Goal: Transaction & Acquisition: Purchase product/service

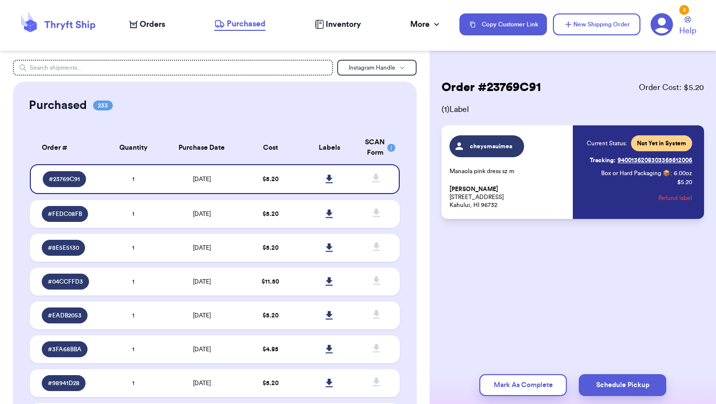
click at [150, 27] on span "Orders" at bounding box center [152, 24] width 25 height 12
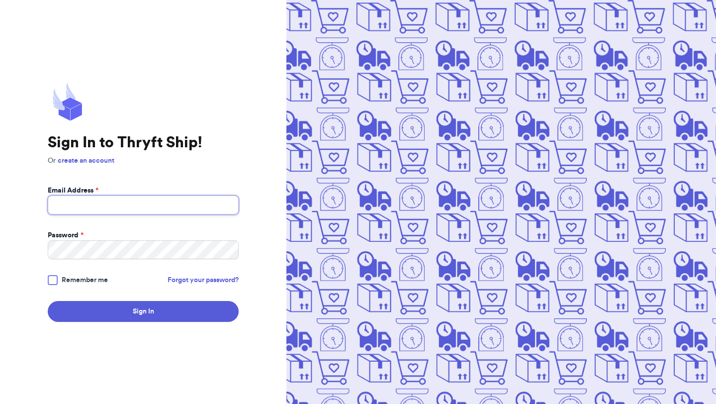
click at [191, 213] on input "Email Address *" at bounding box center [143, 204] width 191 height 19
type input "[EMAIL_ADDRESS][DOMAIN_NAME]"
click at [48, 301] on button "Sign In" at bounding box center [143, 311] width 191 height 21
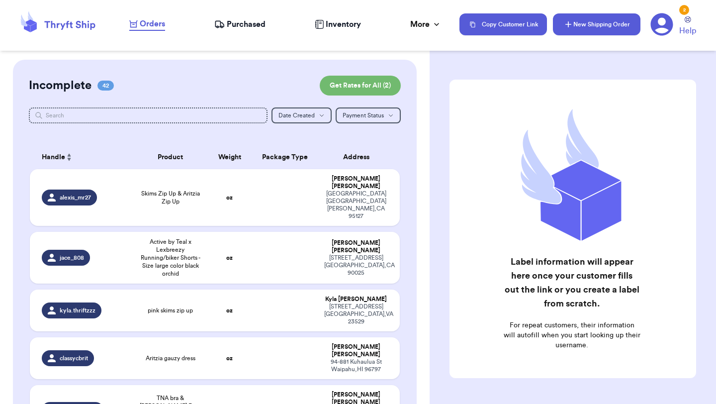
click at [599, 19] on button "New Shipping Order" at bounding box center [597, 24] width 88 height 22
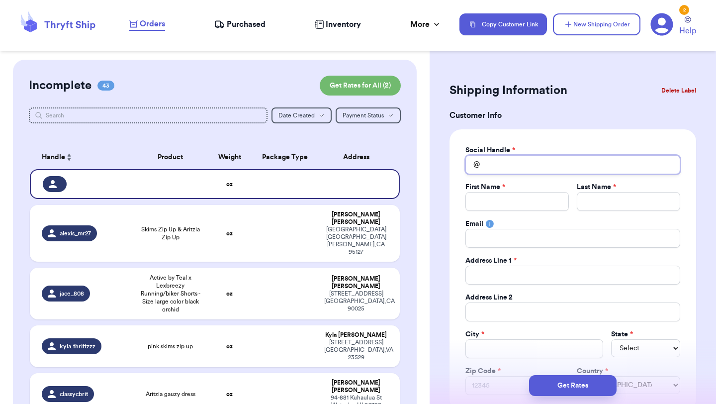
click at [531, 169] on input "Total Amount Paid" at bounding box center [572, 164] width 215 height 19
type input "n"
type input "ni"
type input "nik"
type input "[PERSON_NAME]"
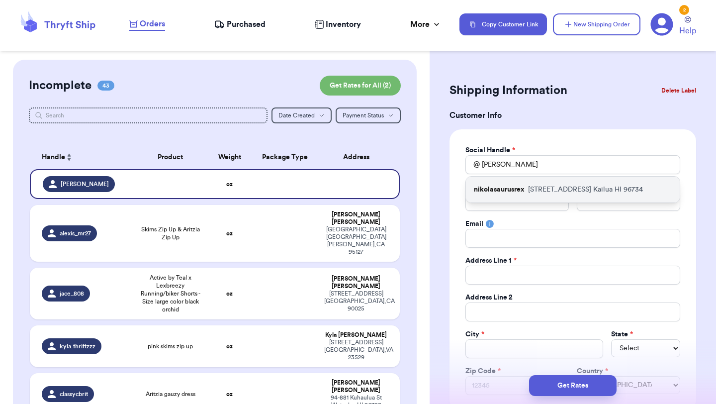
click at [546, 188] on p "[STREET_ADDRESS]" at bounding box center [585, 189] width 115 height 10
type input "nikolasaurusrex"
type input "Nikol"
type input "Sim"
type input "[PERSON_NAME][EMAIL_ADDRESS][DOMAIN_NAME]"
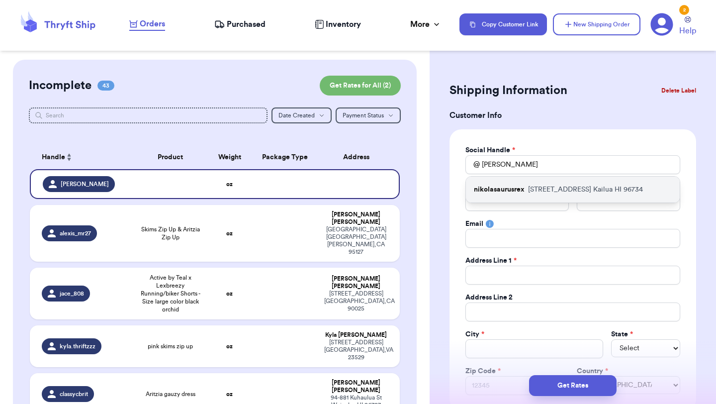
type input "[STREET_ADDRESS]"
type input "Kailua"
select select "HI"
type input "96734"
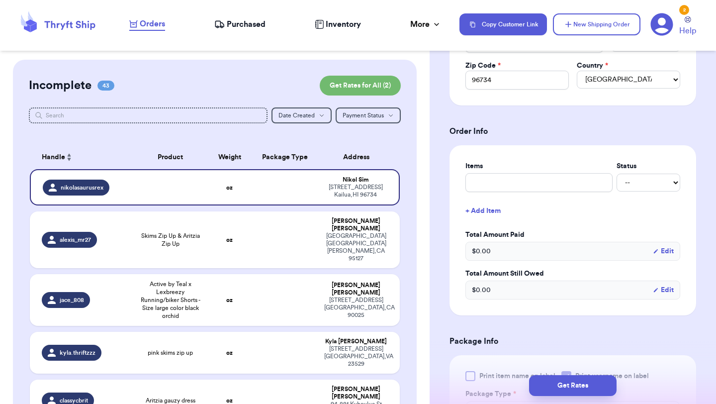
scroll to position [309, 0]
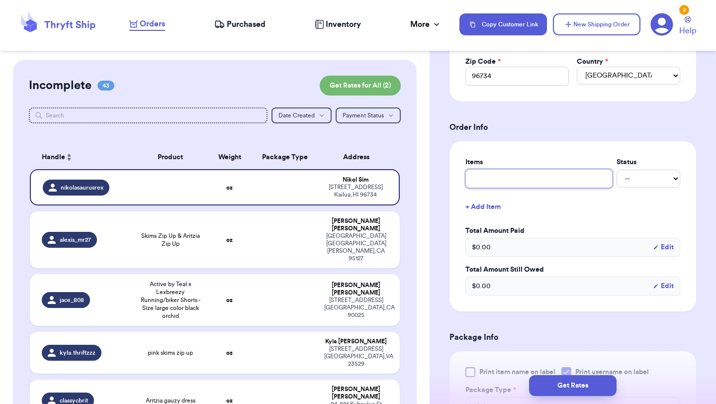
click at [546, 182] on input "text" at bounding box center [538, 178] width 147 height 19
type input "c"
type input "cl"
type input "clo"
type input "clot"
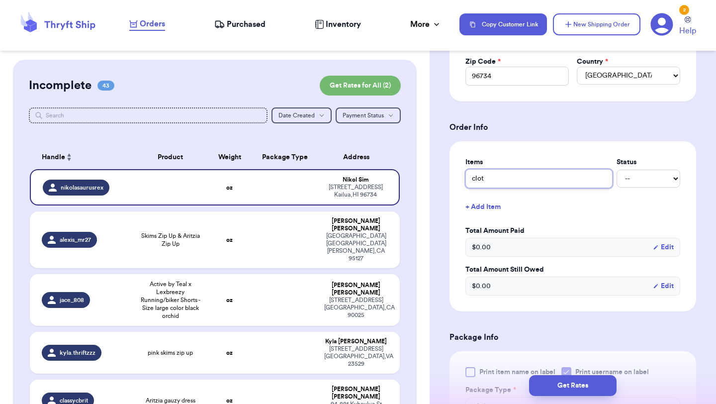
type input "cloth"
type input "clothe"
type input "clothes"
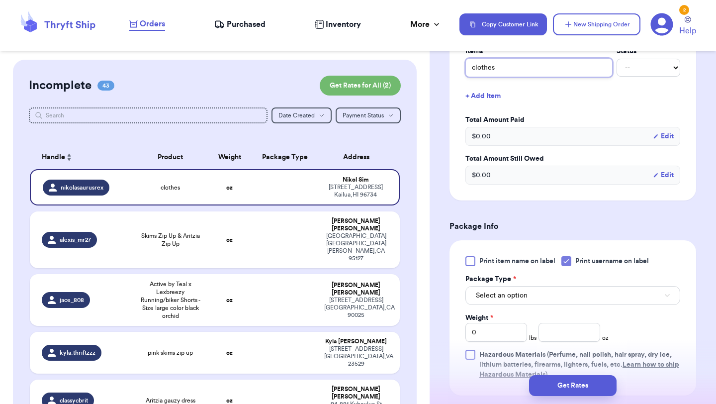
scroll to position [443, 0]
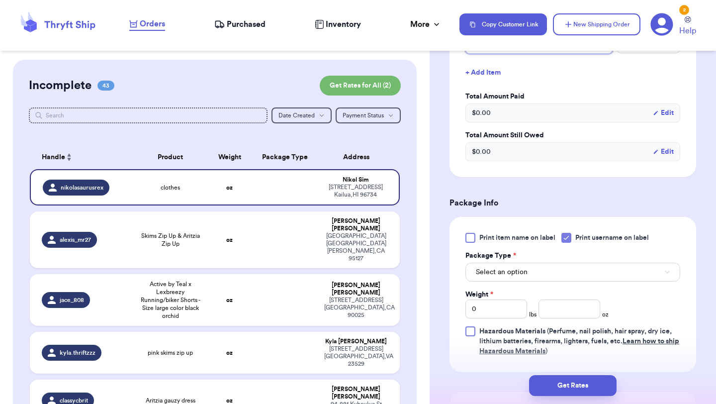
type input "clothes"
click at [548, 276] on button "Select an option" at bounding box center [572, 272] width 215 height 19
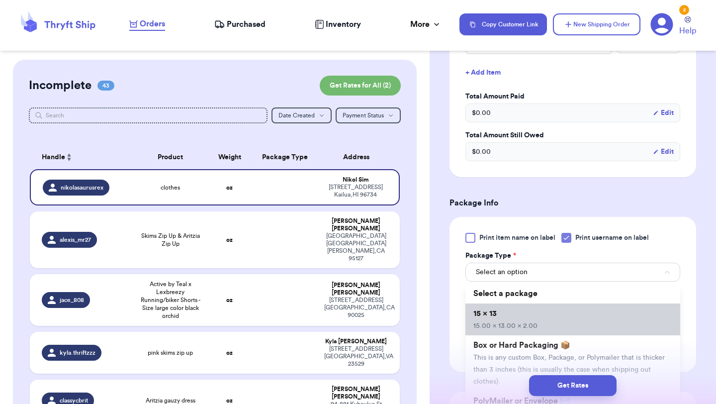
click at [536, 318] on li "15 x 13 15.00 x 13.00 x 2.00" at bounding box center [572, 319] width 215 height 32
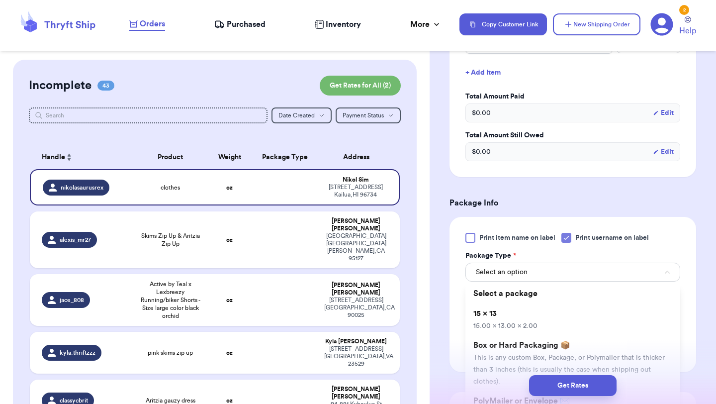
type input "15"
type input "13"
type input "2"
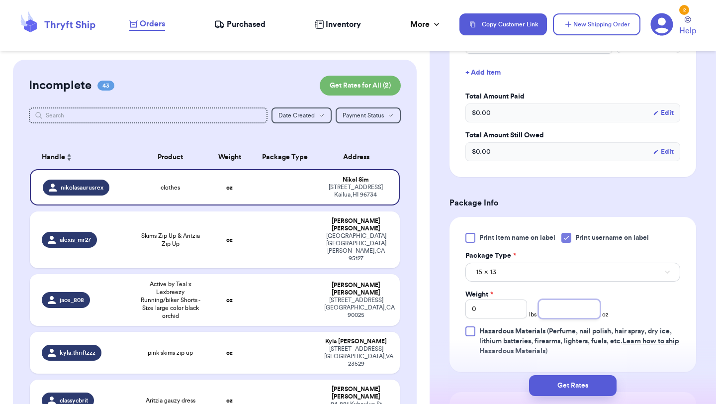
click at [569, 318] on input "number" at bounding box center [569, 308] width 62 height 19
type input "1"
type input "8"
click at [590, 389] on button "Get Rates" at bounding box center [573, 385] width 88 height 21
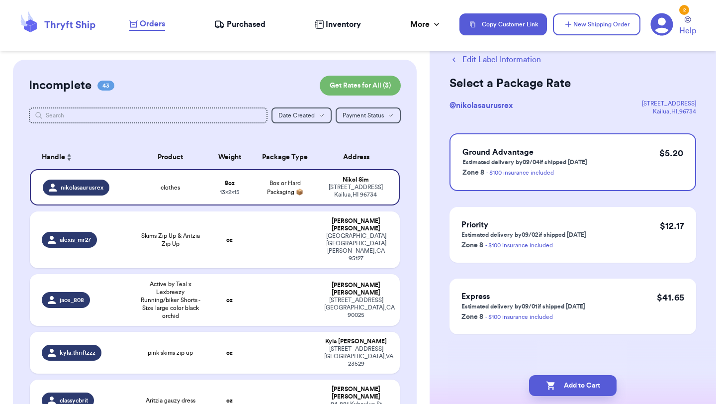
scroll to position [0, 0]
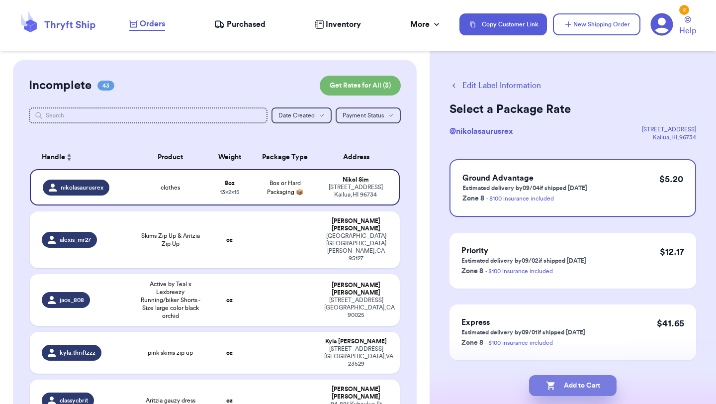
click at [557, 388] on button "Add to Cart" at bounding box center [573, 385] width 88 height 21
checkbox input "true"
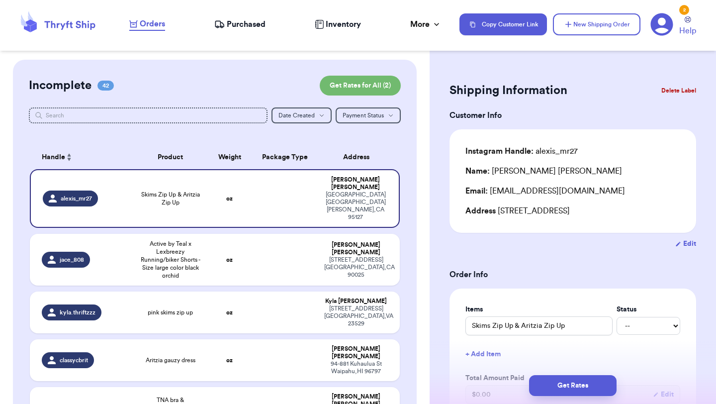
scroll to position [617, 0]
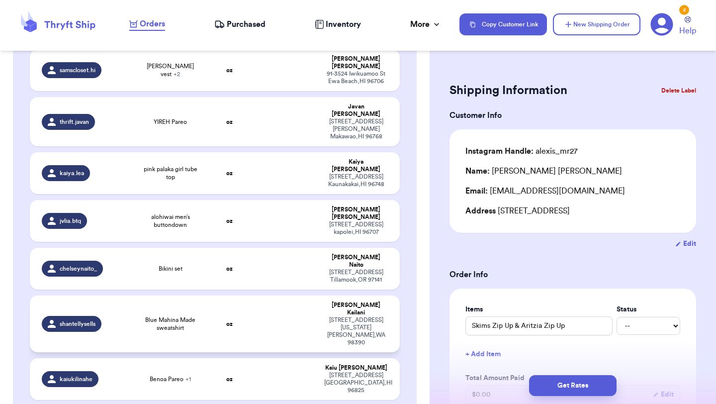
click at [207, 295] on td "oz" at bounding box center [229, 323] width 44 height 57
type input "Blue Mahina Made sweatshirt"
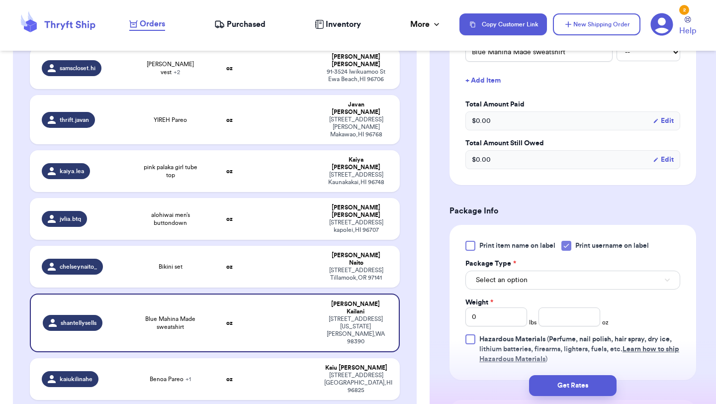
scroll to position [339, 0]
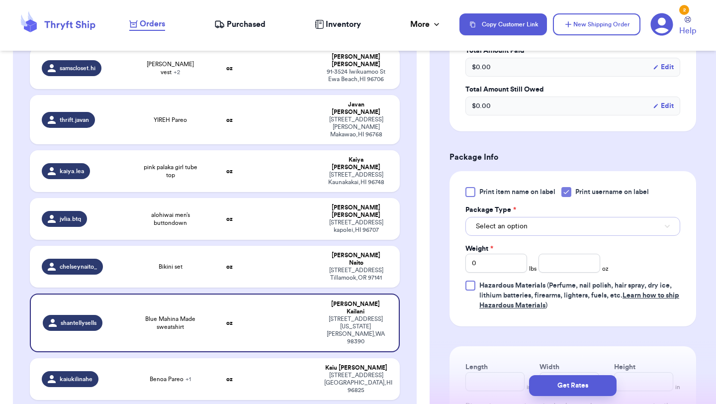
click at [554, 217] on button "Select an option" at bounding box center [572, 226] width 215 height 19
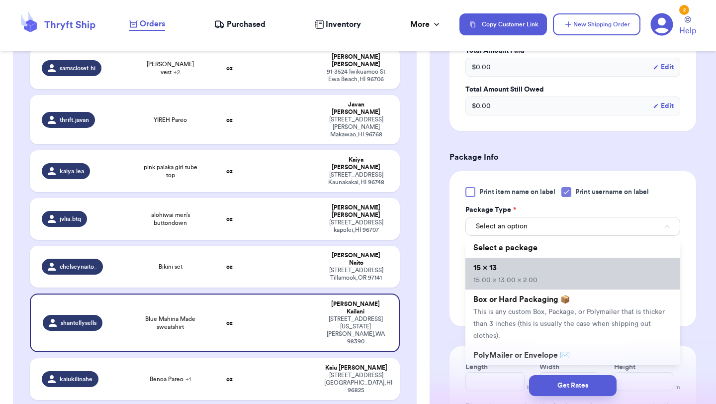
click at [548, 258] on li "15 x 13 15.00 x 13.00 x 2.00" at bounding box center [572, 274] width 215 height 32
type input "15"
type input "13"
type input "2"
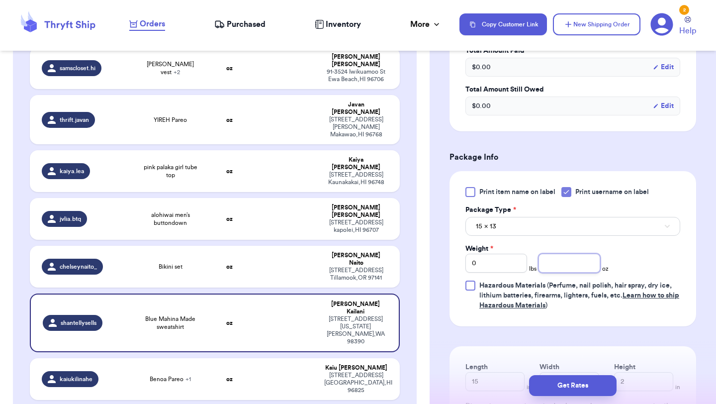
click at [581, 257] on input "number" at bounding box center [569, 263] width 62 height 19
type input "10"
click at [579, 385] on button "Get Rates" at bounding box center [573, 385] width 88 height 21
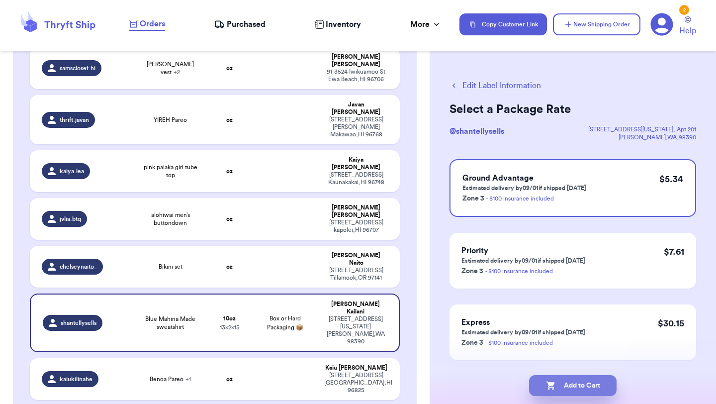
click at [582, 383] on button "Add to Cart" at bounding box center [573, 385] width 88 height 21
checkbox input "true"
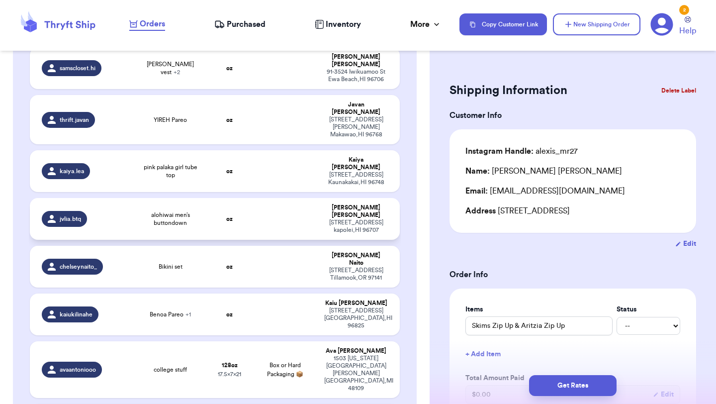
click at [159, 211] on span "alohiwai men’s buttondown" at bounding box center [170, 219] width 62 height 16
type input "alohiwai men’s buttondown"
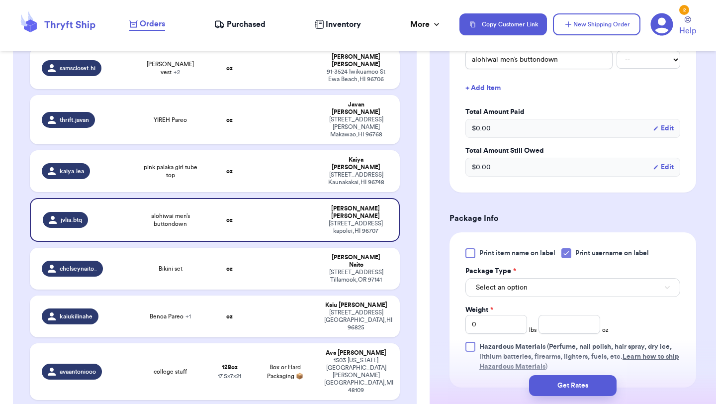
scroll to position [311, 0]
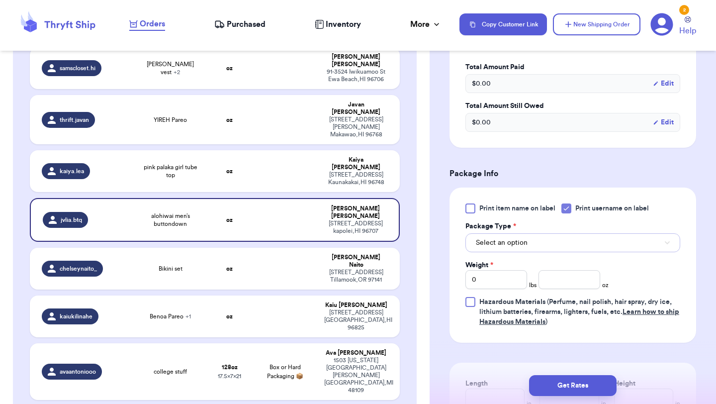
click at [546, 251] on button "Select an option" at bounding box center [572, 242] width 215 height 19
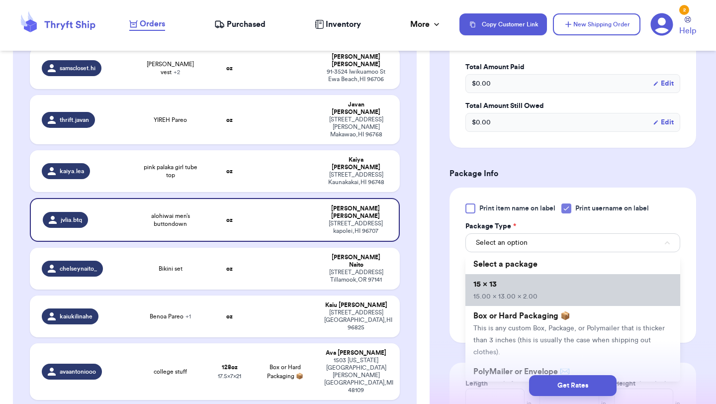
click at [545, 277] on li "15 x 13 15.00 x 13.00 x 2.00" at bounding box center [572, 290] width 215 height 32
type input "15"
type input "13"
type input "2"
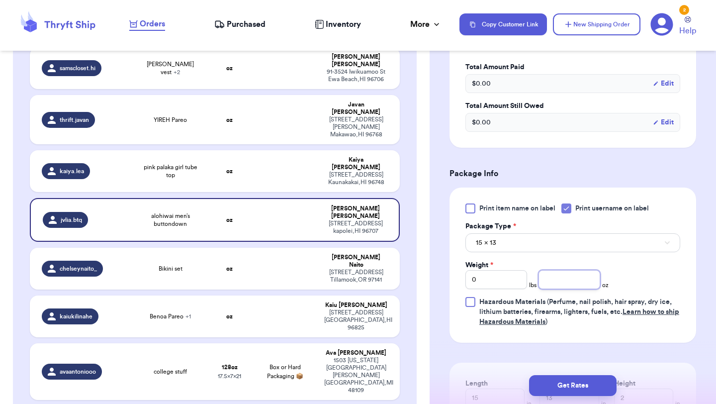
click at [568, 278] on input "number" at bounding box center [569, 279] width 62 height 19
type input "4"
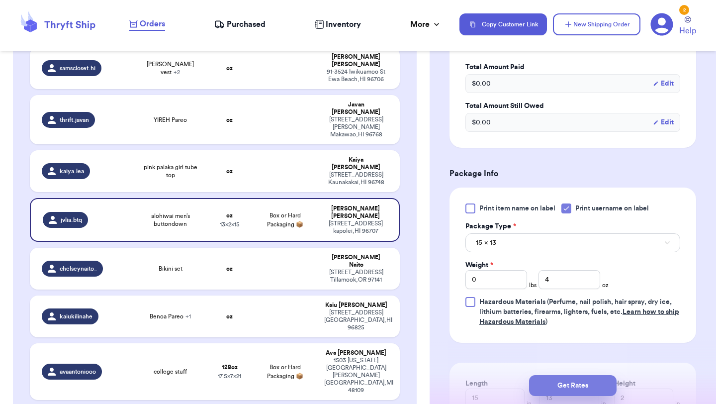
click at [580, 386] on button "Get Rates" at bounding box center [573, 385] width 88 height 21
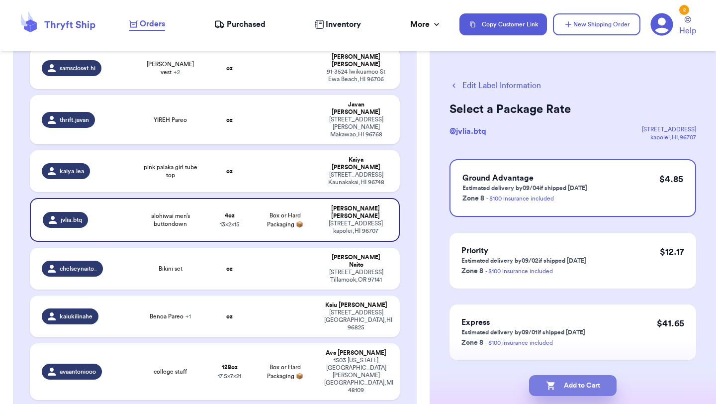
click at [594, 387] on button "Add to Cart" at bounding box center [573, 385] width 88 height 21
checkbox input "true"
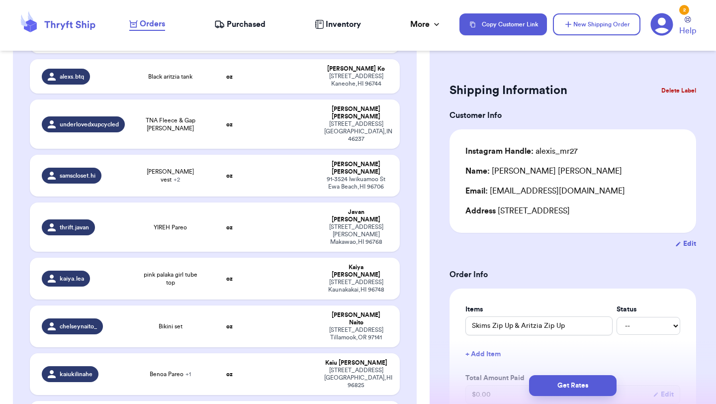
scroll to position [509, 0]
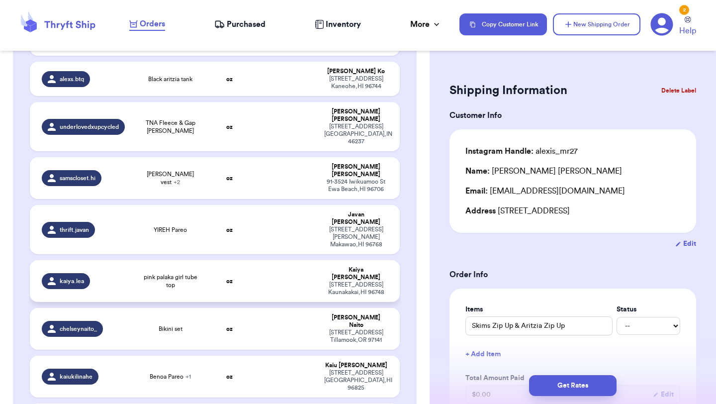
click at [147, 273] on span "pink palaka girl tube top" at bounding box center [170, 281] width 62 height 16
type input "pink palaka girl tube top"
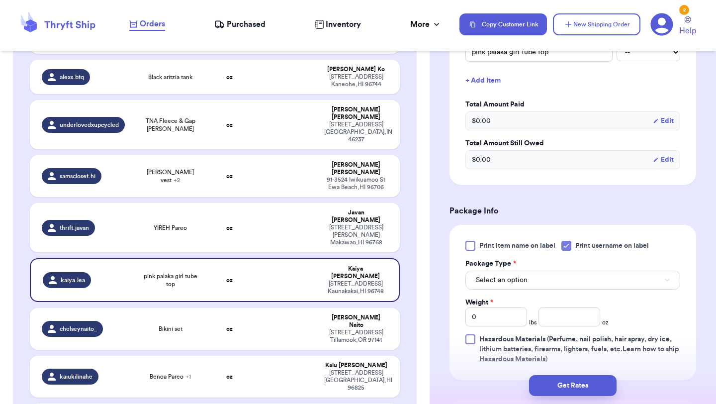
scroll to position [275, 0]
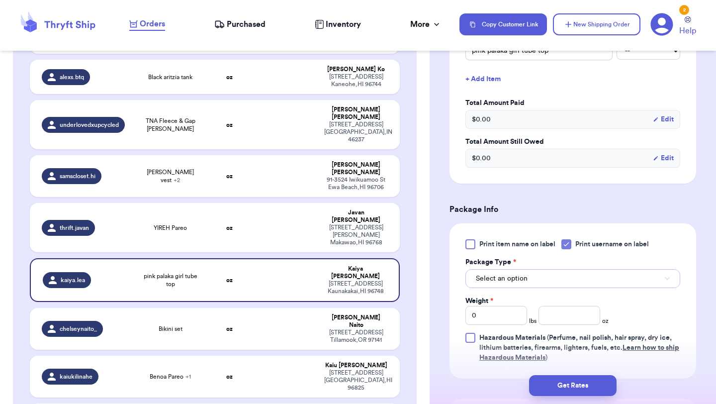
click at [543, 282] on button "Select an option" at bounding box center [572, 278] width 215 height 19
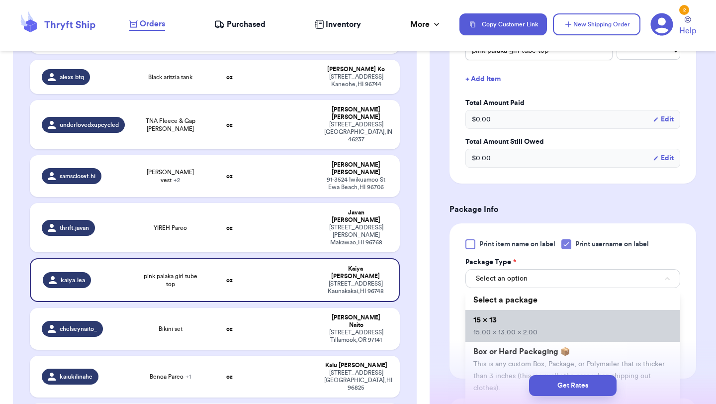
click at [535, 333] on li "15 x 13 15.00 x 13.00 x 2.00" at bounding box center [572, 326] width 215 height 32
type input "15"
type input "13"
type input "2"
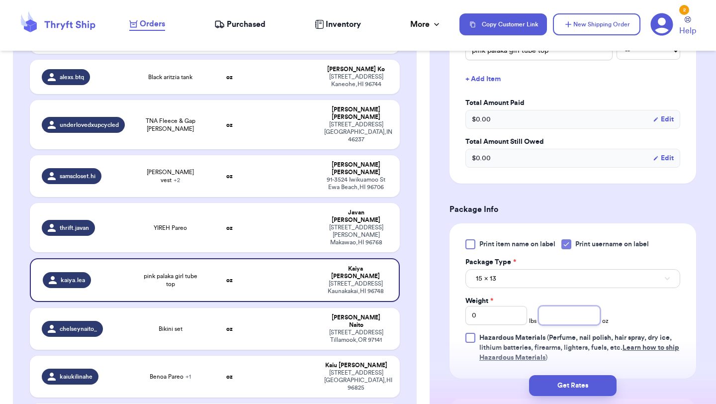
click at [554, 318] on input "number" at bounding box center [569, 315] width 62 height 19
type input "14"
click at [573, 385] on button "Get Rates" at bounding box center [573, 385] width 88 height 21
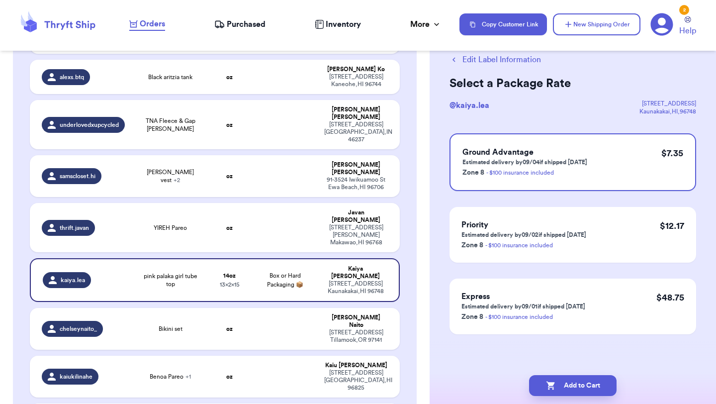
scroll to position [0, 0]
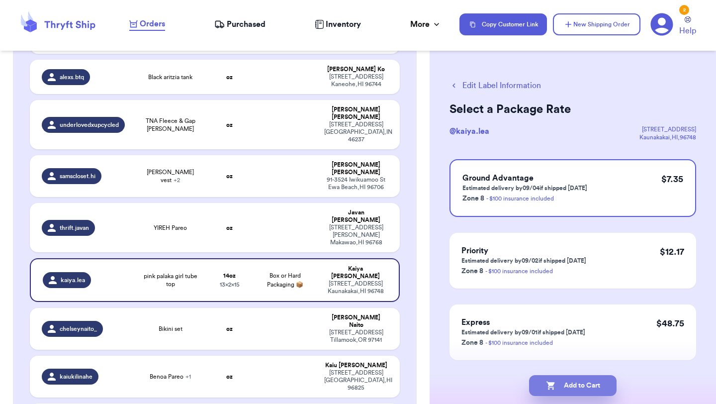
click at [589, 386] on button "Add to Cart" at bounding box center [573, 385] width 88 height 21
checkbox input "true"
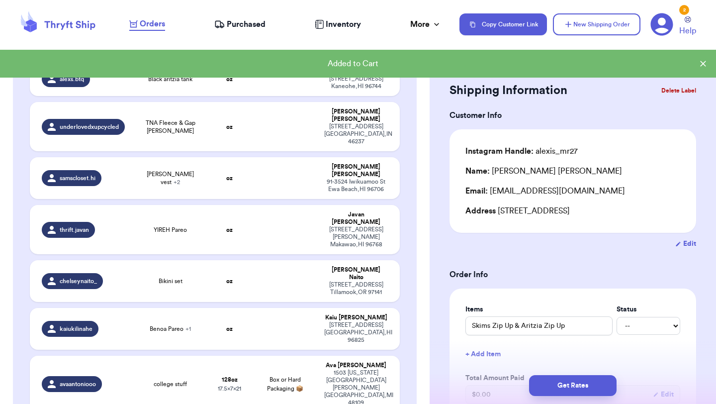
scroll to position [511, 0]
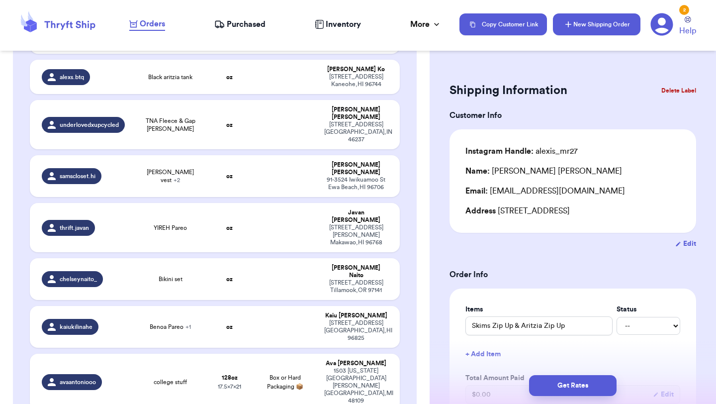
click at [604, 30] on button "New Shipping Order" at bounding box center [597, 24] width 88 height 22
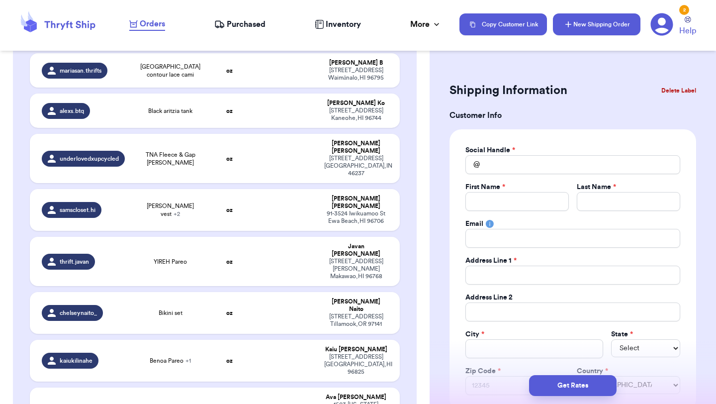
scroll to position [544, 0]
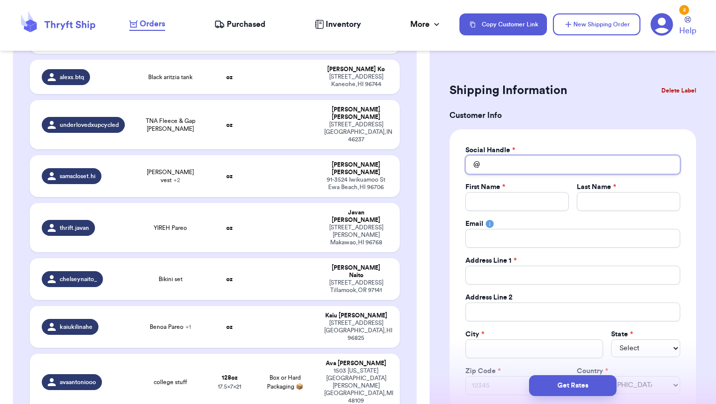
click at [558, 165] on input "Total Amount Paid" at bounding box center [572, 164] width 215 height 19
type input "l"
type input "lo"
type input "lol"
type input "lole"
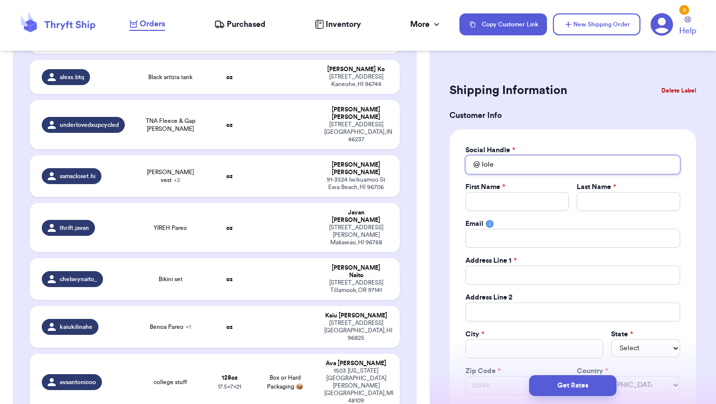
type input "lolel"
type input "lolelo"
type input "lolelov"
type input "lolelove"
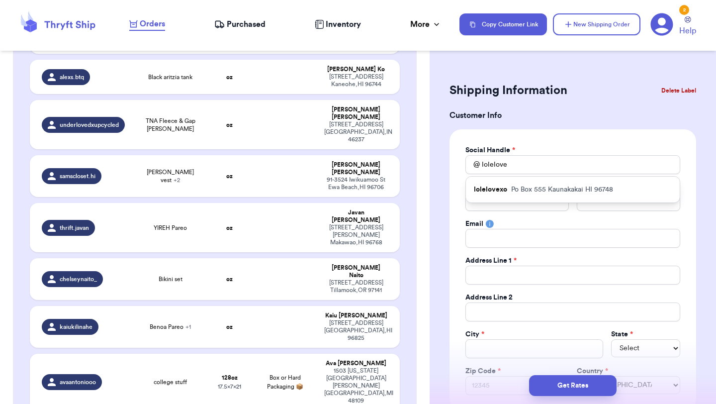
click at [557, 191] on p "[STREET_ADDRESS]" at bounding box center [562, 189] width 102 height 10
type input "lolelovexo"
type input "[PERSON_NAME]"
type input "Gamit"
type input "[EMAIL_ADDRESS][DOMAIN_NAME]"
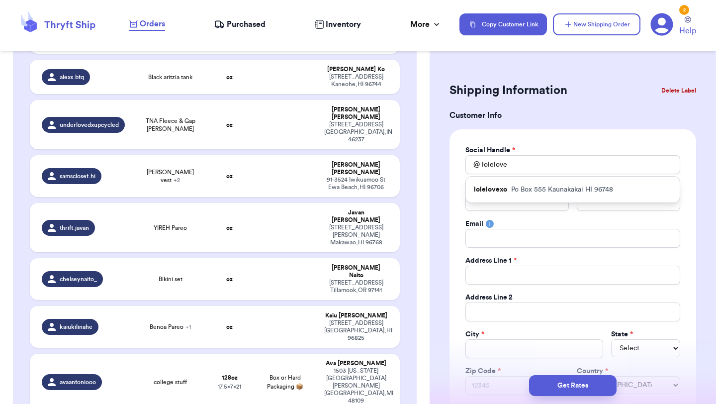
type input "Po Box 555"
type input "Kaunakakai"
select select "HI"
type input "96748"
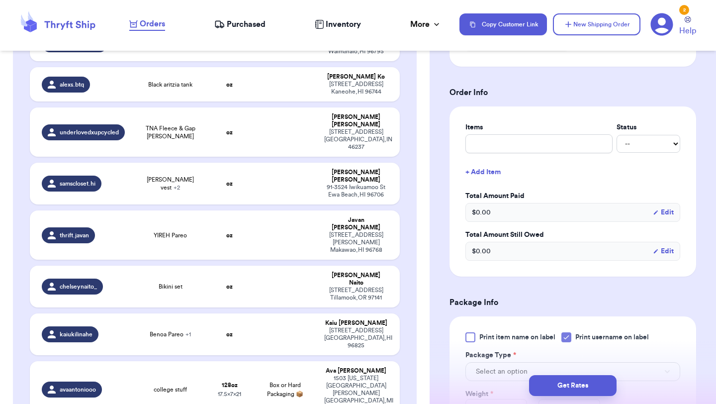
scroll to position [348, 0]
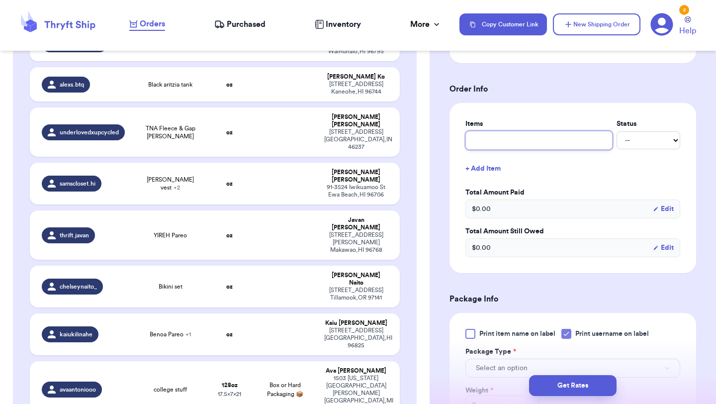
click at [554, 149] on input "text" at bounding box center [538, 140] width 147 height 19
type input "c"
type input "cl"
type input "clo"
type input "clot"
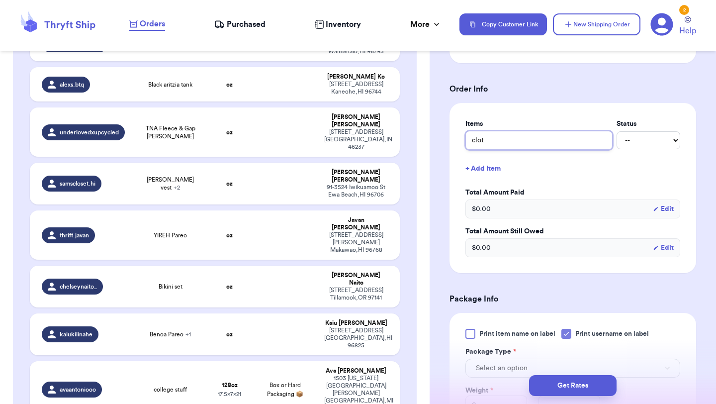
type input "cloth"
type input "clothe"
type input "clothes"
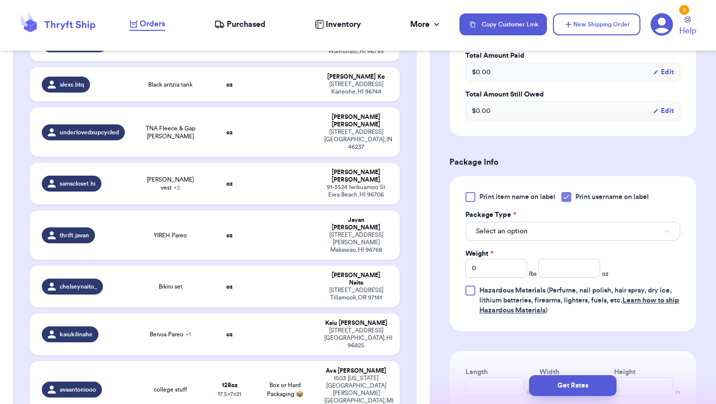
scroll to position [488, 0]
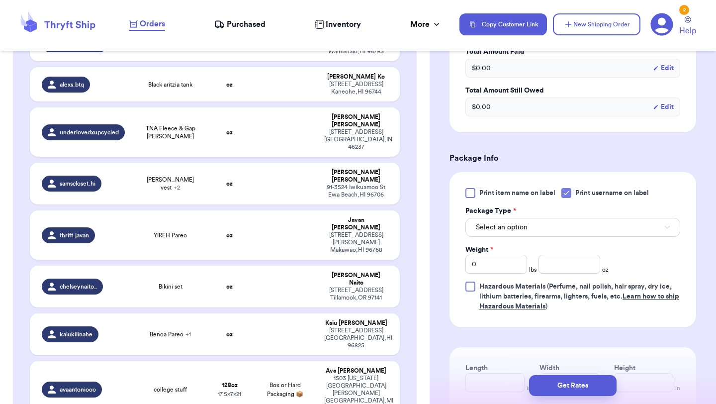
type input "clothes"
click at [534, 234] on button "Select an option" at bounding box center [572, 227] width 215 height 19
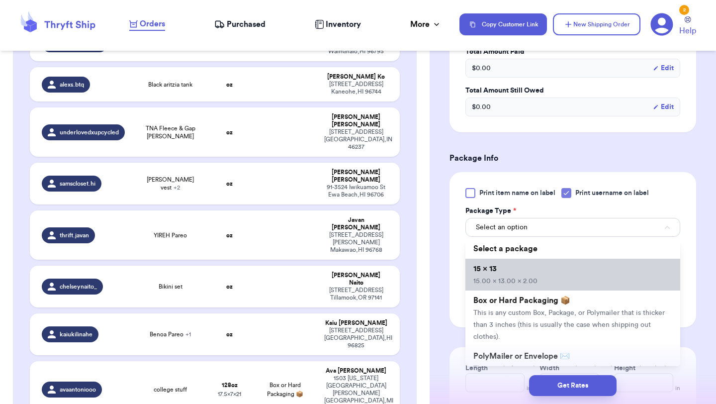
click at [538, 278] on li "15 x 13 15.00 x 13.00 x 2.00" at bounding box center [572, 275] width 215 height 32
type input "15"
type input "13"
type input "2"
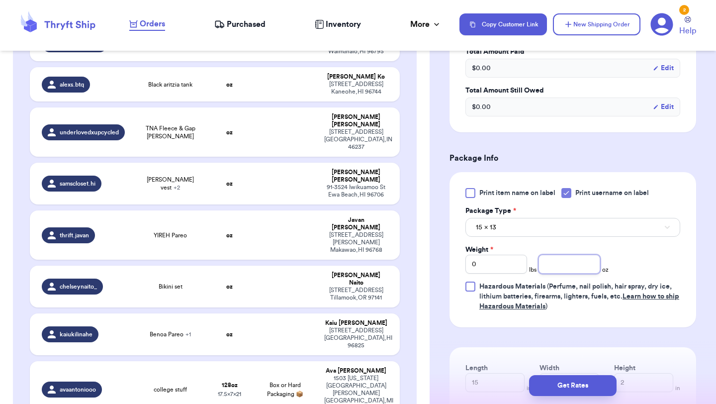
click at [567, 269] on input "number" at bounding box center [569, 264] width 62 height 19
type input "6"
click at [577, 384] on button "Get Rates" at bounding box center [573, 385] width 88 height 21
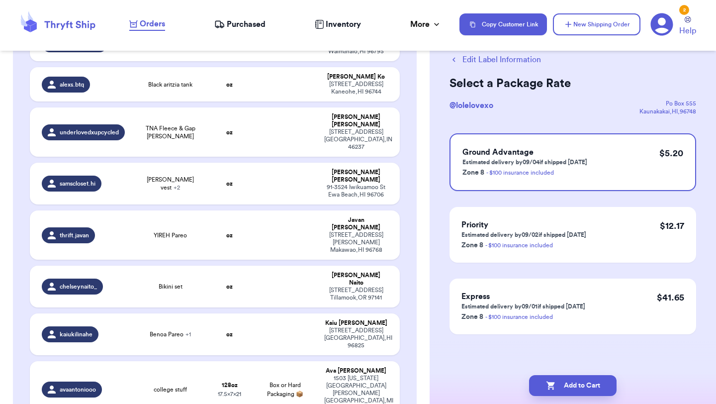
scroll to position [0, 0]
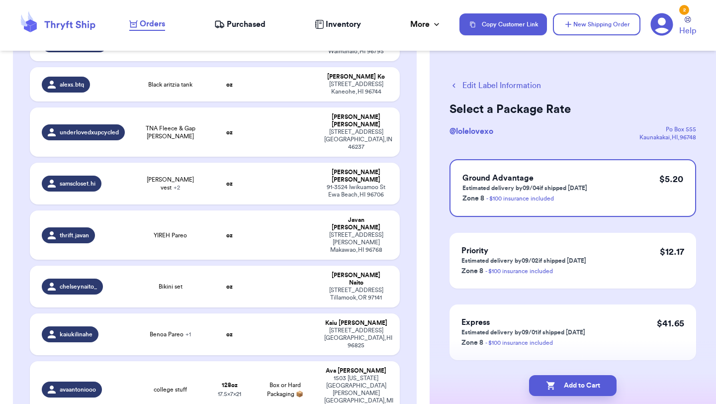
click at [577, 385] on button "Add to Cart" at bounding box center [573, 385] width 88 height 21
checkbox input "true"
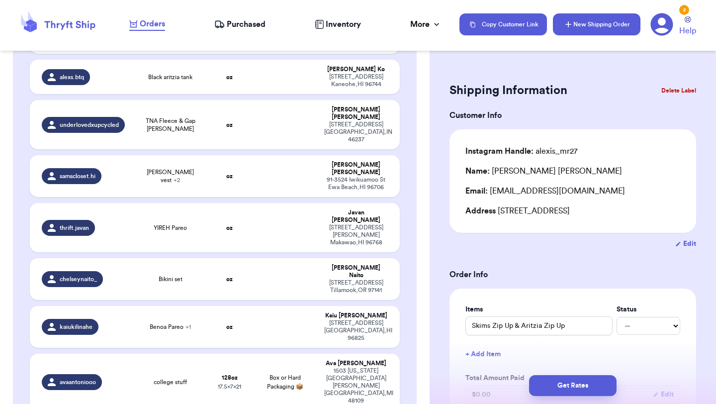
click at [604, 24] on button "New Shipping Order" at bounding box center [597, 24] width 88 height 22
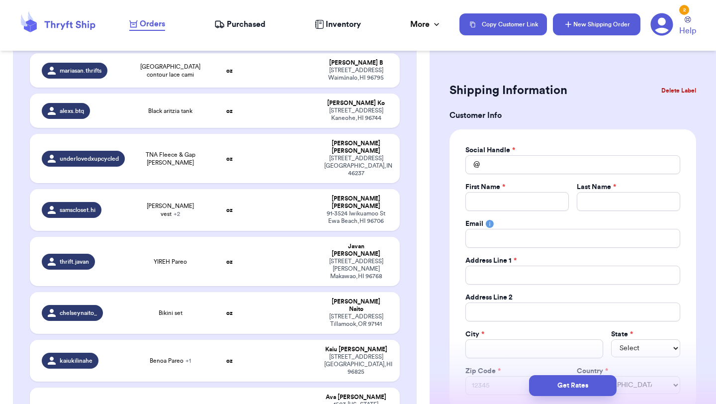
scroll to position [544, 0]
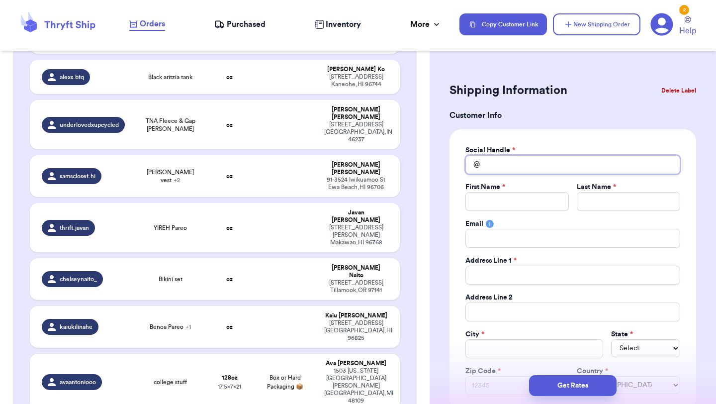
click at [546, 168] on input "Total Amount Paid" at bounding box center [572, 164] width 215 height 19
type input "g"
type input "go"
type input "gol"
type input "gold"
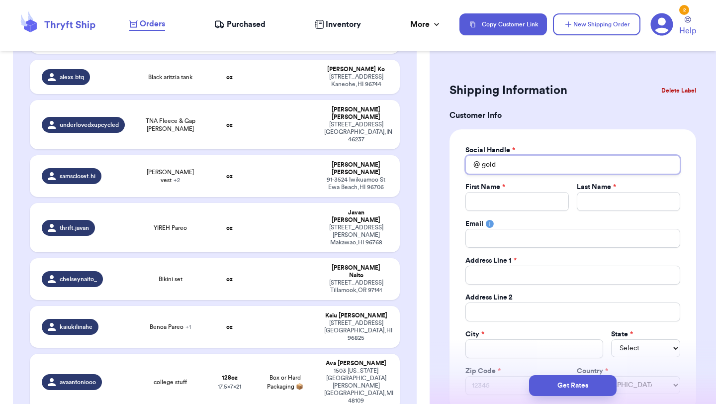
type input "goldk"
type input "goldki"
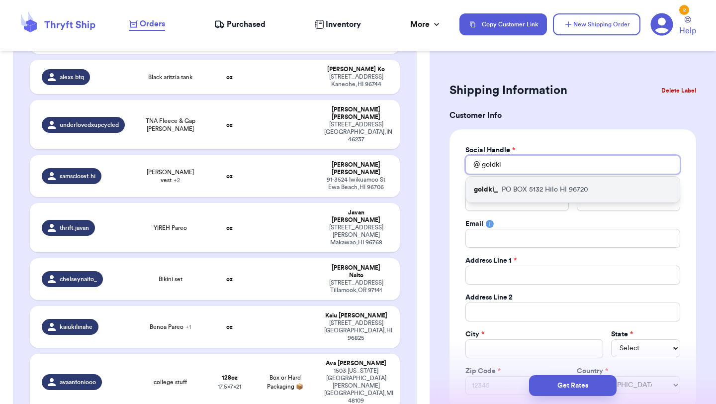
type input "goldki"
click at [515, 186] on p "[STREET_ADDRESS]" at bounding box center [545, 189] width 87 height 10
type input "goldki_"
type input "[PERSON_NAME]"
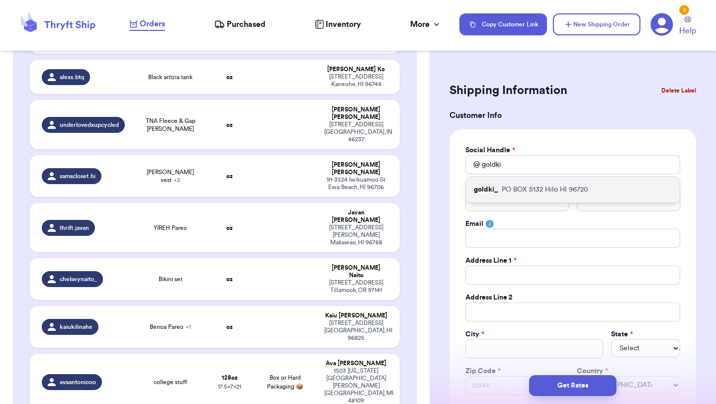
type input "[EMAIL_ADDRESS][DOMAIN_NAME]"
type input "PO BOX 5132"
type input "Hilo"
select select "HI"
type input "96720"
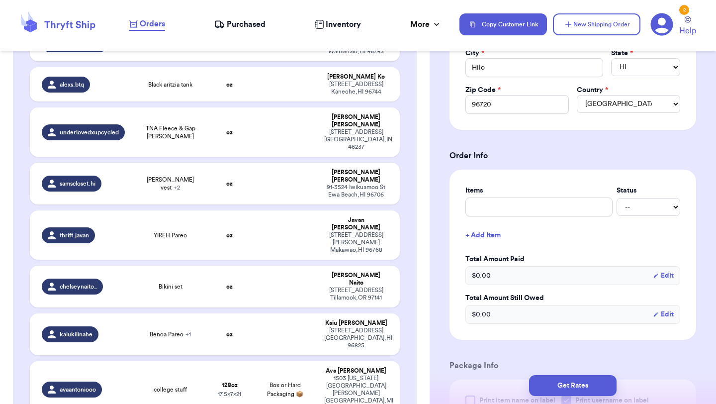
scroll to position [288, 0]
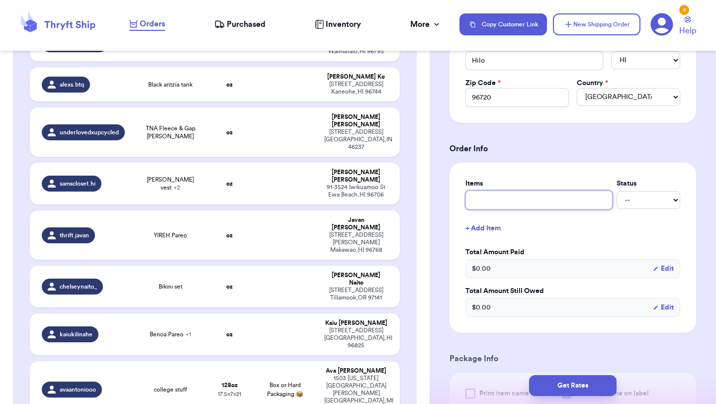
click at [508, 198] on input "text" at bounding box center [538, 199] width 147 height 19
type input "c"
type input "cl"
type input "clo"
type input "clot"
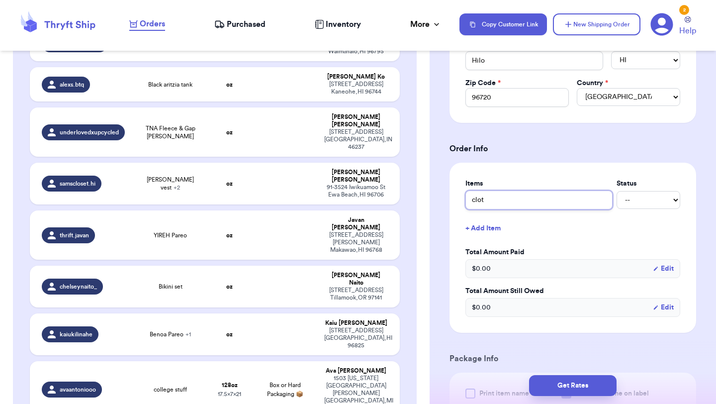
type input "cloth"
type input "clothe"
type input "clothes"
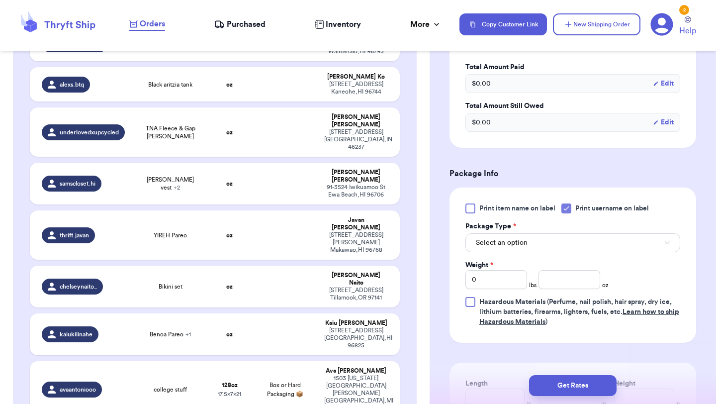
scroll to position [479, 0]
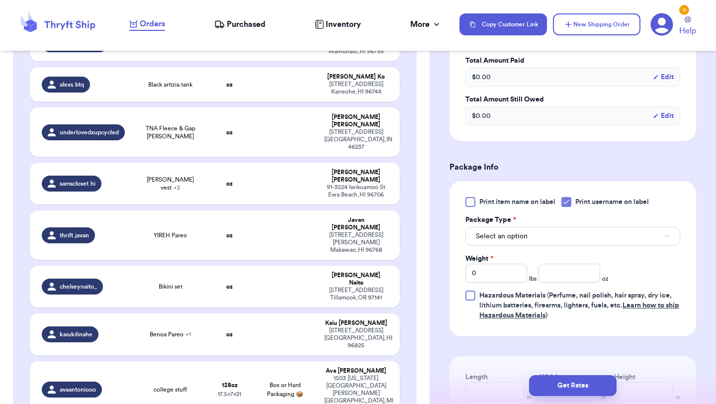
type input "clothes"
click at [524, 240] on span "Select an option" at bounding box center [502, 236] width 52 height 10
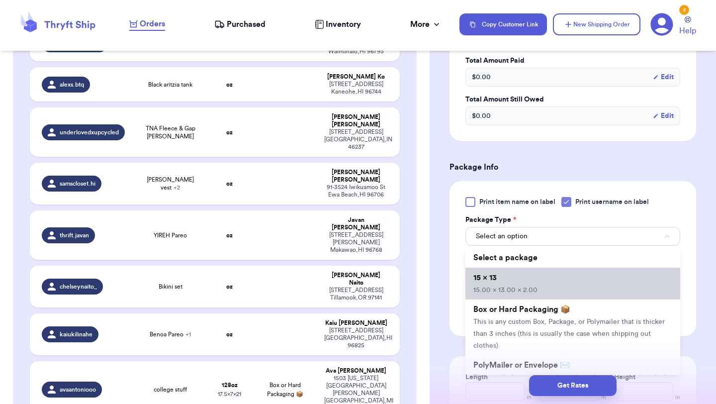
click at [525, 281] on li "15 x 13 15.00 x 13.00 x 2.00" at bounding box center [572, 283] width 215 height 32
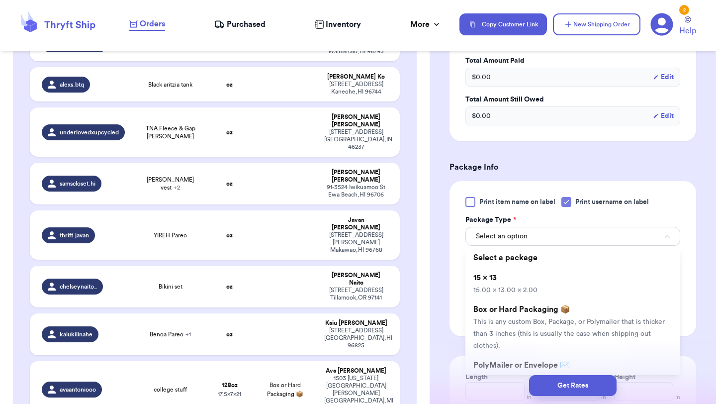
type input "15"
type input "13"
type input "2"
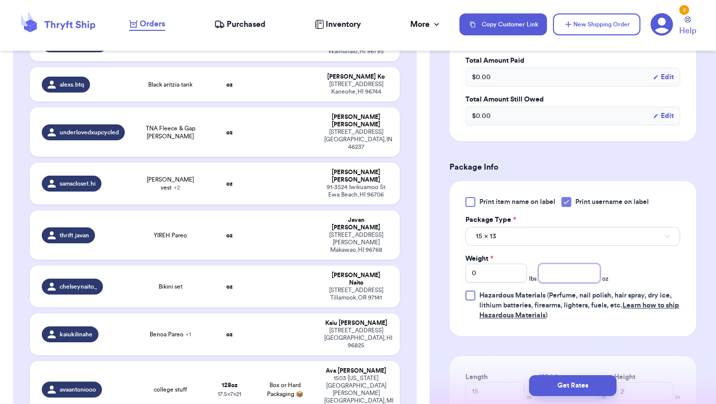
click at [579, 276] on input "number" at bounding box center [569, 273] width 62 height 19
type input "4"
click at [572, 389] on button "Get Rates" at bounding box center [573, 385] width 88 height 21
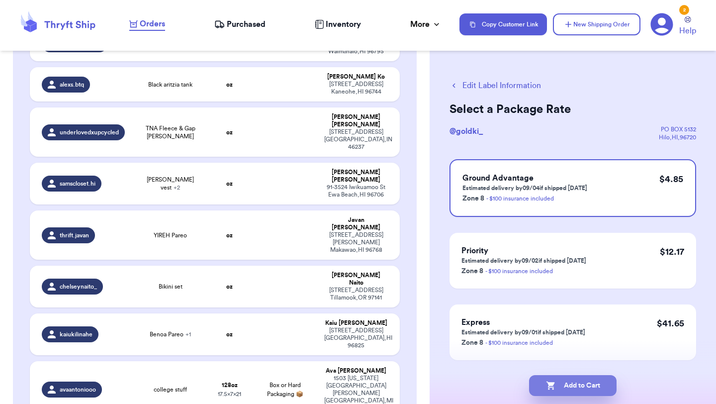
click at [580, 386] on button "Add to Cart" at bounding box center [573, 385] width 88 height 21
checkbox input "true"
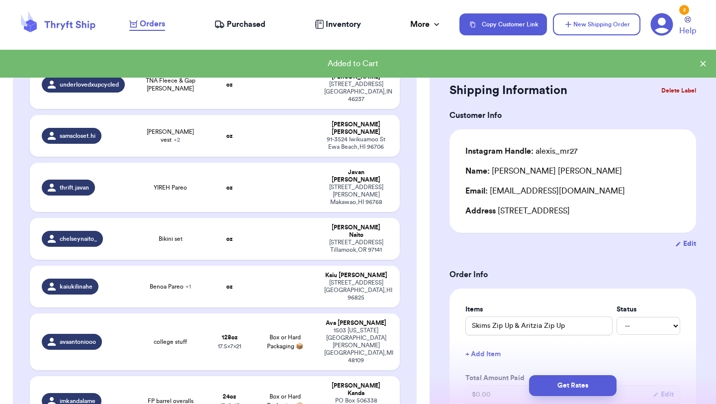
scroll to position [511, 0]
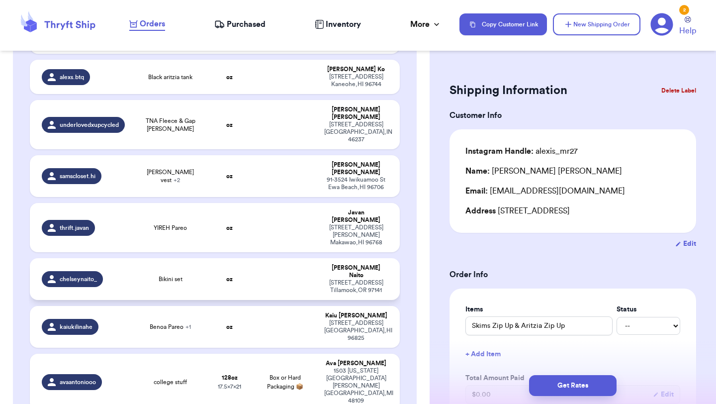
click at [277, 258] on td at bounding box center [285, 279] width 67 height 42
type input "Bikini set"
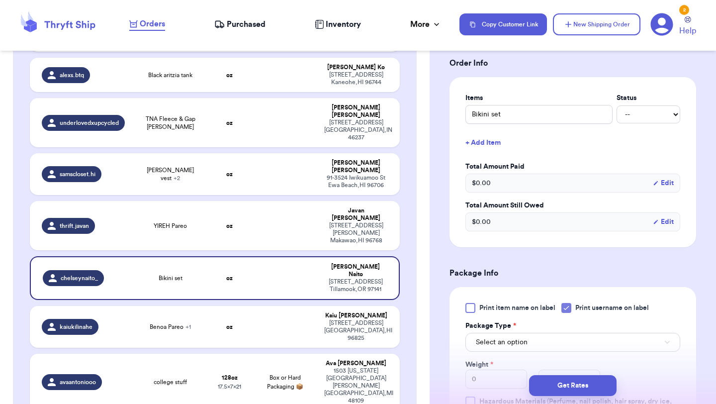
scroll to position [226, 0]
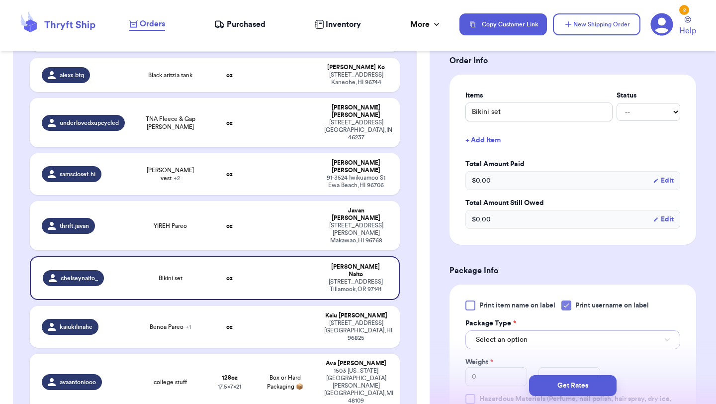
click at [548, 330] on button "Select an option" at bounding box center [572, 339] width 215 height 19
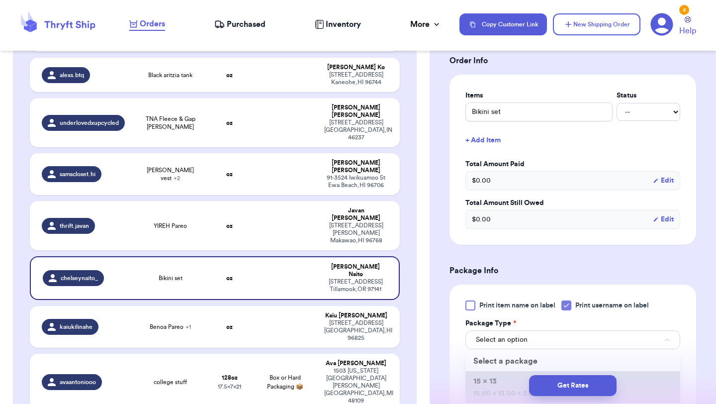
click at [537, 371] on li "15 x 13 15.00 x 13.00 x 2.00" at bounding box center [572, 387] width 215 height 32
type input "15"
type input "13"
type input "2"
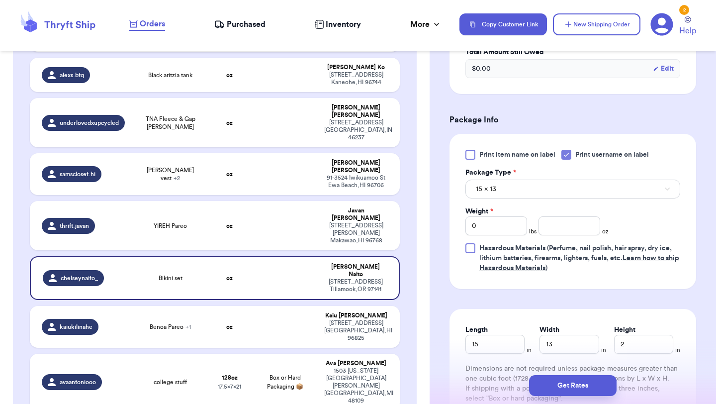
scroll to position [378, 0]
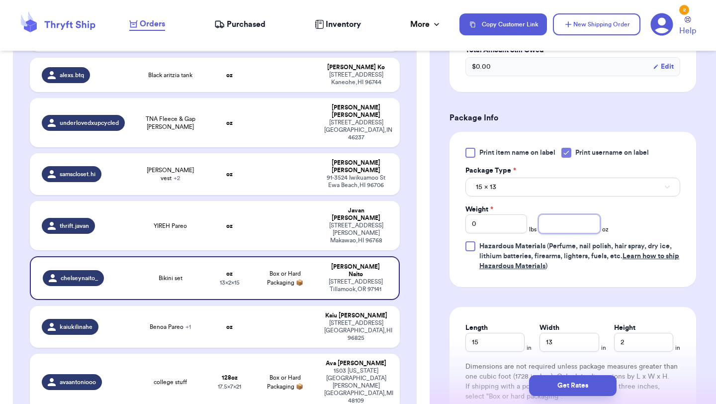
click at [577, 214] on input "number" at bounding box center [569, 223] width 62 height 19
type input "4"
click at [577, 390] on button "Get Rates" at bounding box center [573, 385] width 88 height 21
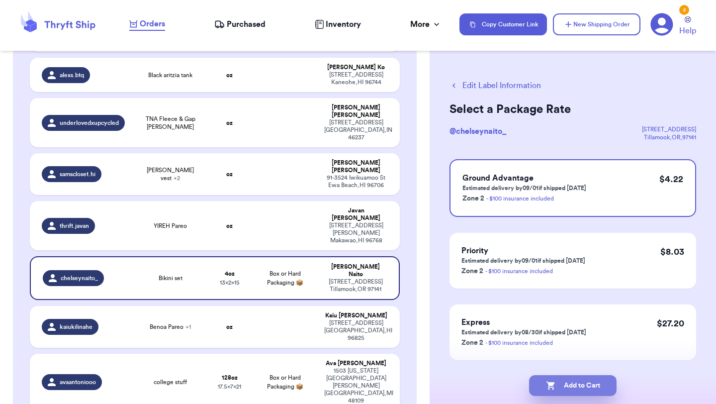
click at [582, 391] on button "Add to Cart" at bounding box center [573, 385] width 88 height 21
checkbox input "true"
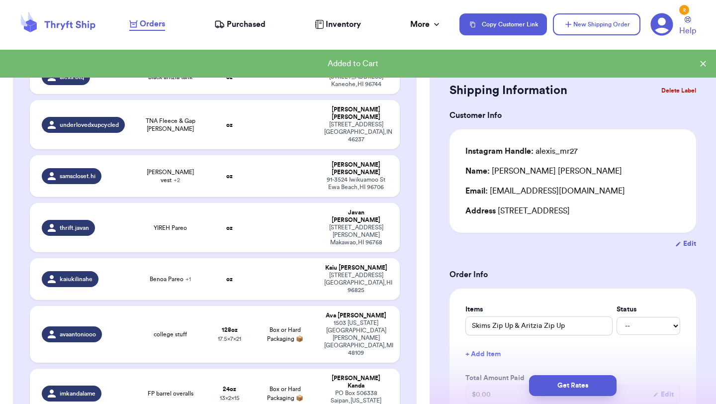
scroll to position [513, 0]
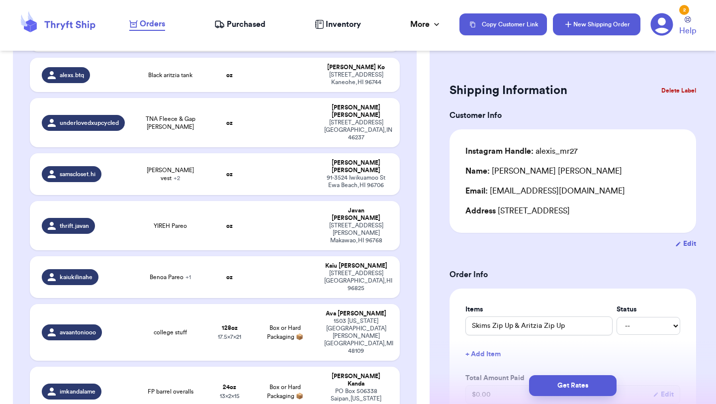
click at [606, 26] on button "New Shipping Order" at bounding box center [597, 24] width 88 height 22
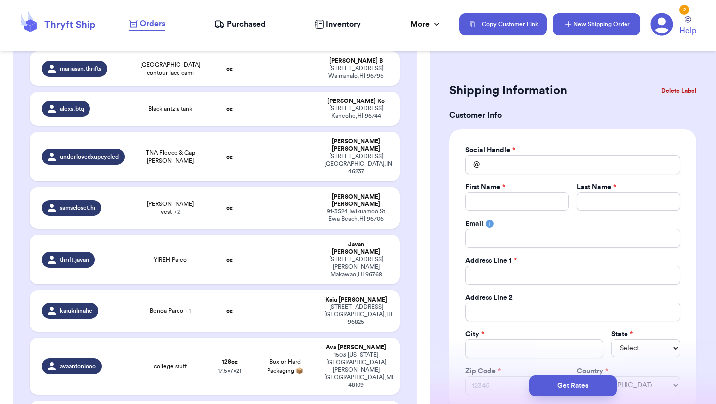
scroll to position [546, 0]
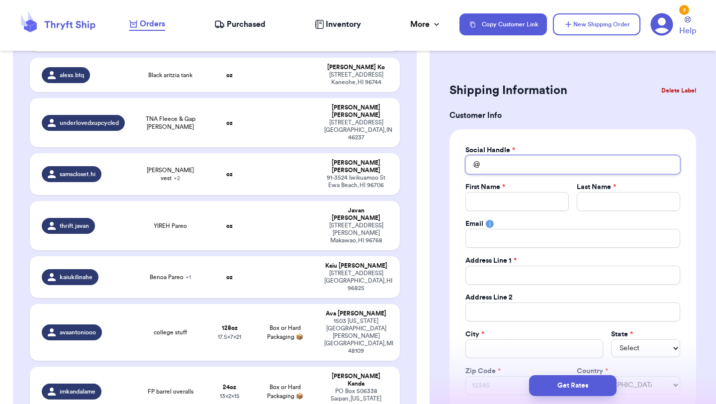
click at [524, 168] on input "Total Amount Paid" at bounding box center [572, 164] width 215 height 19
type input "s"
type input "s."
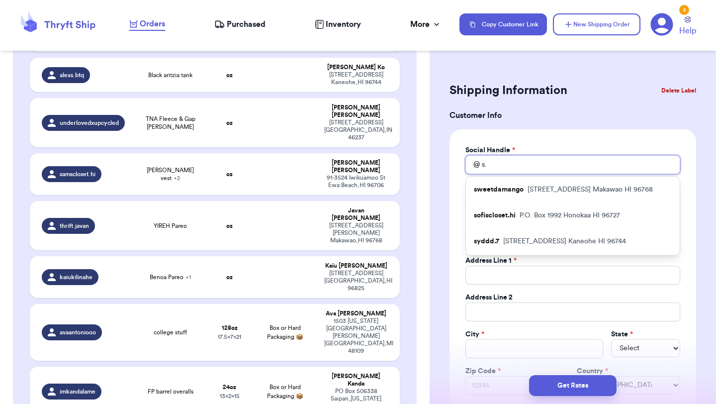
type input "s._"
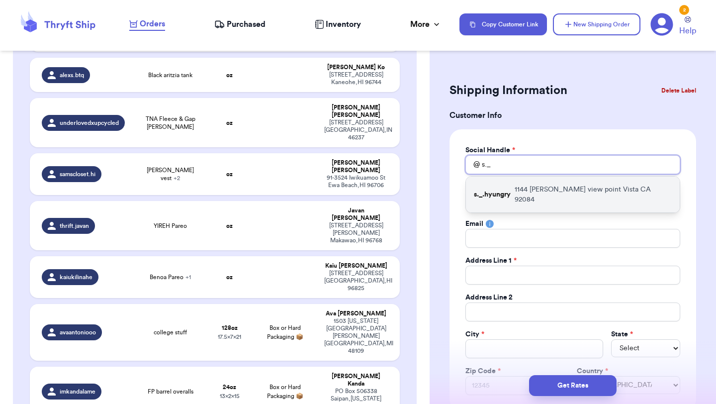
type input "s._"
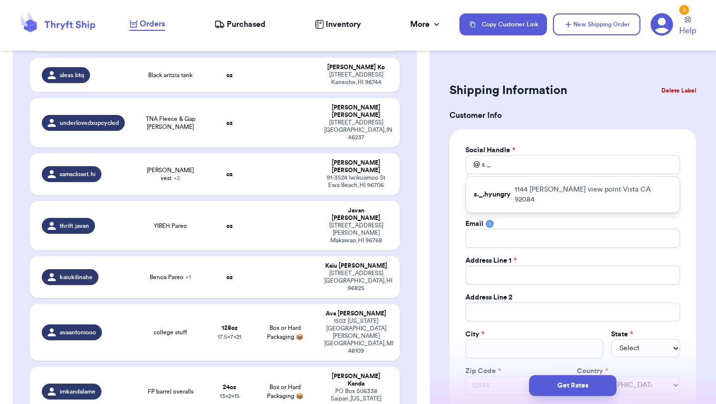
click at [511, 189] on p "s._.hyungry" at bounding box center [492, 194] width 37 height 10
type input "s._.hyungry"
type input "Soohyun"
type input "Jeong"
type input "[EMAIL_ADDRESS][DOMAIN_NAME]"
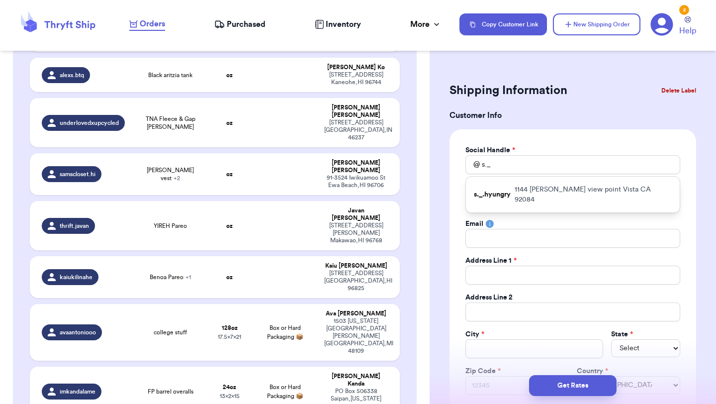
type input "1144 [PERSON_NAME] view point"
type input "Vista"
select select "CA"
type input "92084"
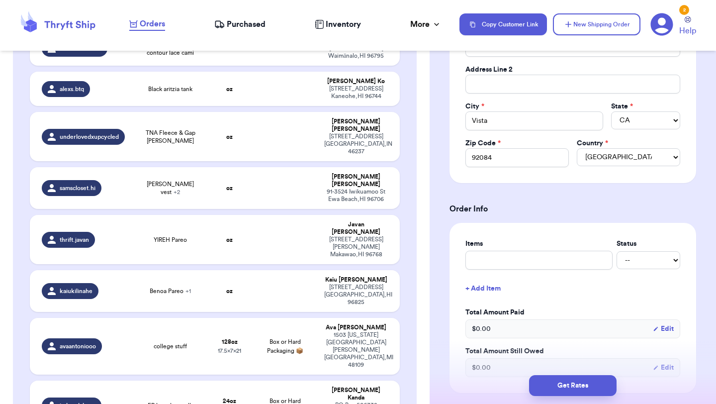
scroll to position [553, 0]
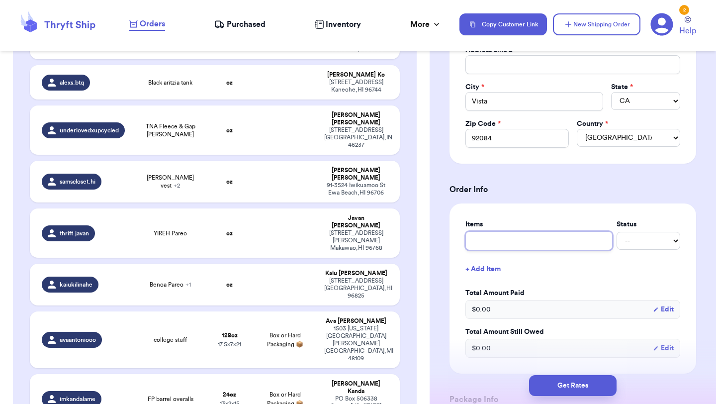
click at [513, 245] on input "text" at bounding box center [538, 240] width 147 height 19
type input "c"
type input "cl"
type input "clo"
type input "clot"
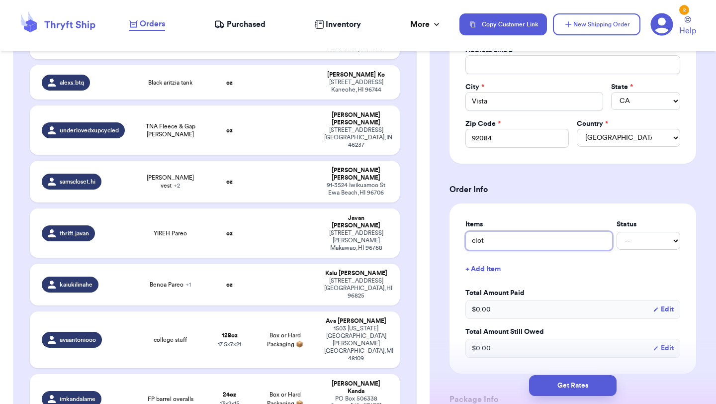
type input "cloth"
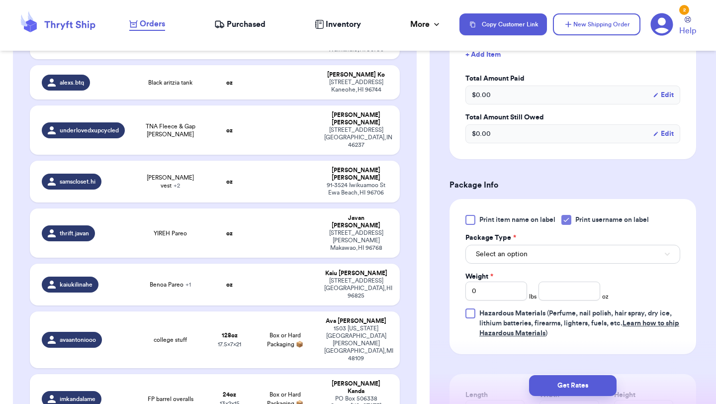
scroll to position [465, 0]
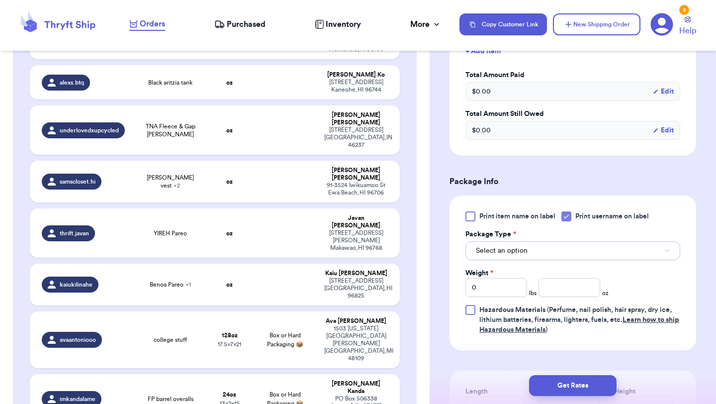
click at [549, 251] on button "Select an option" at bounding box center [572, 250] width 215 height 19
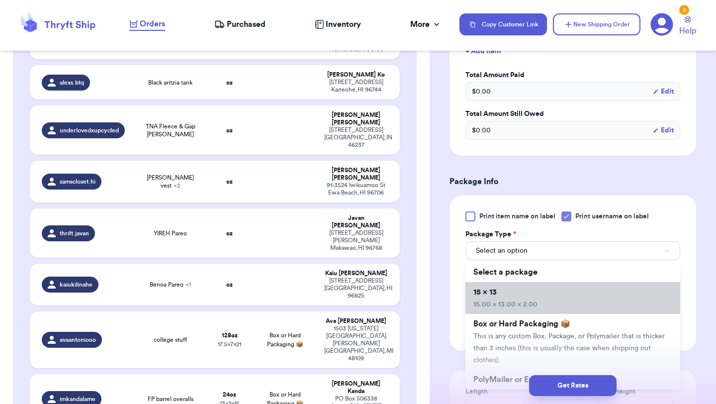
click at [544, 297] on li "15 x 13 15.00 x 13.00 x 2.00" at bounding box center [572, 298] width 215 height 32
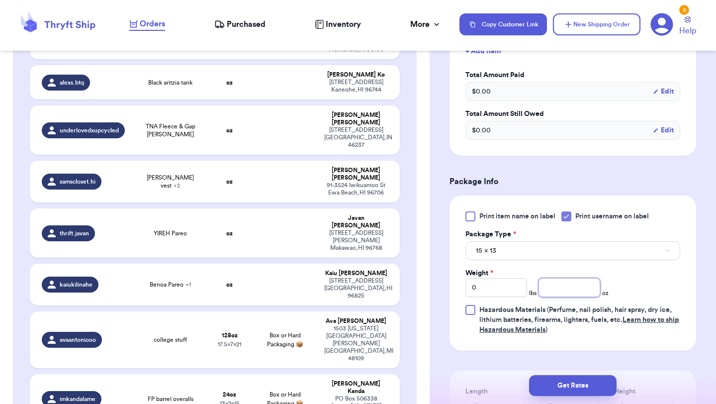
click at [562, 293] on input "number" at bounding box center [569, 287] width 62 height 19
click at [586, 391] on button "Get Rates" at bounding box center [573, 385] width 88 height 21
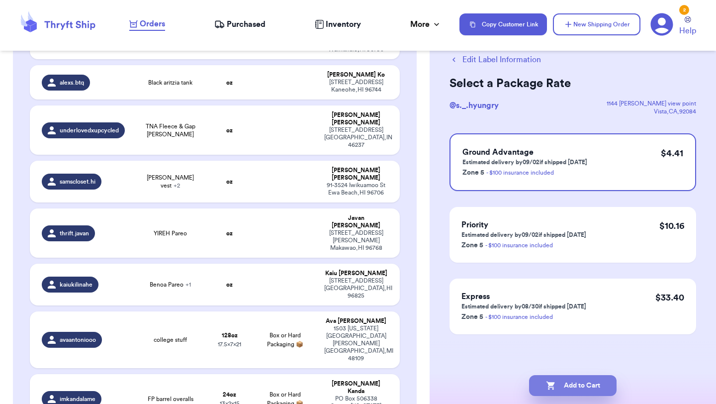
scroll to position [0, 0]
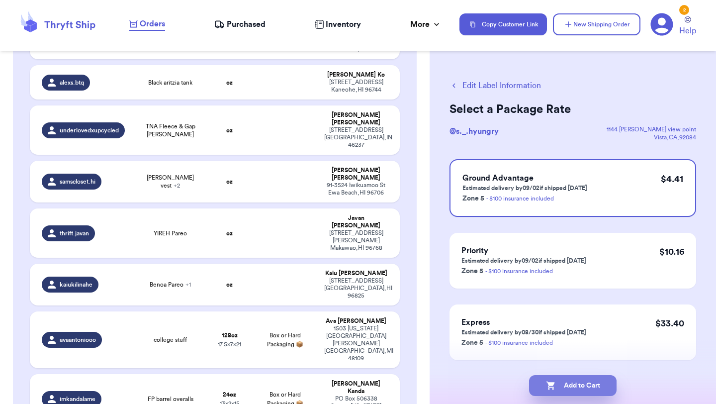
click at [573, 387] on button "Add to Cart" at bounding box center [573, 385] width 88 height 21
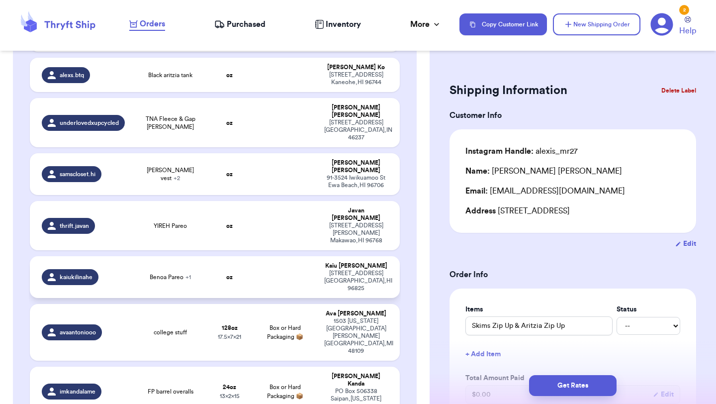
click at [240, 256] on td "oz" at bounding box center [229, 277] width 44 height 42
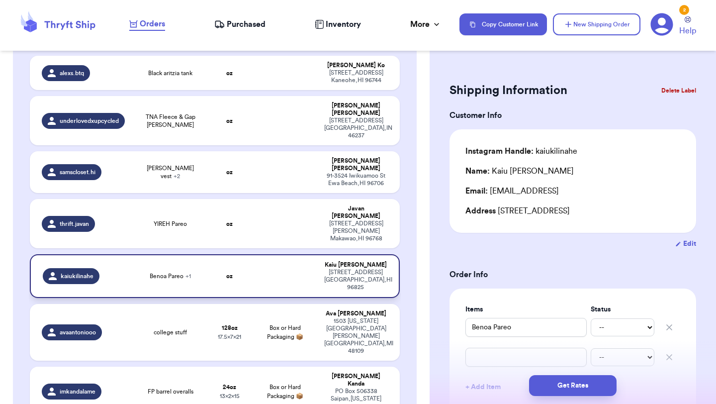
click at [240, 254] on td "oz" at bounding box center [229, 276] width 44 height 44
click at [278, 254] on td at bounding box center [285, 276] width 67 height 44
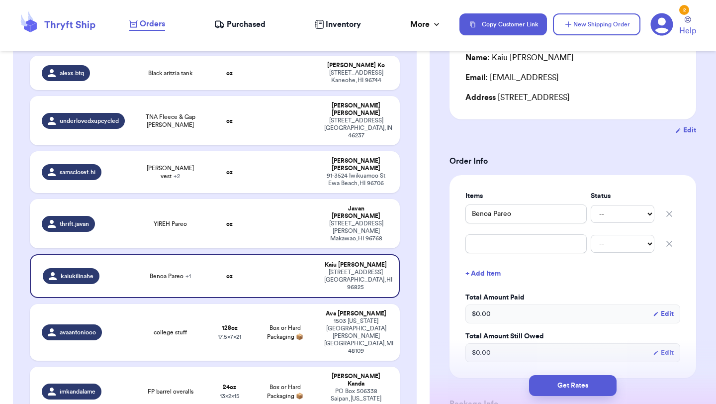
scroll to position [114, 0]
click at [668, 242] on icon "button" at bounding box center [669, 242] width 5 height 5
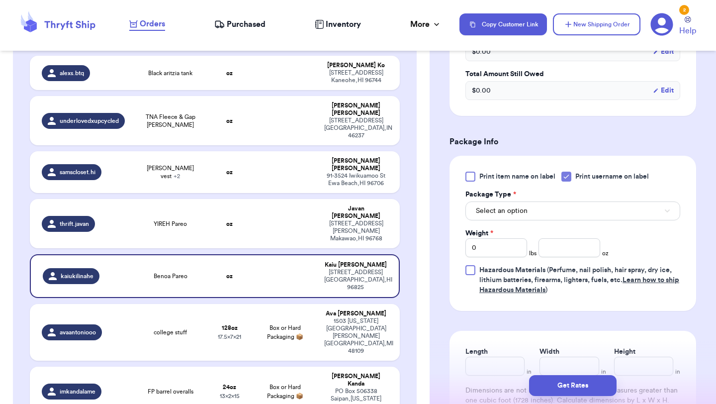
scroll to position [344, 0]
click at [589, 202] on button "Select an option" at bounding box center [572, 209] width 215 height 19
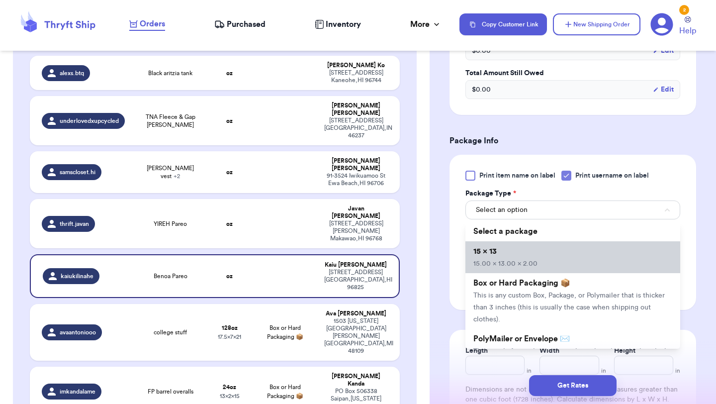
click at [574, 251] on li "15 x 13 15.00 x 13.00 x 2.00" at bounding box center [572, 257] width 215 height 32
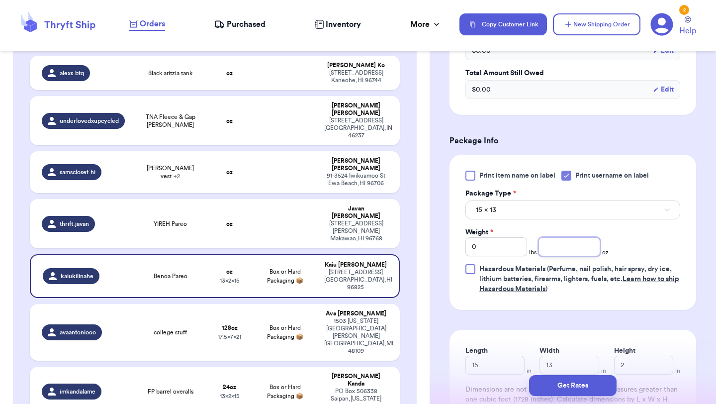
click at [566, 247] on input "number" at bounding box center [569, 246] width 62 height 19
click at [584, 388] on button "Get Rates" at bounding box center [573, 385] width 88 height 21
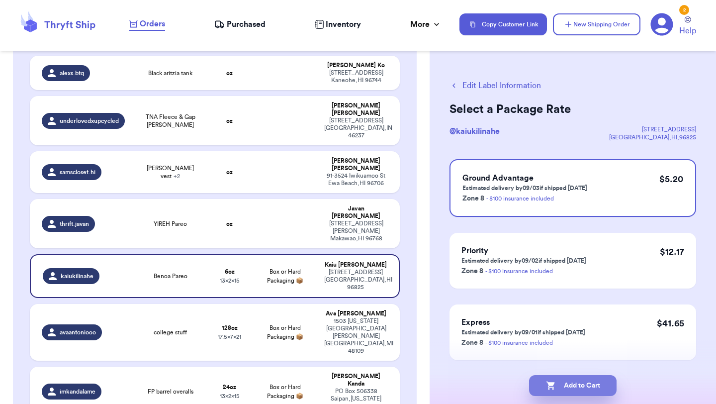
click at [591, 386] on button "Add to Cart" at bounding box center [573, 385] width 88 height 21
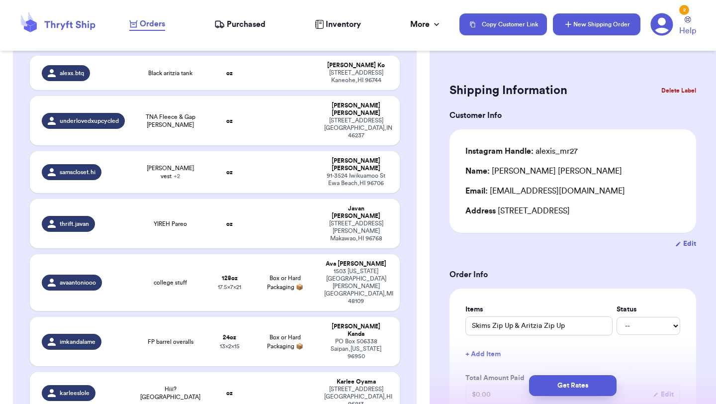
click at [619, 27] on button "New Shipping Order" at bounding box center [597, 24] width 88 height 22
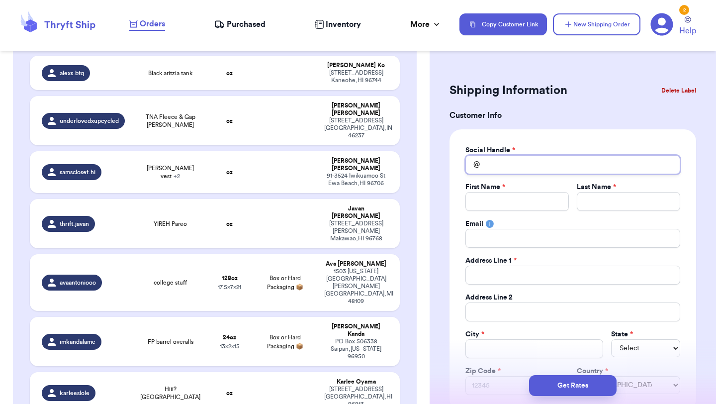
click at [535, 169] on input "Total Amount Paid" at bounding box center [572, 164] width 215 height 19
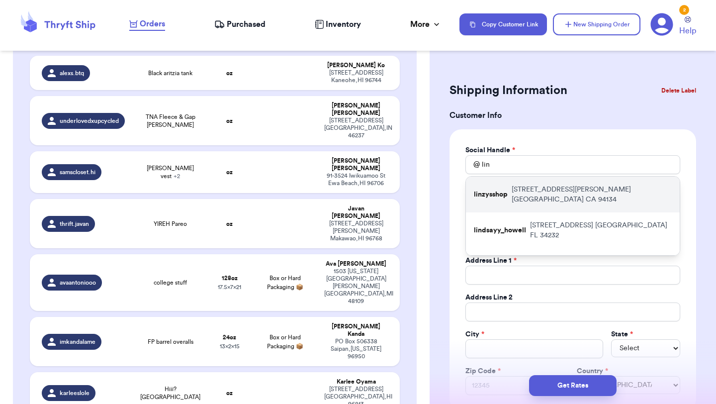
click at [528, 190] on p "[STREET_ADDRESS][PERSON_NAME]" at bounding box center [592, 194] width 160 height 20
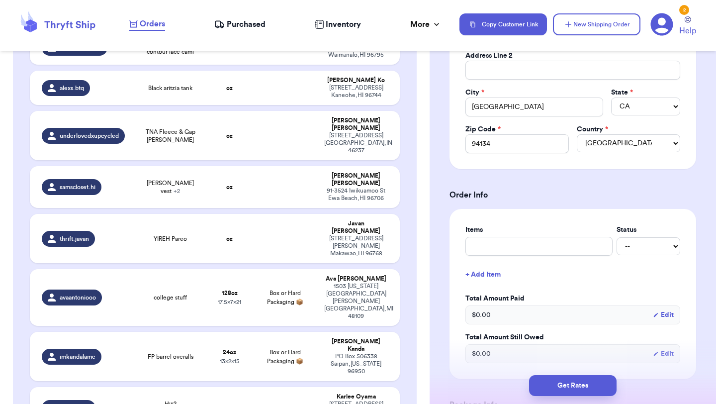
scroll to position [263, 0]
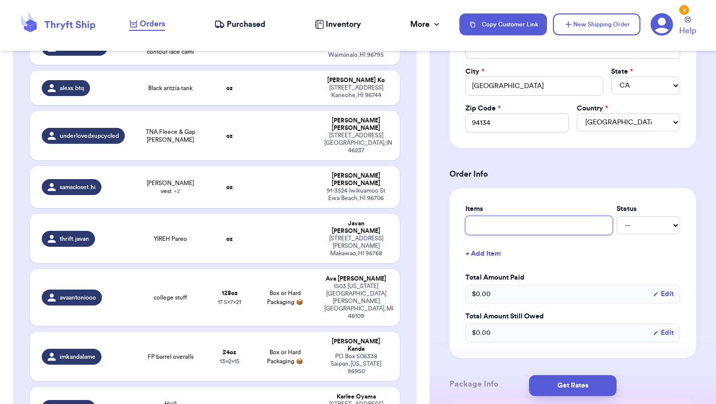
click at [528, 223] on input "text" at bounding box center [538, 225] width 147 height 19
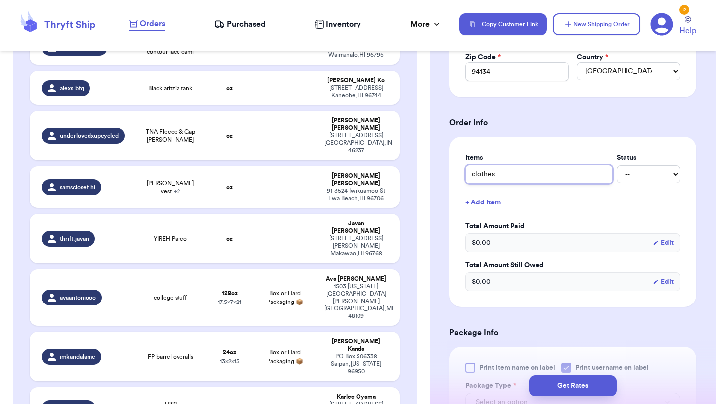
scroll to position [323, 0]
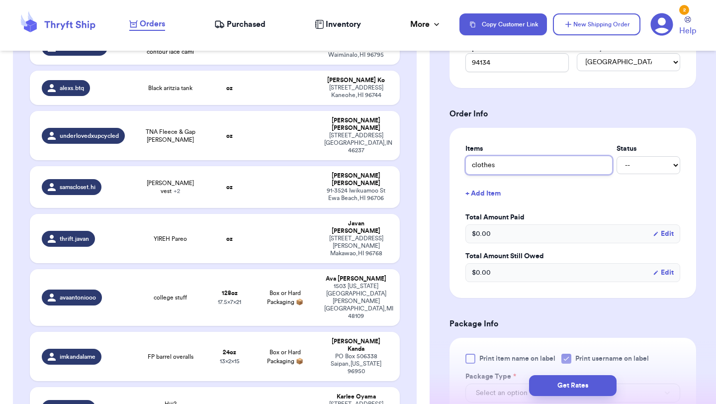
drag, startPoint x: 506, startPoint y: 170, endPoint x: 422, endPoint y: 164, distance: 84.7
click at [422, 164] on div "Customer Link New Order Incomplete 38 Get Rates for All ( 2 ) Get Rates for All…" at bounding box center [358, 202] width 716 height 404
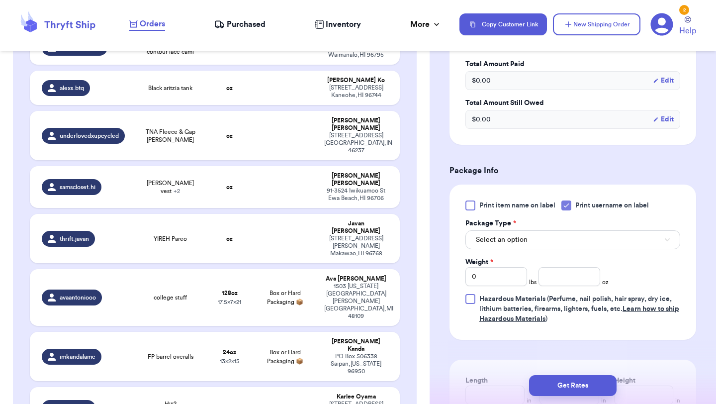
scroll to position [500, 0]
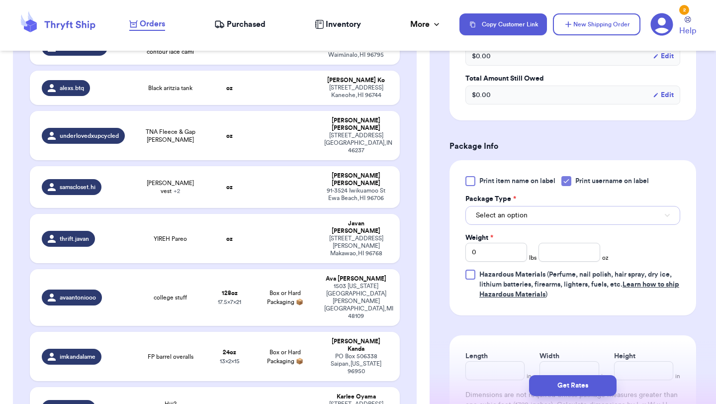
click at [552, 212] on button "Select an option" at bounding box center [572, 215] width 215 height 19
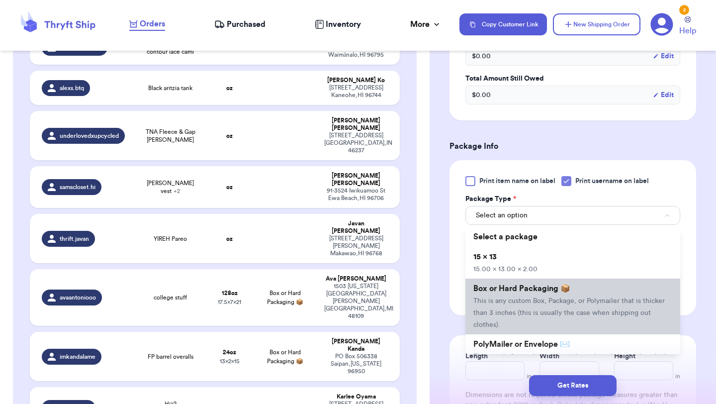
click at [537, 288] on span "Box or Hard Packaging 📦" at bounding box center [521, 288] width 97 height 8
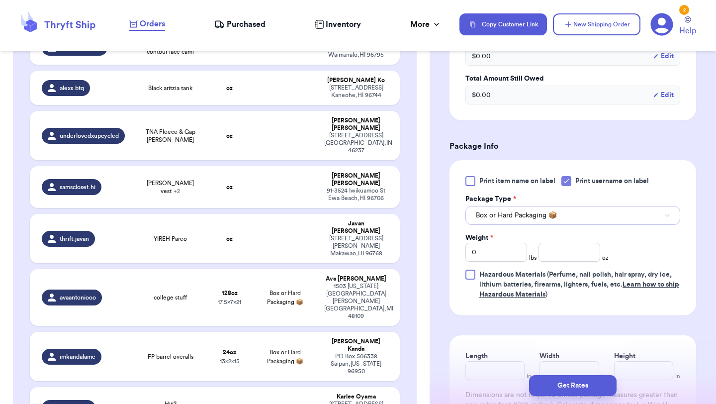
click at [555, 224] on button "Box or Hard Packaging 📦" at bounding box center [572, 215] width 215 height 19
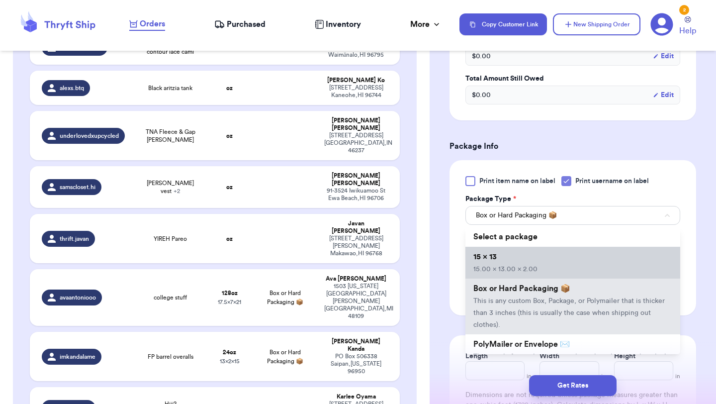
click at [542, 267] on li "15 x 13 15.00 x 13.00 x 2.00" at bounding box center [572, 263] width 215 height 32
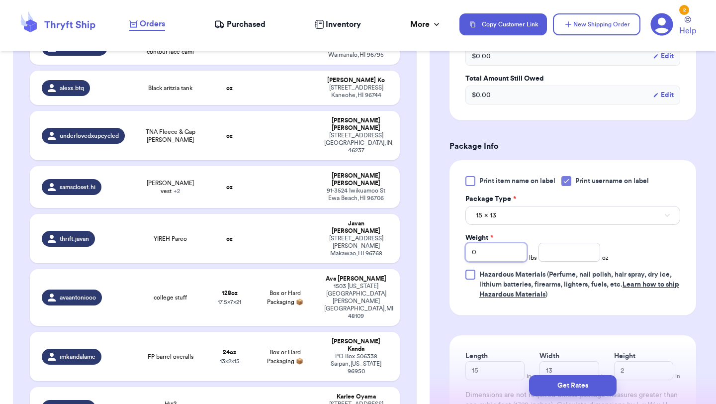
drag, startPoint x: 505, startPoint y: 251, endPoint x: 430, endPoint y: 250, distance: 75.1
click at [430, 250] on div "Shipping Information Delete Label Customer Info Social Handle * @ [GEOGRAPHIC_D…" at bounding box center [573, 62] width 286 height 1007
click at [582, 380] on button "Get Rates" at bounding box center [573, 385] width 88 height 21
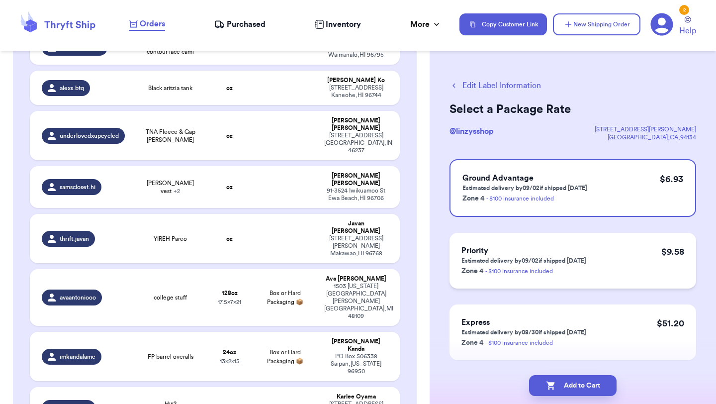
click at [604, 263] on div "Priority Estimated delivery by 09/02 if shipped [DATE] Zone 4 - $100 insurance …" at bounding box center [572, 261] width 247 height 56
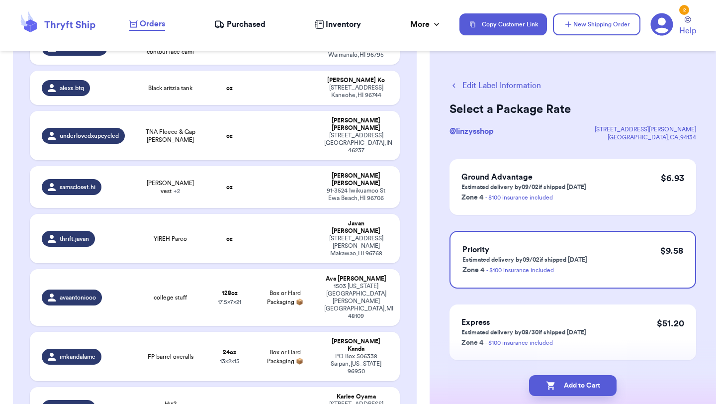
click at [508, 87] on button "Edit Label Information" at bounding box center [494, 86] width 91 height 12
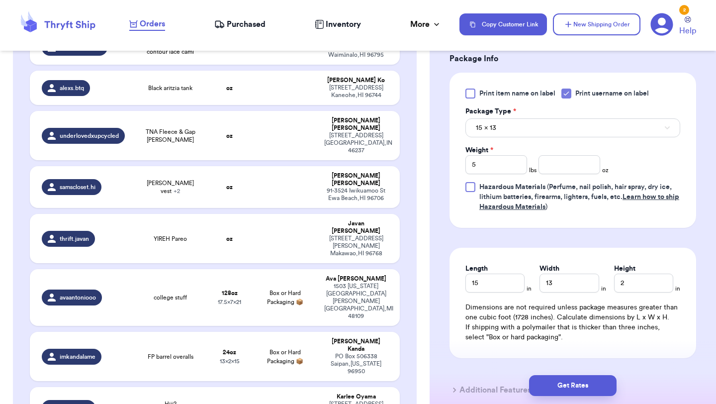
scroll to position [429, 0]
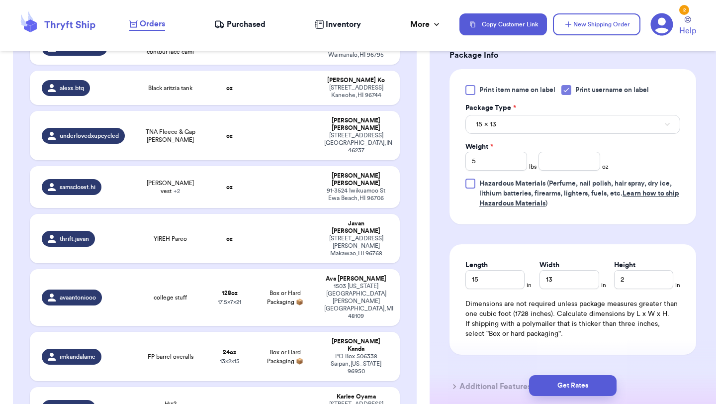
click at [554, 244] on form "Shipping Information Delete Label Customer Info Instagram Handle: linzysshop Na…" at bounding box center [572, 28] width 247 height 756
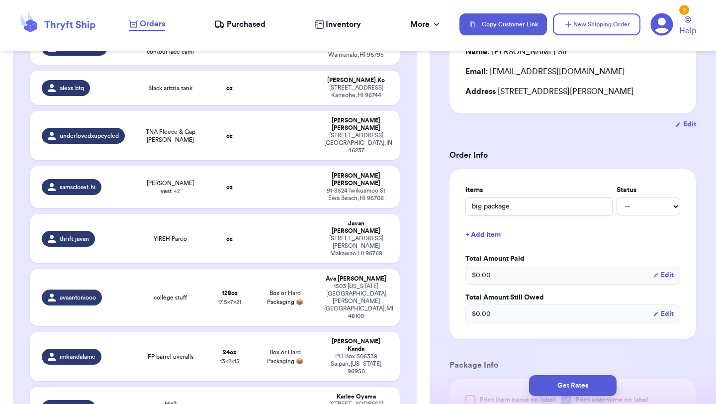
scroll to position [0, 0]
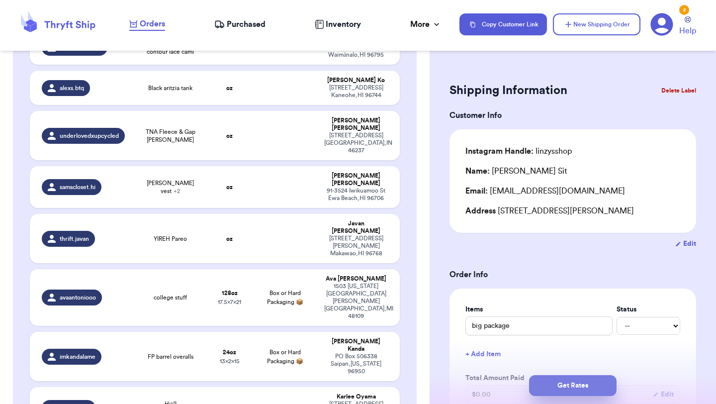
click at [586, 385] on button "Get Rates" at bounding box center [573, 385] width 88 height 21
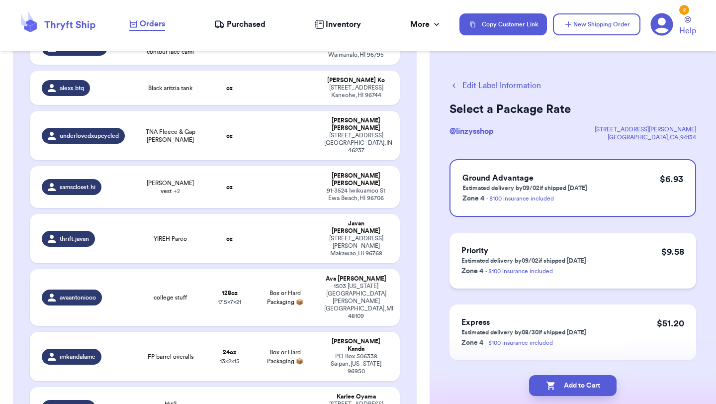
click at [583, 260] on p "Estimated delivery by 09/02 if shipped [DATE]" at bounding box center [523, 261] width 125 height 8
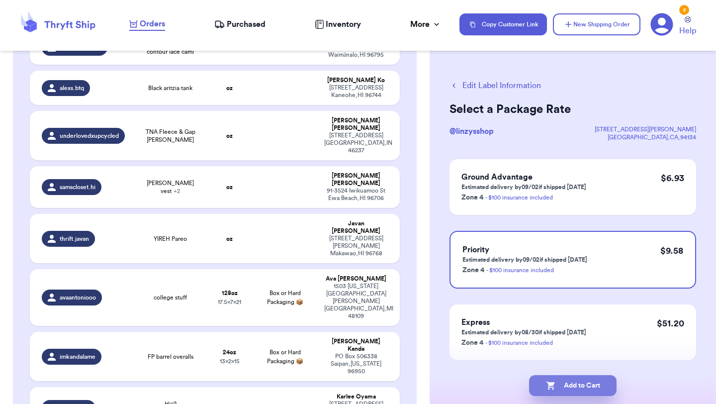
click at [583, 381] on button "Add to Cart" at bounding box center [573, 385] width 88 height 21
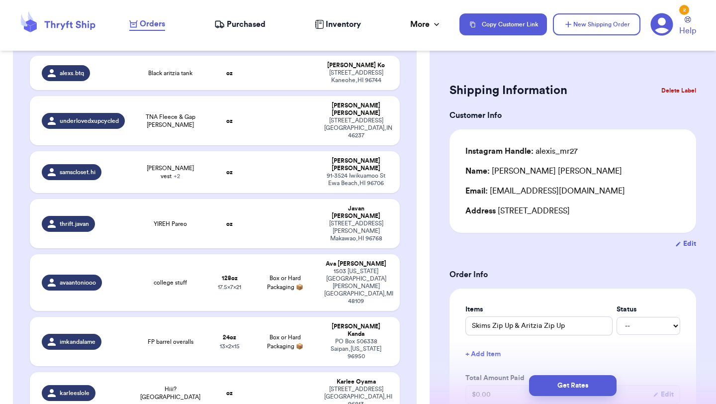
scroll to position [1258, 0]
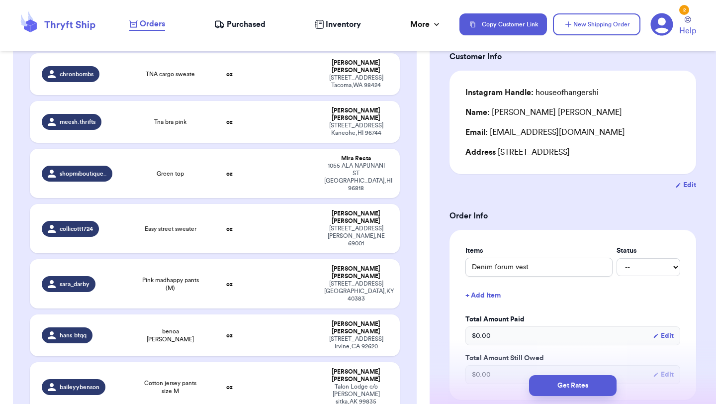
scroll to position [61, 0]
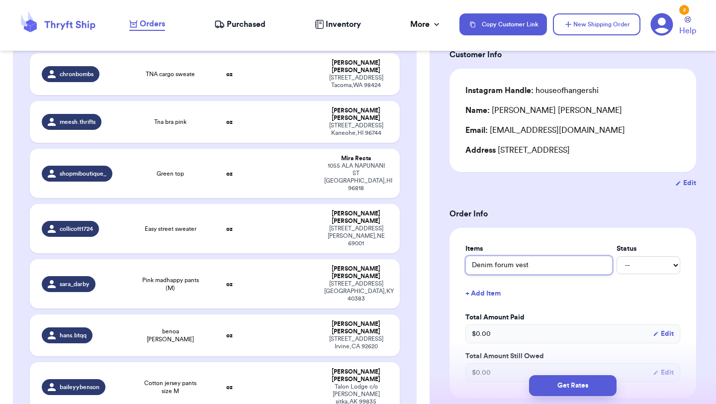
drag, startPoint x: 542, startPoint y: 265, endPoint x: 411, endPoint y: 260, distance: 131.3
click at [411, 260] on div "Customer Link New Order Incomplete 37 Get Rates for All ( 2 ) Get Rates for All…" at bounding box center [358, 202] width 716 height 404
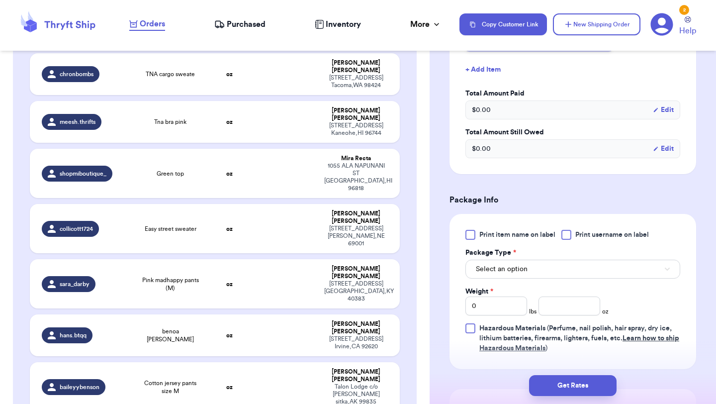
scroll to position [297, 0]
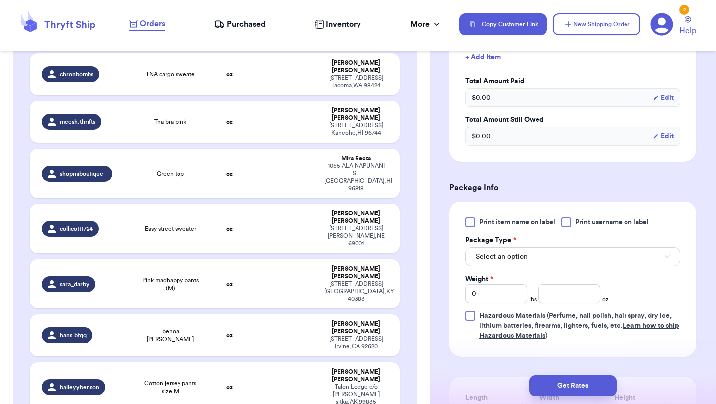
click at [566, 225] on div at bounding box center [566, 222] width 10 height 10
click at [0, 0] on input "Print username on label" at bounding box center [0, 0] width 0 height 0
click at [556, 254] on button "Select an option" at bounding box center [572, 256] width 215 height 19
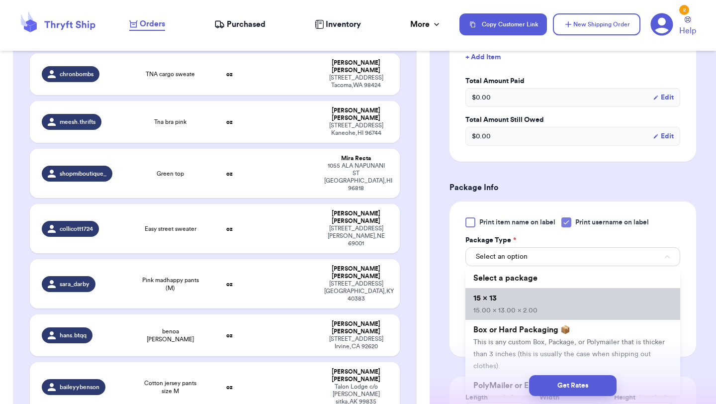
click at [540, 312] on li "15 x 13 15.00 x 13.00 x 2.00" at bounding box center [572, 304] width 215 height 32
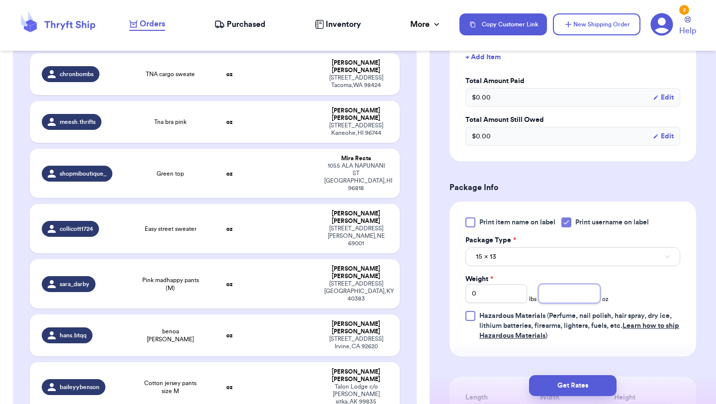
click at [572, 290] on input "number" at bounding box center [569, 293] width 62 height 19
click at [584, 389] on button "Get Rates" at bounding box center [573, 385] width 88 height 21
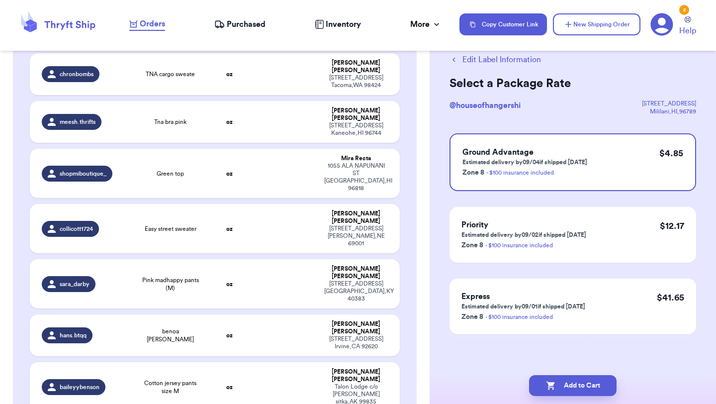
scroll to position [0, 0]
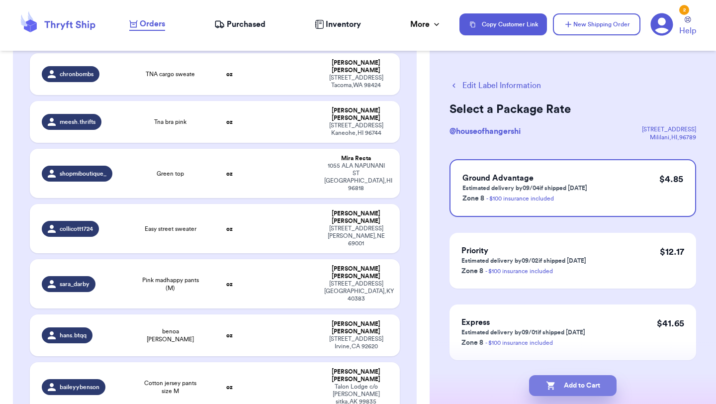
click at [587, 382] on button "Add to Cart" at bounding box center [573, 385] width 88 height 21
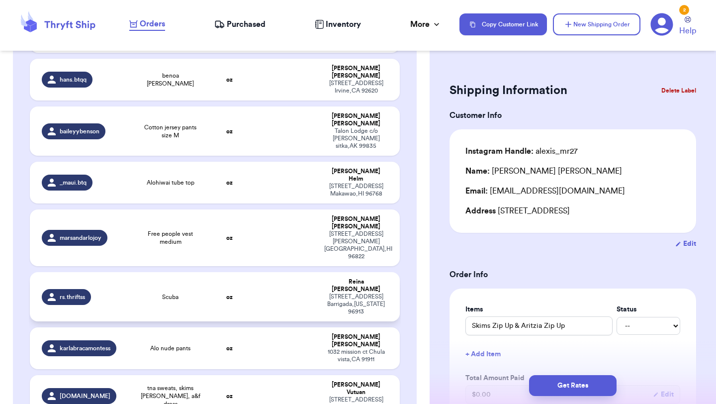
scroll to position [1828, 0]
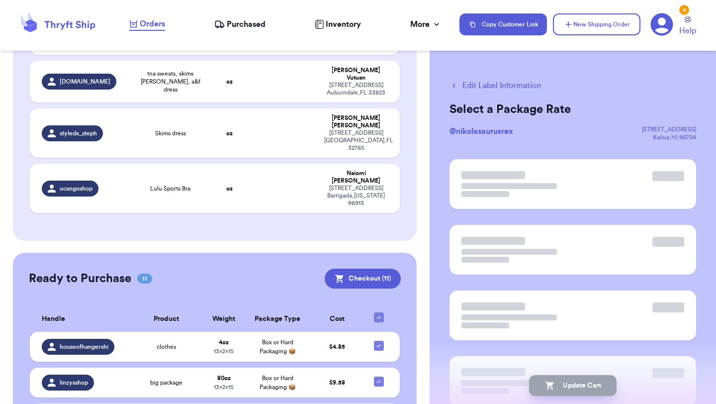
scroll to position [1826, 0]
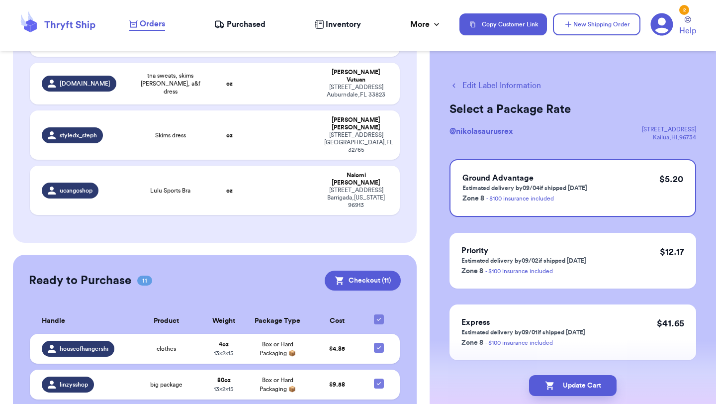
click at [465, 83] on button "Edit Label Information" at bounding box center [494, 86] width 91 height 12
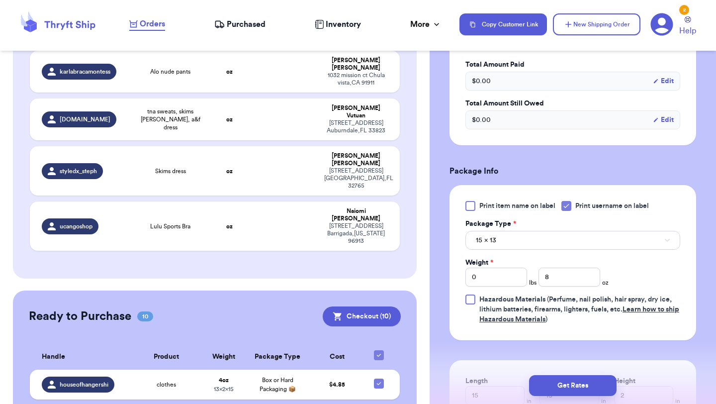
scroll to position [326, 0]
click at [573, 388] on button "Get Rates" at bounding box center [573, 385] width 88 height 21
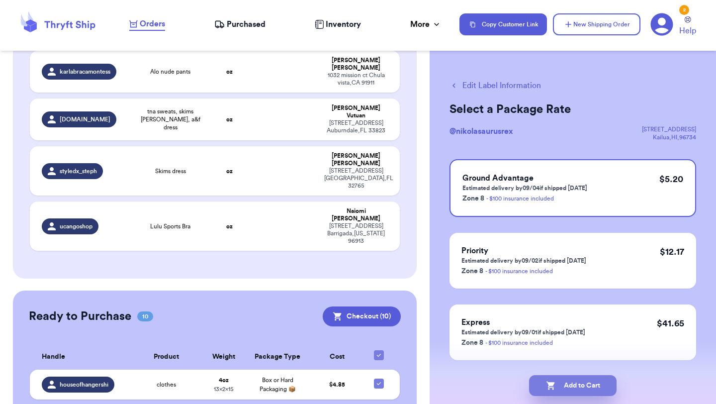
click at [578, 395] on button "Add to Cart" at bounding box center [573, 385] width 88 height 21
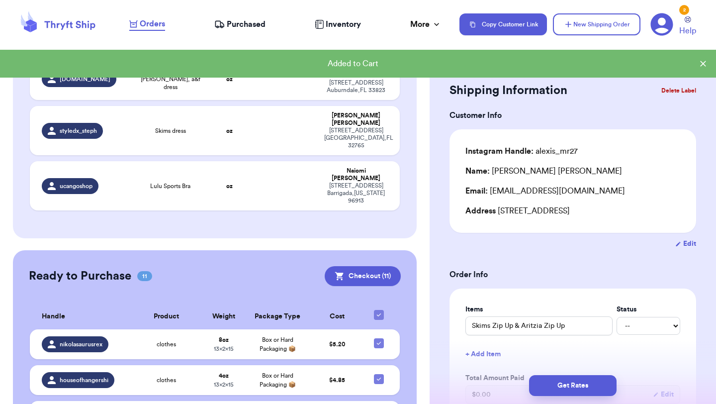
scroll to position [1828, 0]
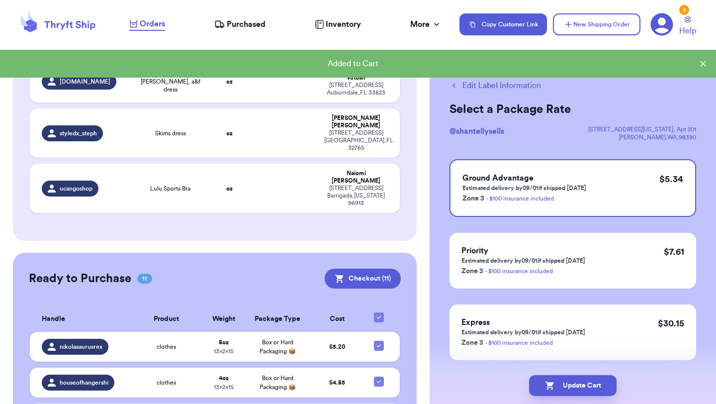
click at [510, 86] on button "Edit Label Information" at bounding box center [494, 86] width 91 height 12
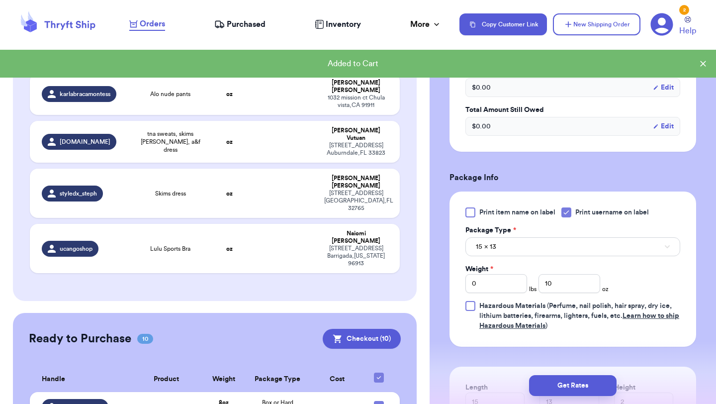
scroll to position [326, 0]
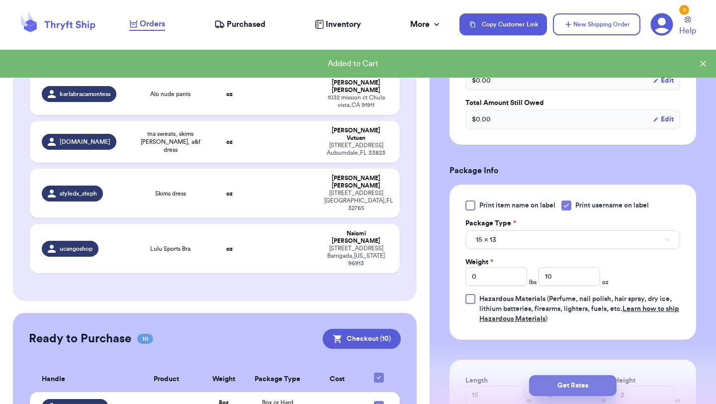
click at [574, 383] on button "Get Rates" at bounding box center [573, 385] width 88 height 21
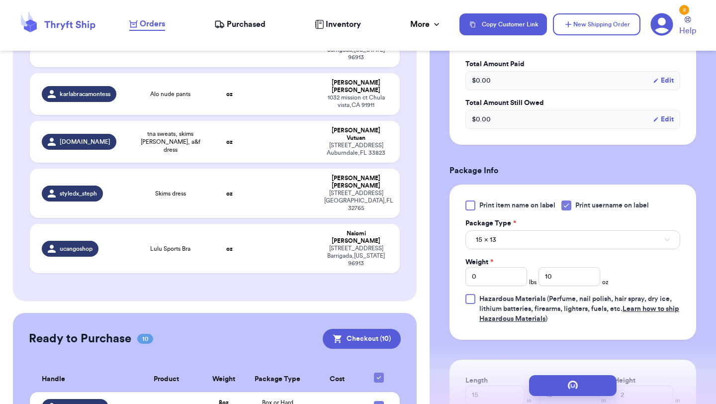
scroll to position [0, 0]
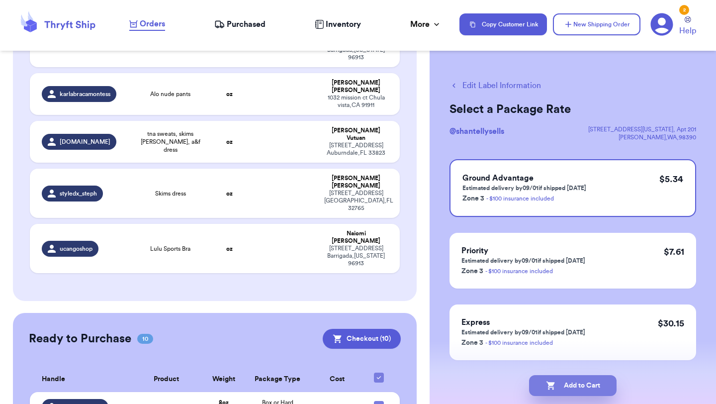
click at [577, 385] on button "Add to Cart" at bounding box center [573, 385] width 88 height 21
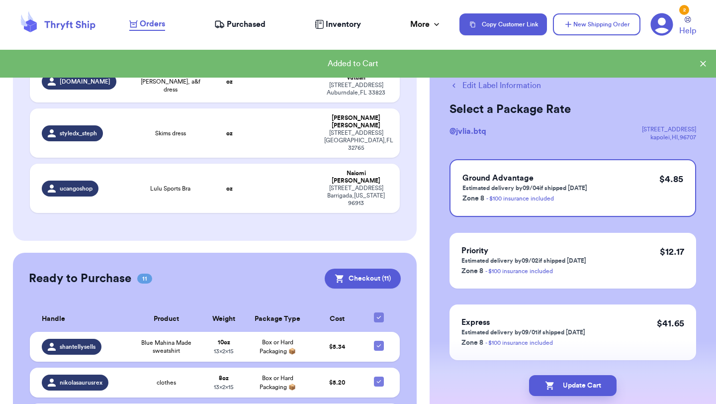
click at [485, 85] on button "Edit Label Information" at bounding box center [494, 86] width 91 height 12
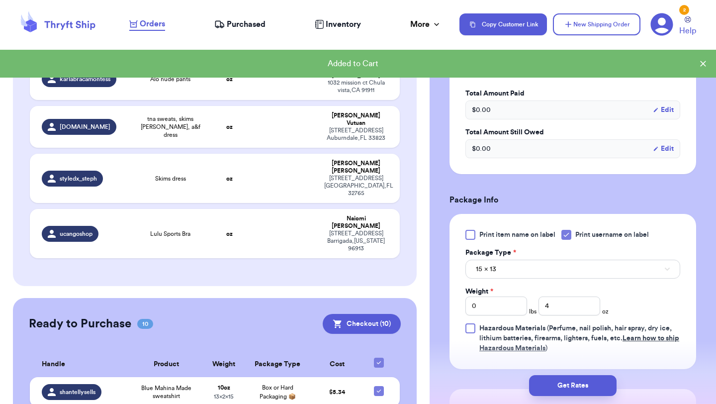
scroll to position [345, 0]
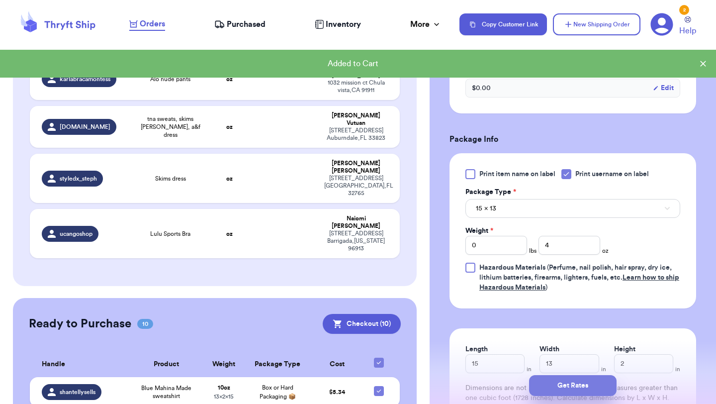
click at [592, 376] on button "Get Rates" at bounding box center [573, 385] width 88 height 21
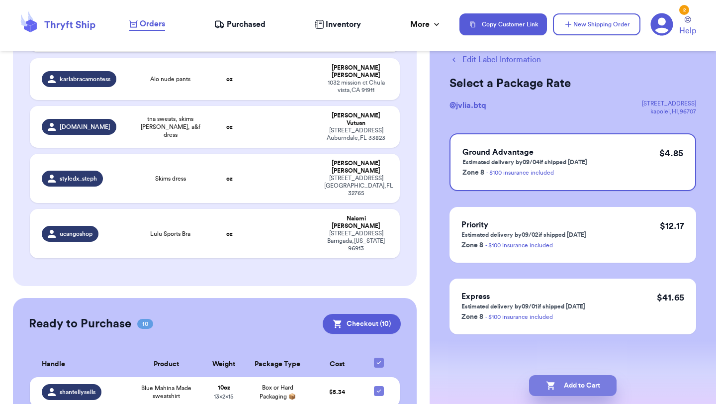
scroll to position [0, 0]
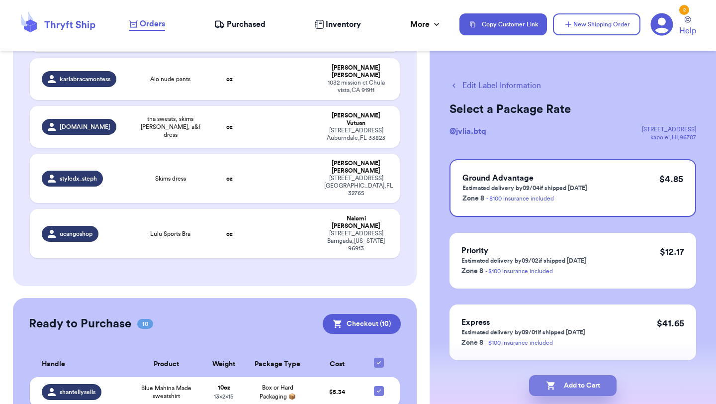
click at [568, 385] on button "Add to Cart" at bounding box center [573, 385] width 88 height 21
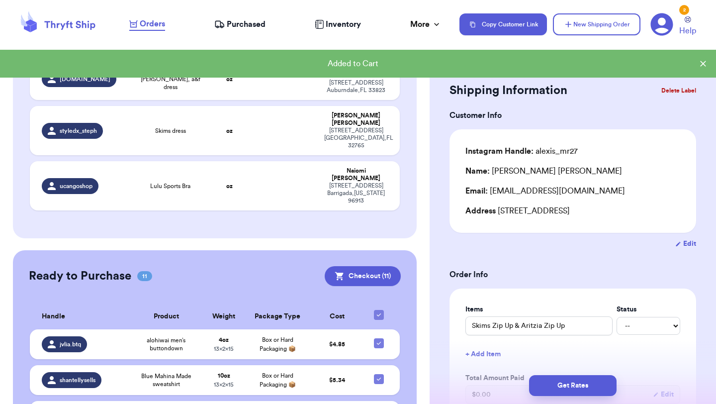
scroll to position [1828, 0]
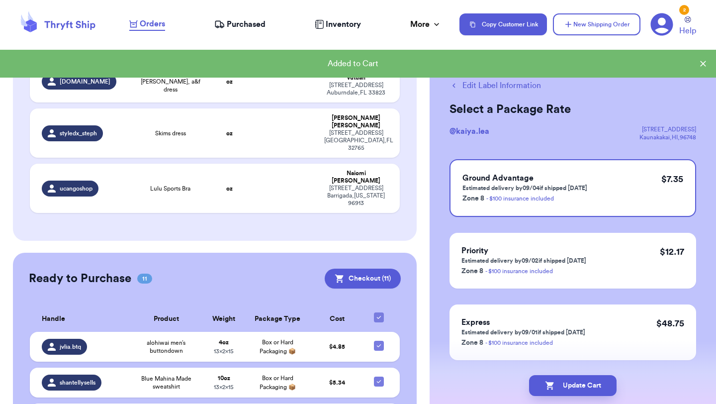
click at [477, 85] on button "Edit Label Information" at bounding box center [494, 86] width 91 height 12
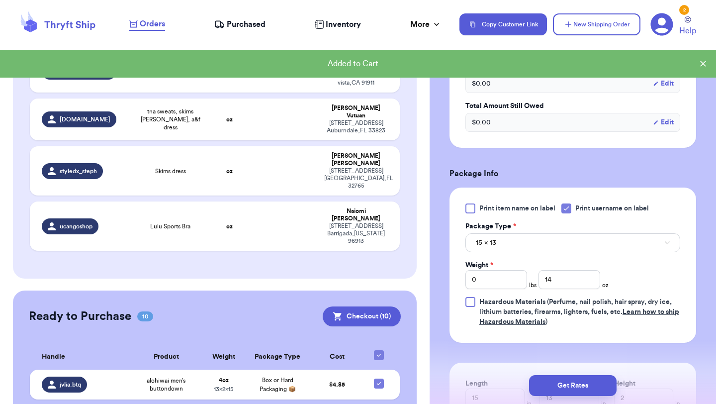
scroll to position [323, 0]
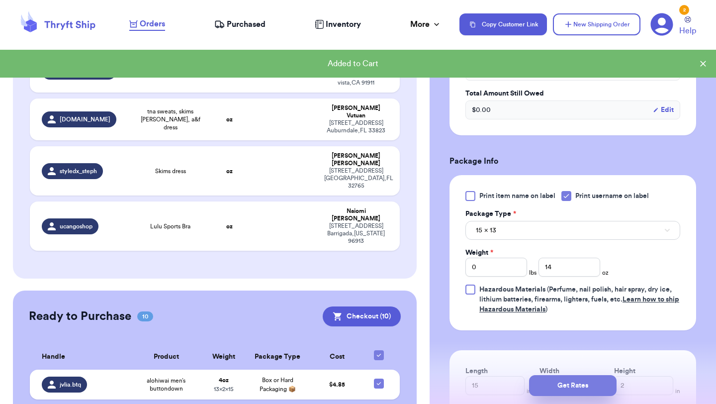
click at [593, 387] on button "Get Rates" at bounding box center [573, 385] width 88 height 21
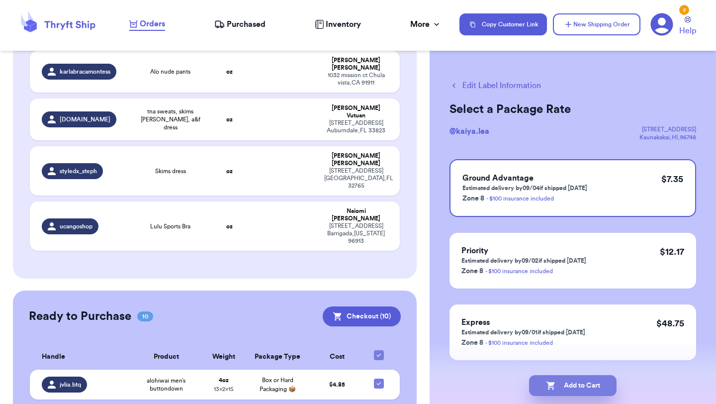
click at [557, 381] on button "Add to Cart" at bounding box center [573, 385] width 88 height 21
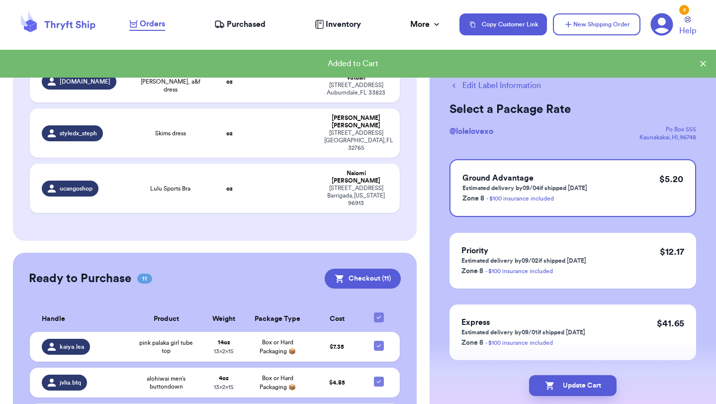
click at [498, 88] on button "Edit Label Information" at bounding box center [494, 86] width 91 height 12
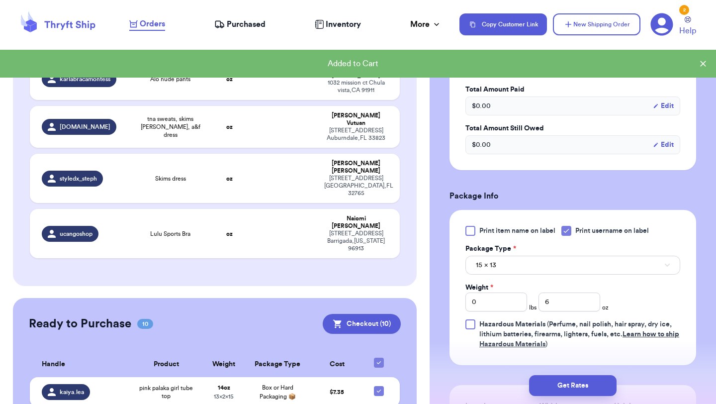
scroll to position [351, 0]
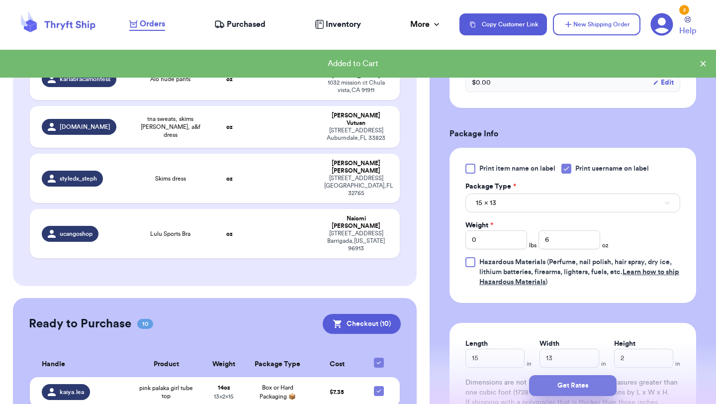
click at [585, 390] on button "Get Rates" at bounding box center [573, 385] width 88 height 21
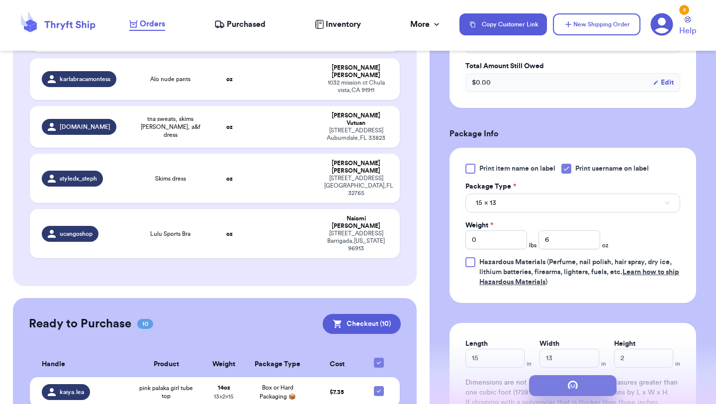
scroll to position [0, 0]
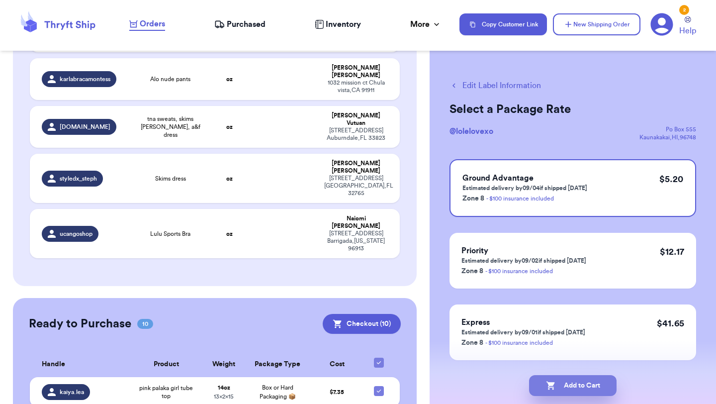
click at [580, 389] on button "Add to Cart" at bounding box center [573, 385] width 88 height 21
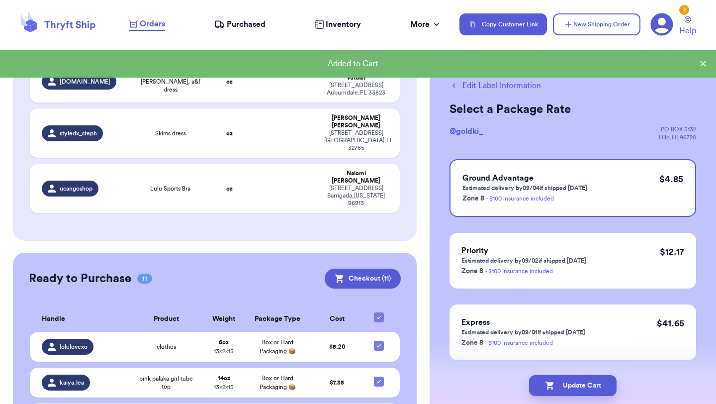
click at [518, 86] on button "Edit Label Information" at bounding box center [494, 86] width 91 height 12
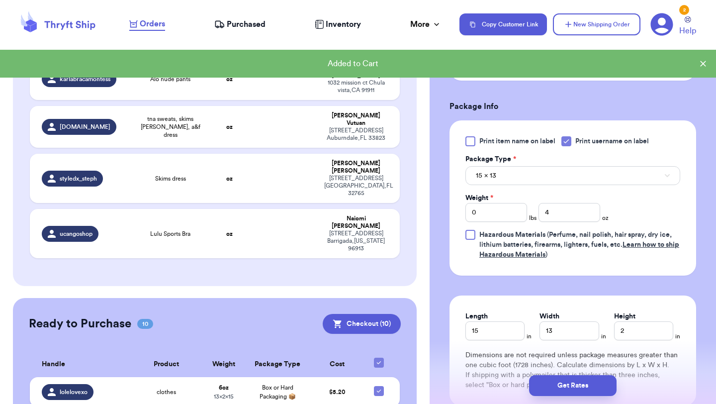
scroll to position [401, 0]
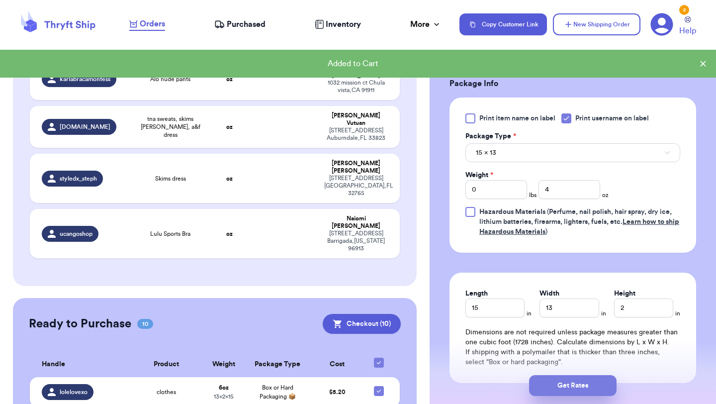
click at [582, 386] on button "Get Rates" at bounding box center [573, 385] width 88 height 21
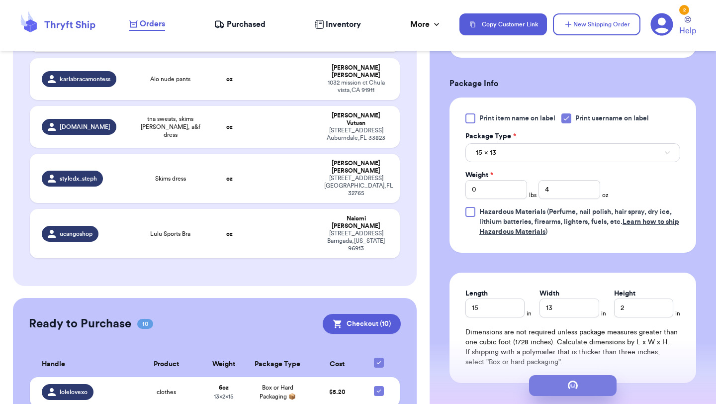
scroll to position [0, 0]
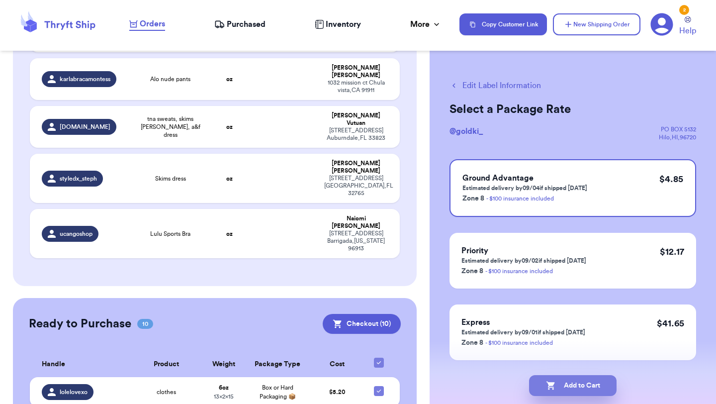
click at [577, 385] on button "Add to Cart" at bounding box center [573, 385] width 88 height 21
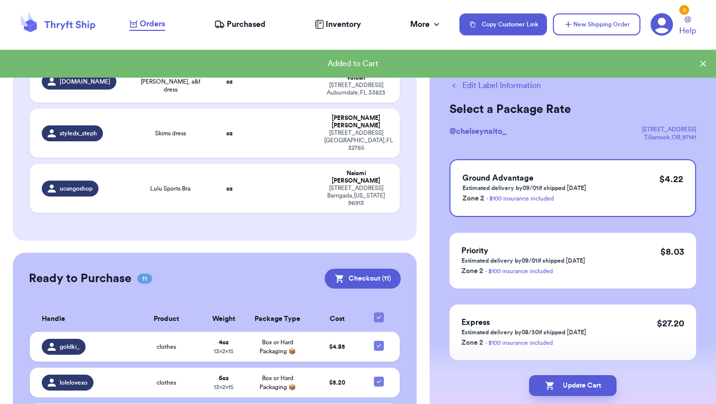
click at [492, 88] on button "Edit Label Information" at bounding box center [494, 86] width 91 height 12
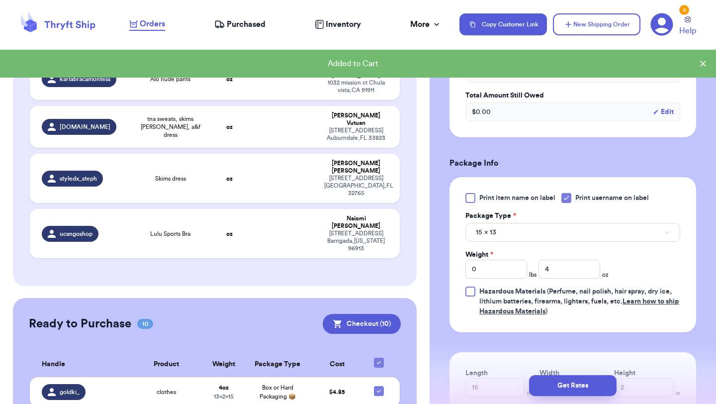
scroll to position [351, 0]
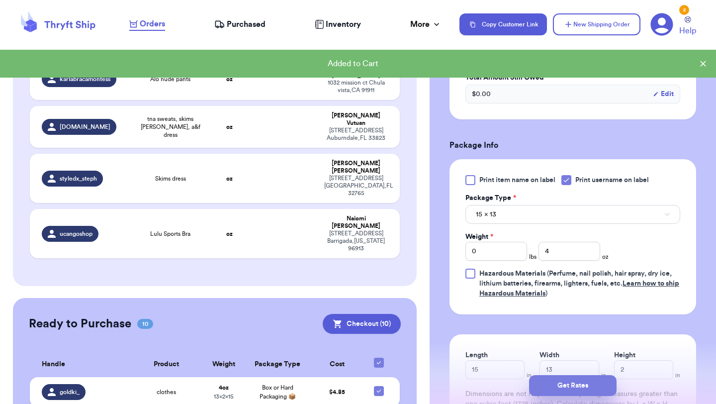
click at [581, 381] on button "Get Rates" at bounding box center [573, 385] width 88 height 21
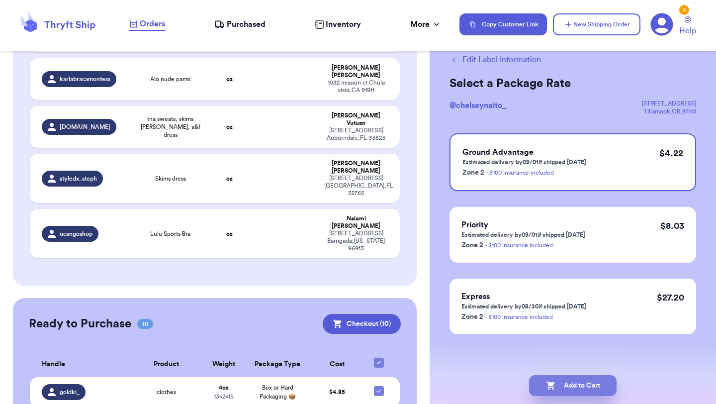
scroll to position [0, 0]
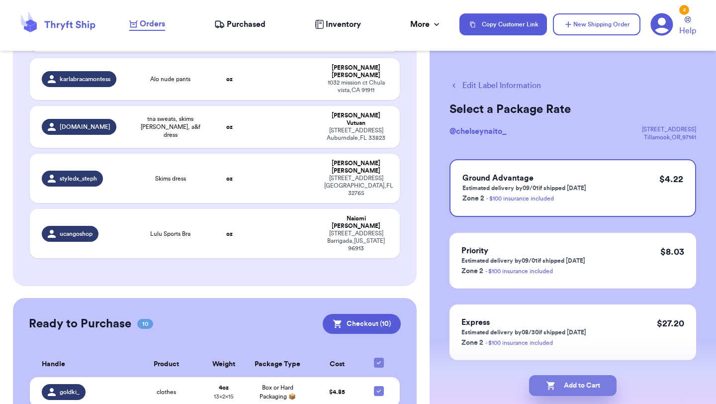
click at [585, 385] on button "Add to Cart" at bounding box center [573, 385] width 88 height 21
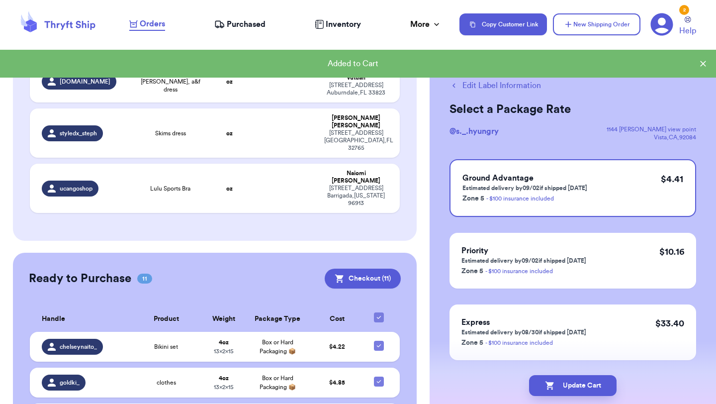
click at [487, 87] on button "Edit Label Information" at bounding box center [494, 86] width 91 height 12
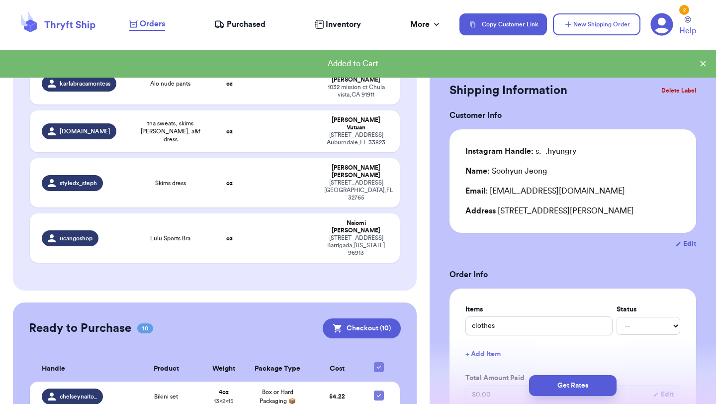
scroll to position [0, 0]
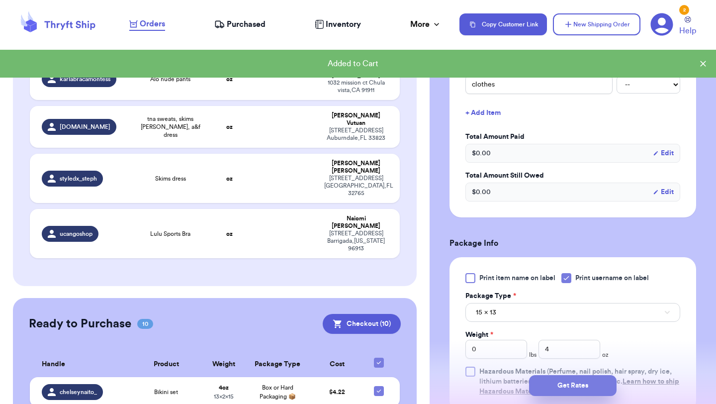
click at [584, 390] on button "Get Rates" at bounding box center [573, 385] width 88 height 21
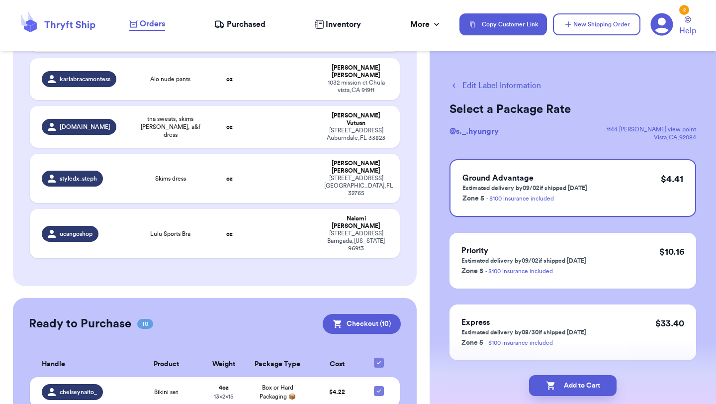
click at [584, 390] on button "Add to Cart" at bounding box center [573, 385] width 88 height 21
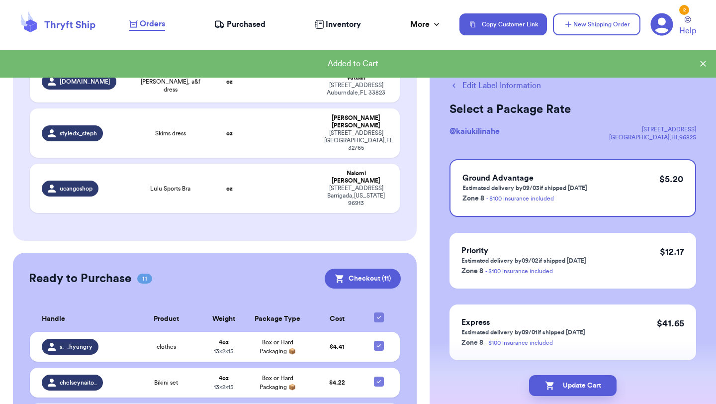
click at [487, 84] on button "Edit Label Information" at bounding box center [494, 86] width 91 height 12
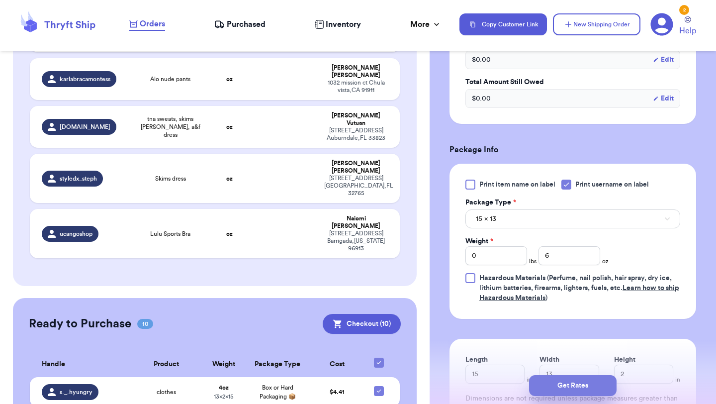
click at [577, 390] on button "Get Rates" at bounding box center [573, 385] width 88 height 21
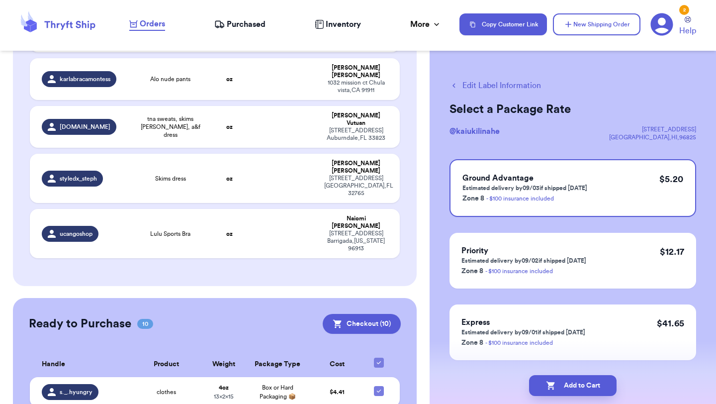
click at [577, 390] on button "Add to Cart" at bounding box center [573, 385] width 88 height 21
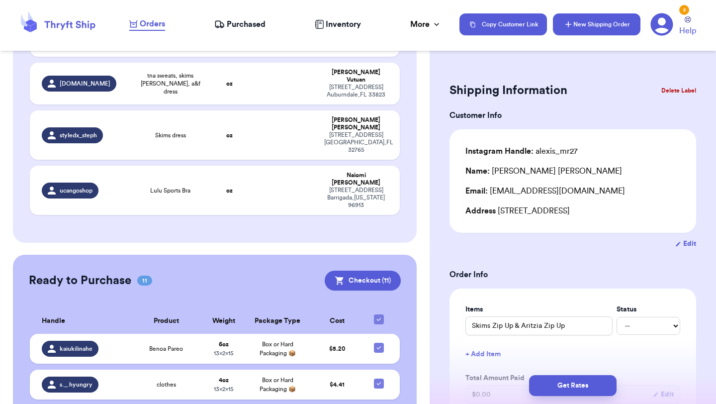
click at [614, 28] on button "New Shipping Order" at bounding box center [597, 24] width 88 height 22
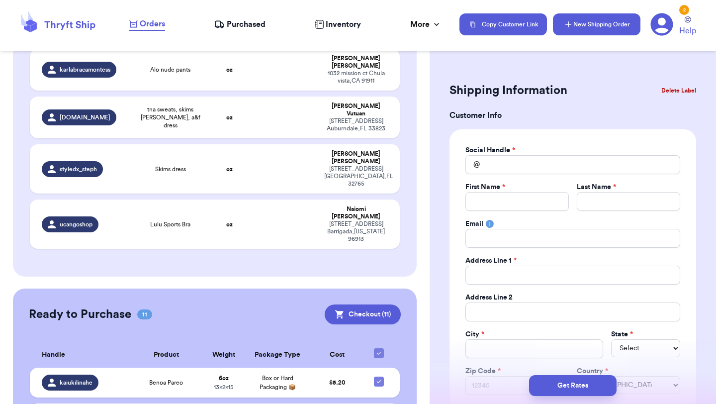
scroll to position [1861, 0]
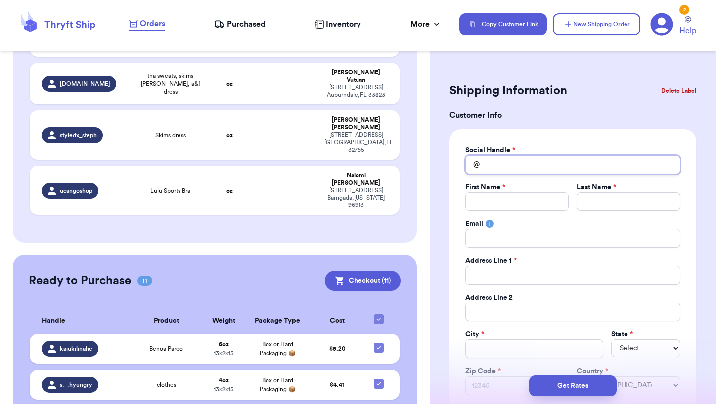
click at [555, 172] on input "Total Amount Paid" at bounding box center [572, 164] width 215 height 19
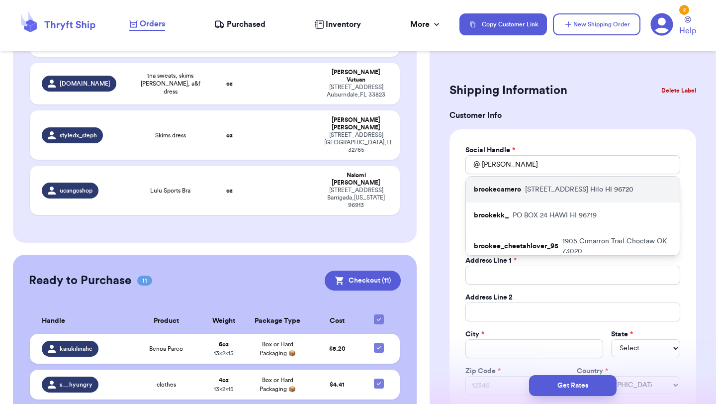
click at [572, 189] on p "[STREET_ADDRESS]" at bounding box center [579, 189] width 108 height 10
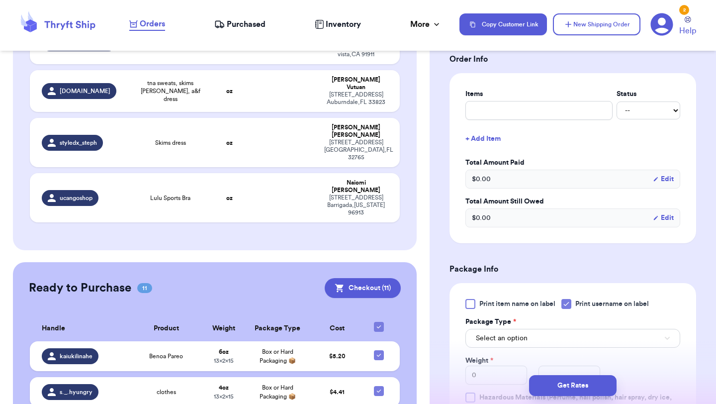
scroll to position [375, 0]
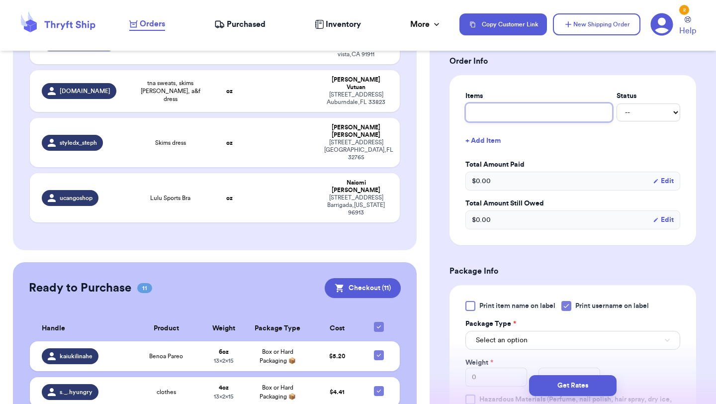
click at [536, 117] on input "text" at bounding box center [538, 112] width 147 height 19
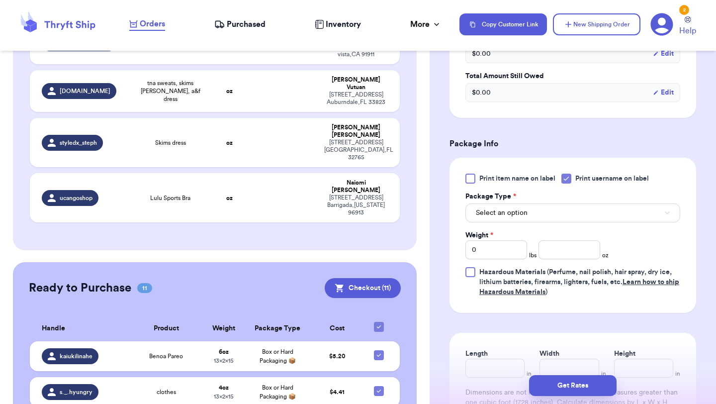
scroll to position [504, 0]
click at [531, 226] on div "Print item name on label Print username on label Package Type * Select an optio…" at bounding box center [572, 234] width 215 height 123
click at [531, 214] on button "Select an option" at bounding box center [572, 211] width 215 height 19
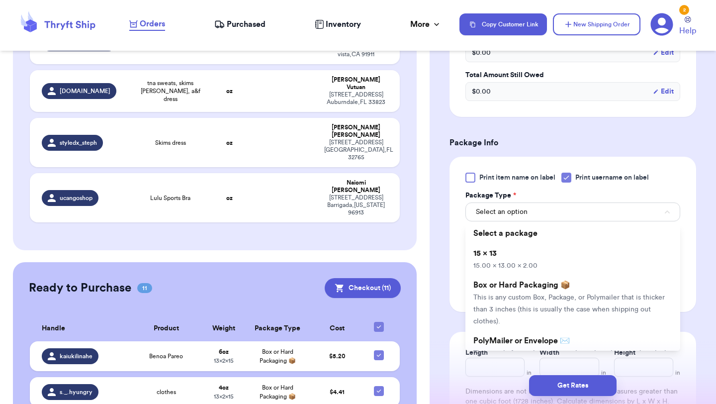
click at [531, 252] on li "15 x 13 15.00 x 13.00 x 2.00" at bounding box center [572, 259] width 215 height 32
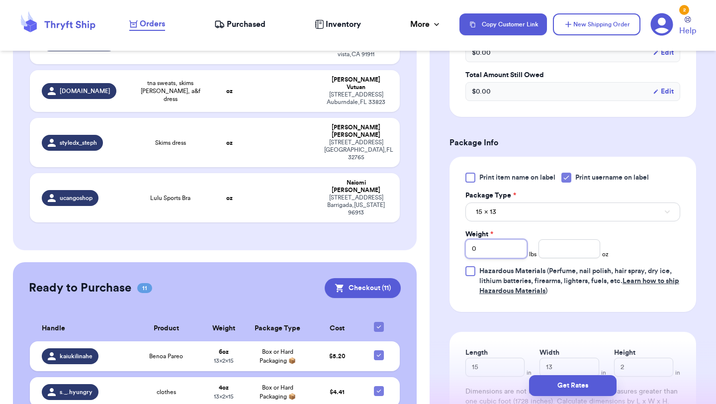
drag, startPoint x: 504, startPoint y: 253, endPoint x: 452, endPoint y: 242, distance: 53.3
click at [452, 242] on div "Print item name on label Print username on label Package Type * 15 x 13 Weight …" at bounding box center [572, 234] width 247 height 155
click at [560, 248] on input "number" at bounding box center [569, 248] width 62 height 19
click at [581, 382] on button "Get Rates" at bounding box center [573, 385] width 88 height 21
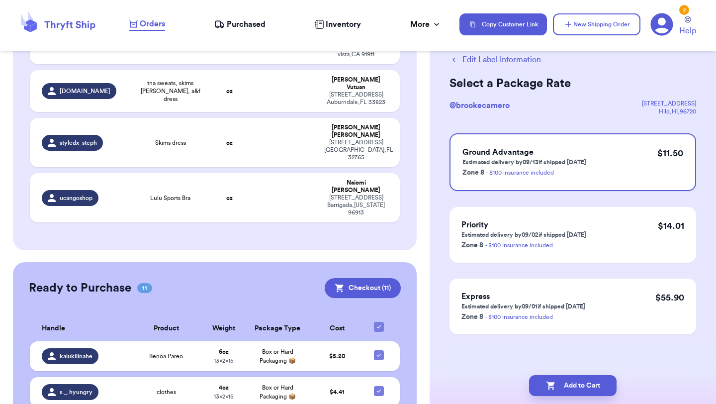
scroll to position [0, 0]
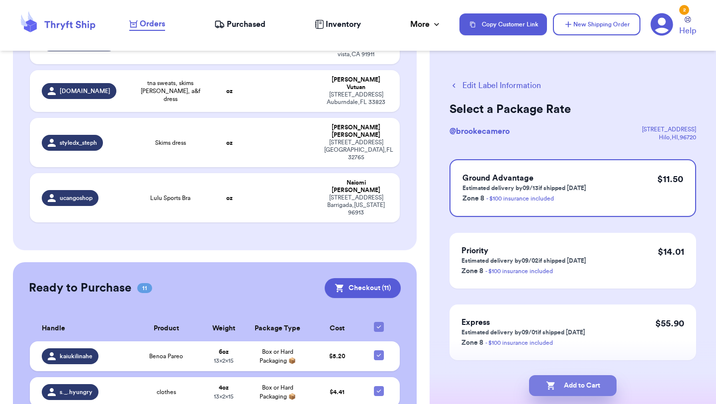
click at [560, 384] on button "Add to Cart" at bounding box center [573, 385] width 88 height 21
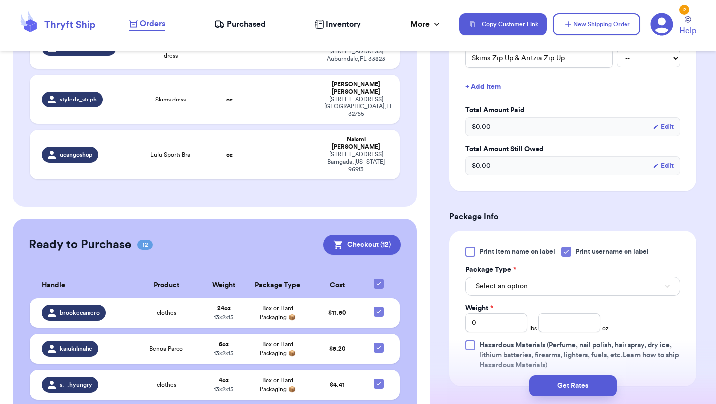
scroll to position [273, 0]
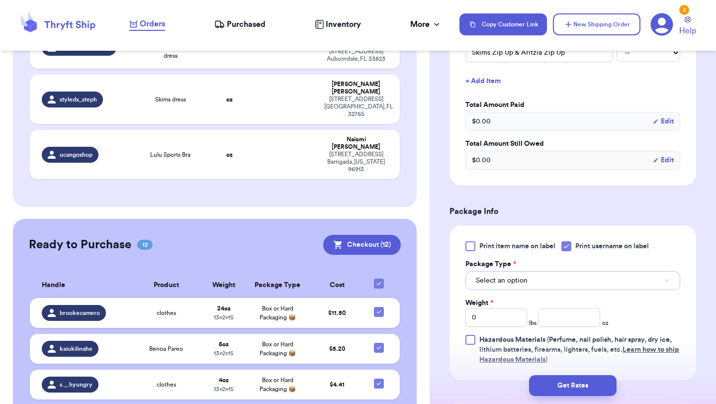
click at [567, 280] on button "Select an option" at bounding box center [572, 280] width 215 height 19
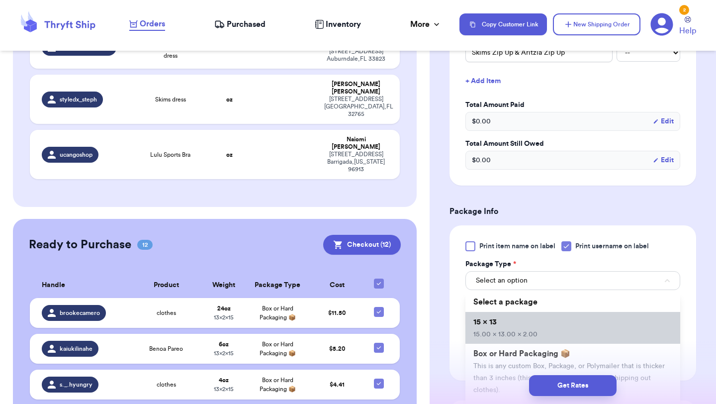
click at [558, 320] on li "15 x 13 15.00 x 13.00 x 2.00" at bounding box center [572, 328] width 215 height 32
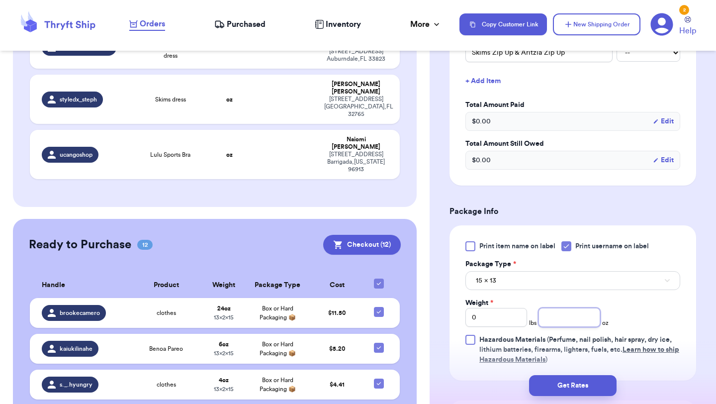
click at [566, 320] on input "number" at bounding box center [569, 317] width 62 height 19
click at [576, 389] on button "Get Rates" at bounding box center [573, 385] width 88 height 21
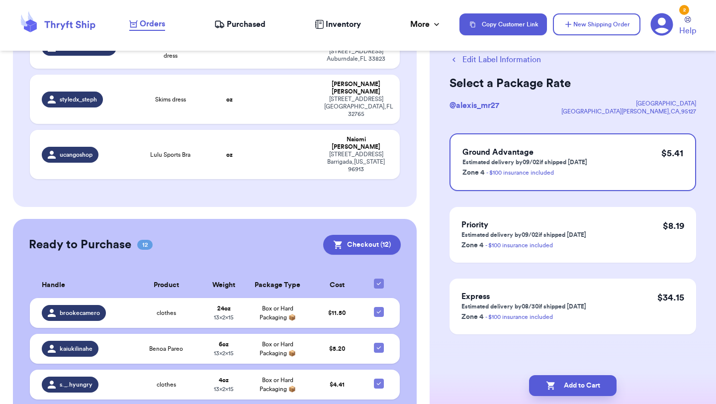
scroll to position [0, 0]
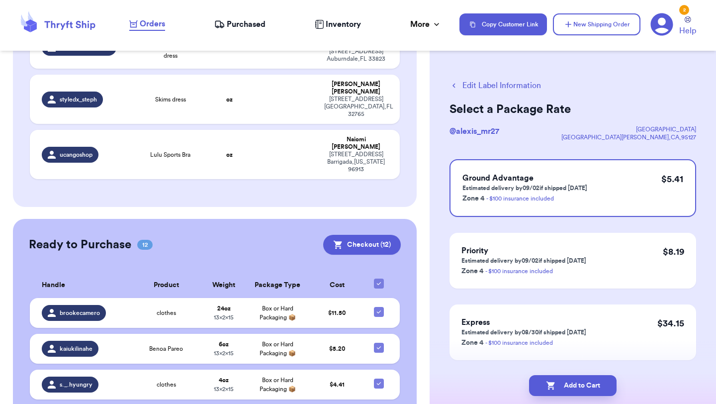
click at [576, 389] on button "Add to Cart" at bounding box center [573, 385] width 88 height 21
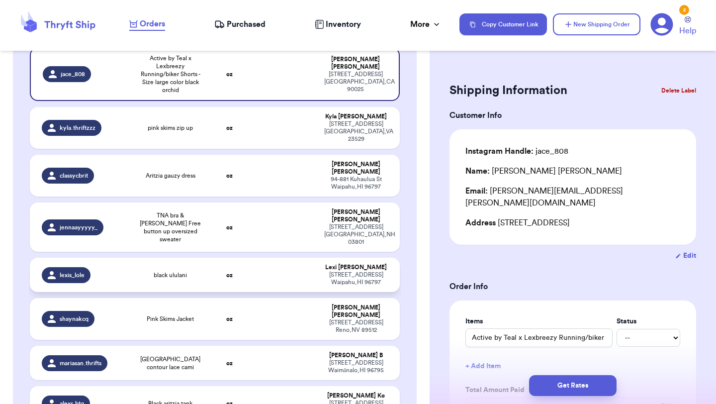
scroll to position [222, 0]
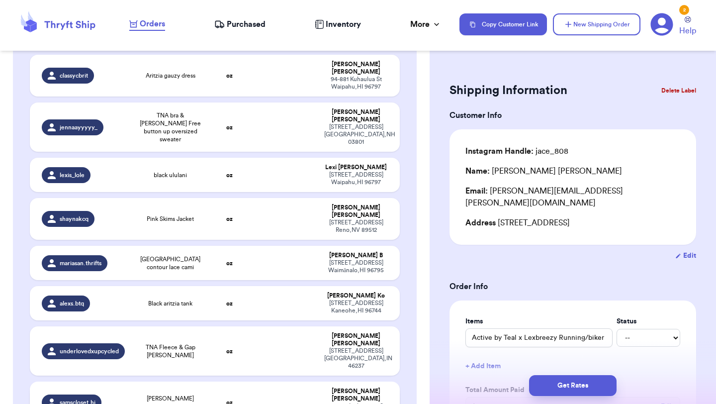
click at [218, 381] on td "oz" at bounding box center [229, 402] width 44 height 42
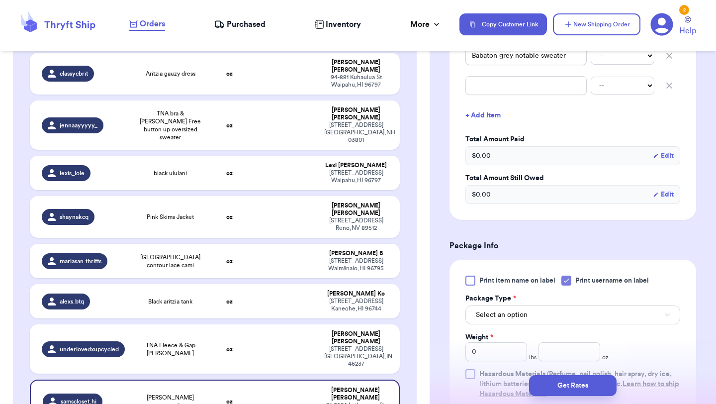
scroll to position [302, 0]
click at [557, 322] on button "Select an option" at bounding box center [572, 313] width 215 height 19
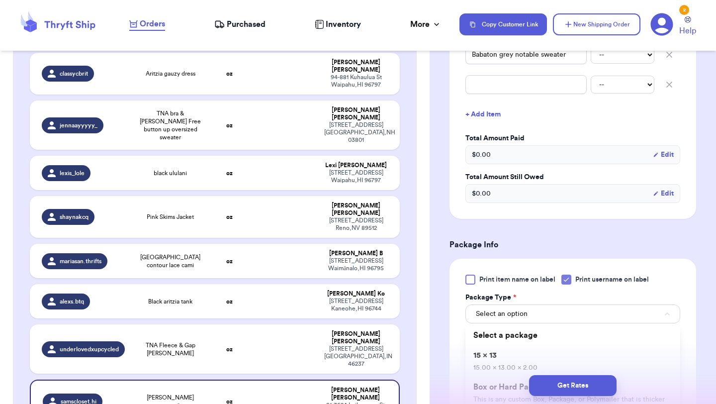
click at [550, 361] on li "15 x 13 15.00 x 13.00 x 2.00" at bounding box center [572, 361] width 215 height 32
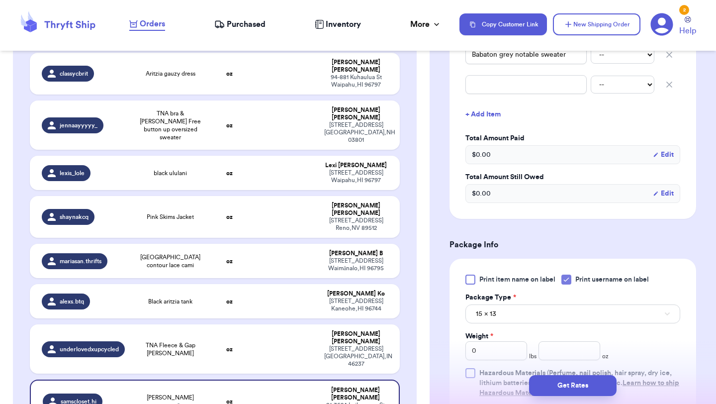
scroll to position [444, 0]
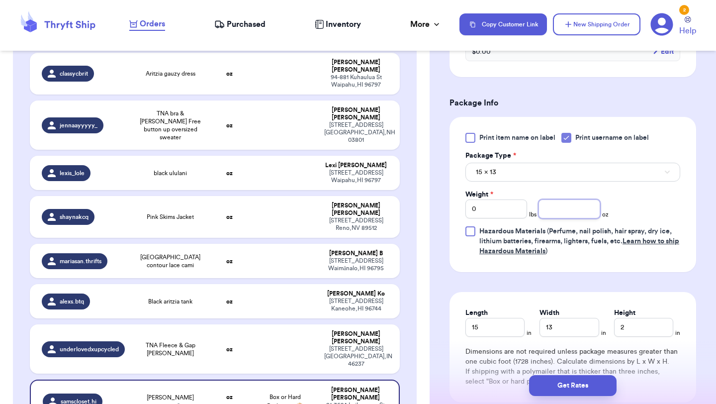
click at [558, 218] on input "number" at bounding box center [569, 208] width 62 height 19
drag, startPoint x: 511, startPoint y: 219, endPoint x: 461, endPoint y: 219, distance: 49.7
click at [461, 216] on div "Print item name on label Print username on label Package Type * 15 x 13 Weight …" at bounding box center [572, 194] width 247 height 155
drag, startPoint x: 563, startPoint y: 227, endPoint x: 515, endPoint y: 218, distance: 49.1
click at [515, 218] on div "Weight * 1 lbs 15 oz" at bounding box center [536, 203] width 143 height 29
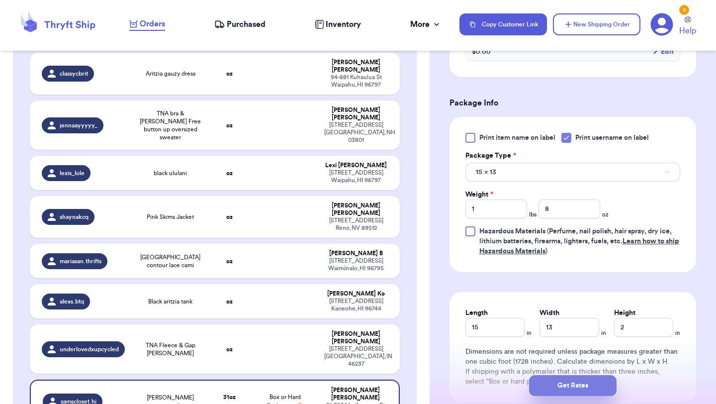
click at [577, 387] on button "Get Rates" at bounding box center [573, 385] width 88 height 21
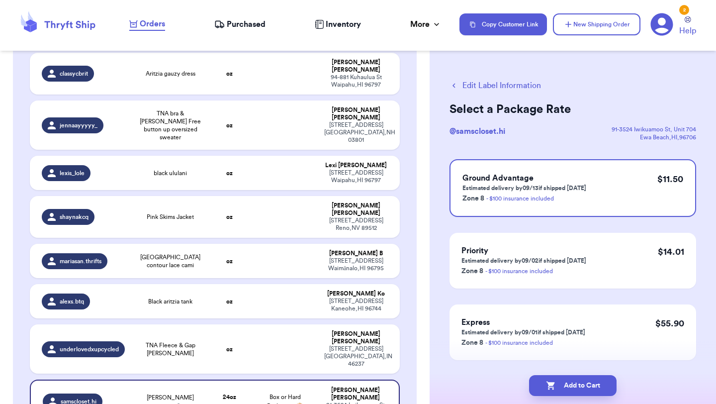
click at [577, 387] on button "Add to Cart" at bounding box center [573, 385] width 88 height 21
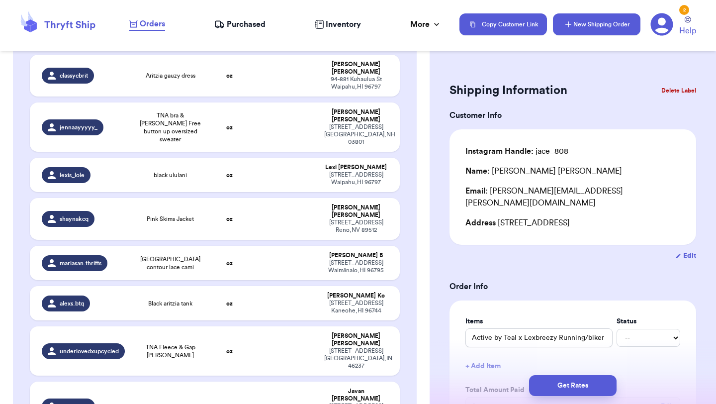
click at [602, 25] on button "New Shipping Order" at bounding box center [597, 24] width 88 height 22
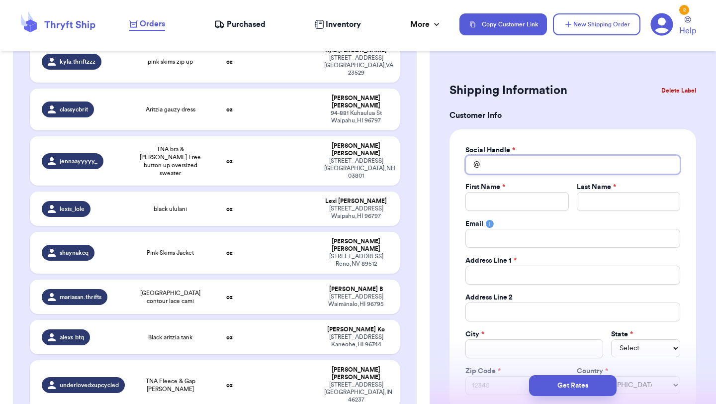
click at [546, 167] on input "Total Amount Paid" at bounding box center [572, 164] width 215 height 19
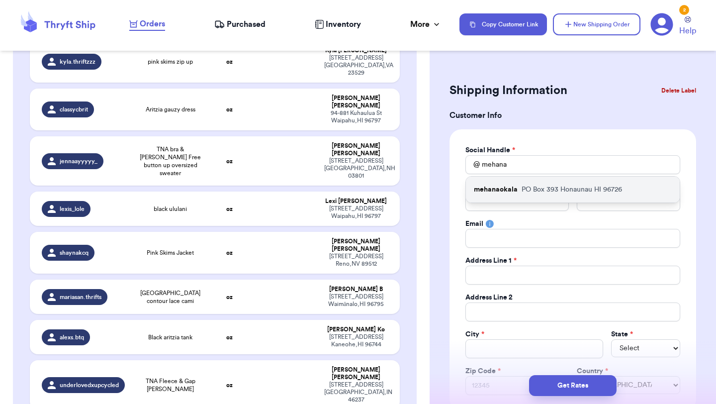
click at [546, 197] on div "mehanaokala [STREET_ADDRESS]" at bounding box center [573, 190] width 214 height 26
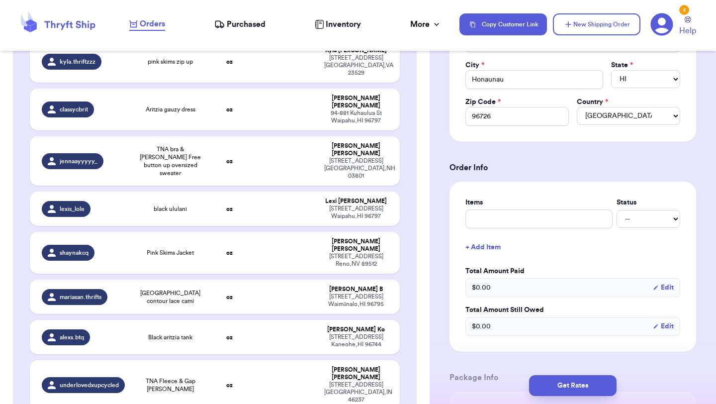
scroll to position [320, 0]
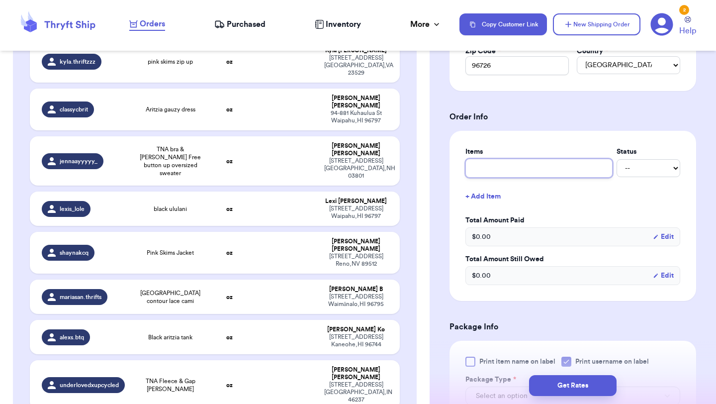
click at [542, 161] on input "text" at bounding box center [538, 168] width 147 height 19
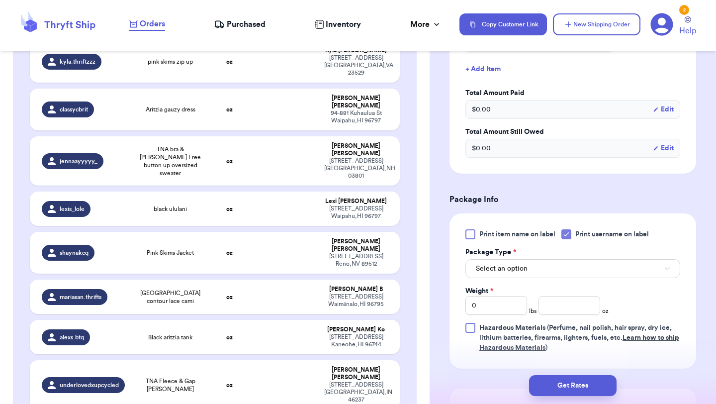
scroll to position [448, 0]
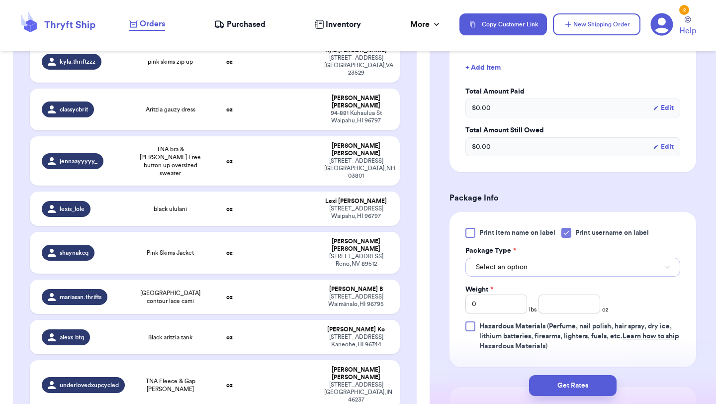
click at [543, 267] on button "Select an option" at bounding box center [572, 267] width 215 height 19
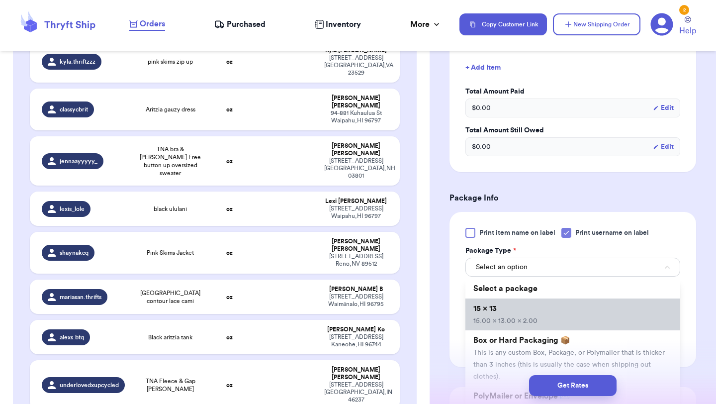
click at [539, 300] on li "15 x 13 15.00 x 13.00 x 2.00" at bounding box center [572, 314] width 215 height 32
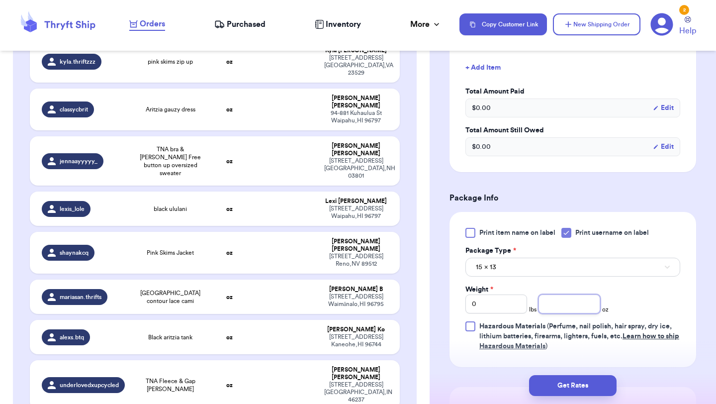
click at [551, 308] on input "number" at bounding box center [569, 303] width 62 height 19
click at [573, 381] on button "Get Rates" at bounding box center [573, 385] width 88 height 21
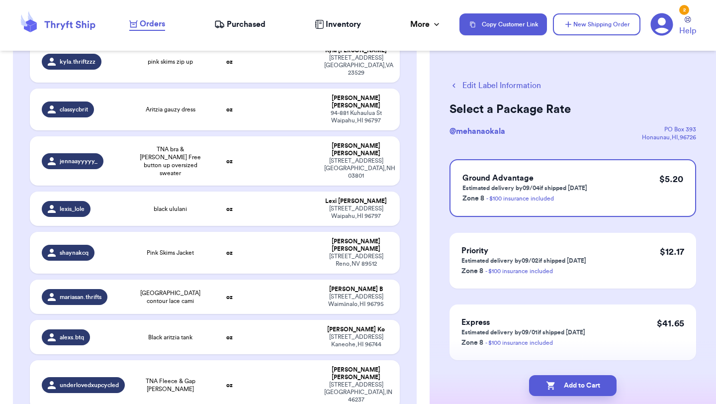
click at [573, 381] on button "Add to Cart" at bounding box center [573, 385] width 88 height 21
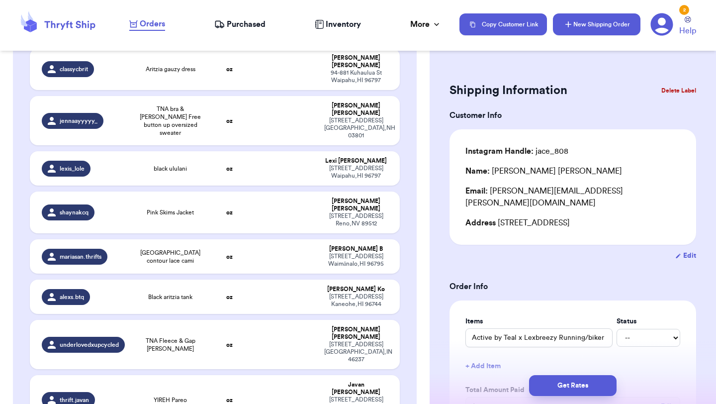
click at [618, 30] on button "New Shipping Order" at bounding box center [597, 24] width 88 height 22
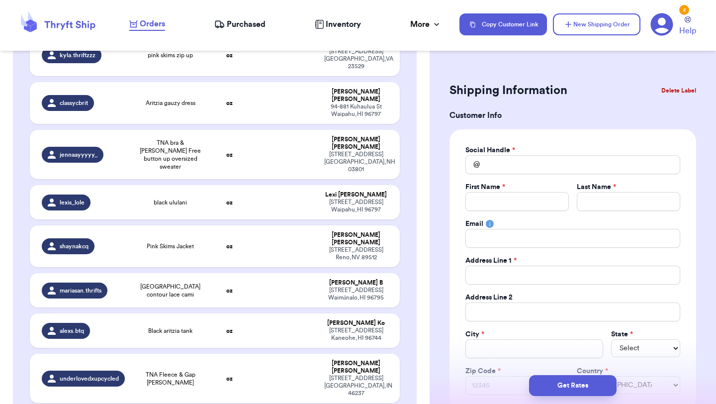
scroll to position [262, 0]
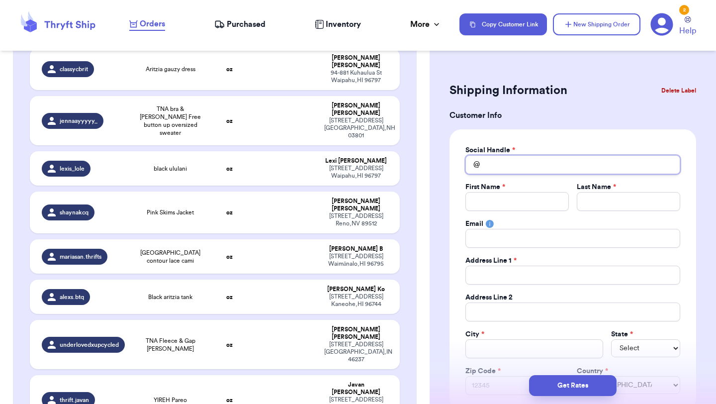
click at [537, 165] on input "Total Amount Paid" at bounding box center [572, 164] width 215 height 19
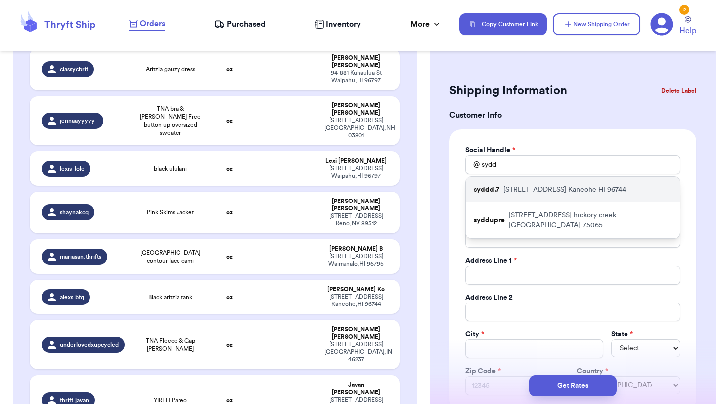
click at [533, 190] on p "[STREET_ADDRESS]" at bounding box center [564, 189] width 123 height 10
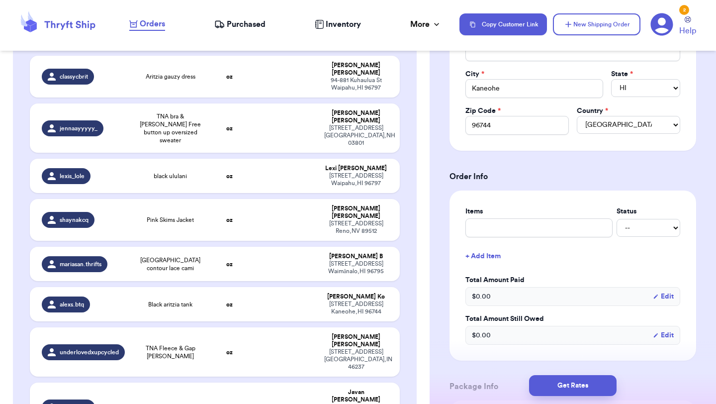
scroll to position [265, 0]
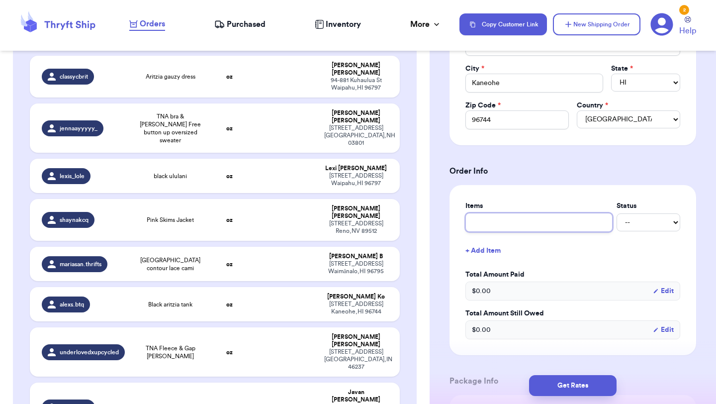
click at [534, 219] on input "text" at bounding box center [538, 222] width 147 height 19
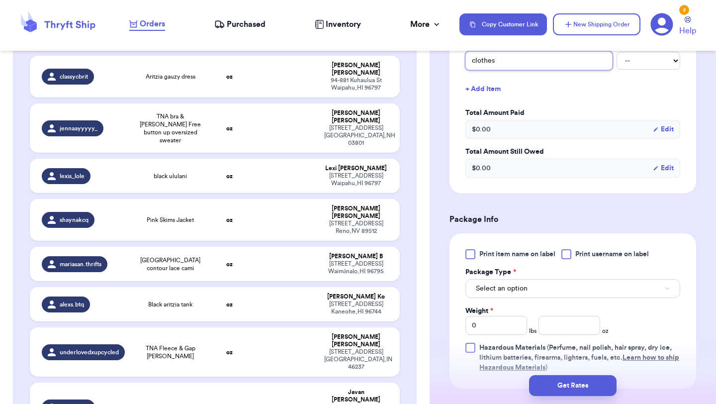
scroll to position [467, 0]
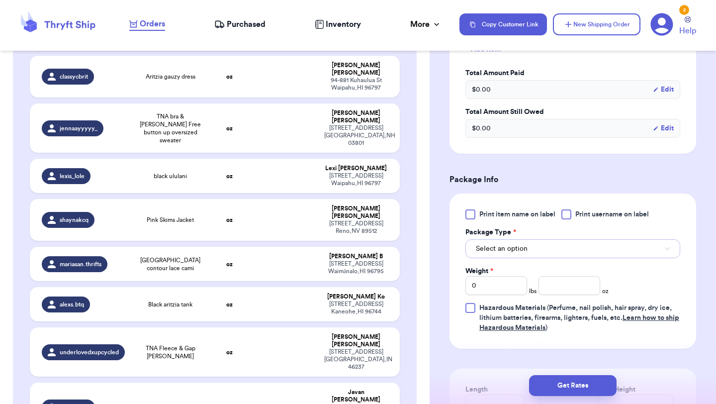
click at [549, 249] on button "Select an option" at bounding box center [572, 248] width 215 height 19
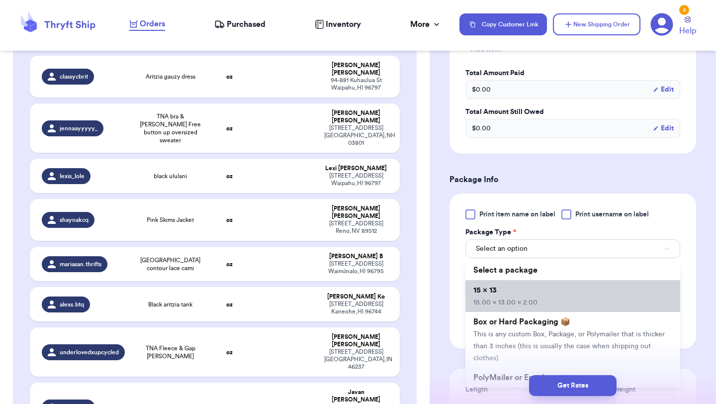
click at [544, 285] on li "15 x 13 15.00 x 13.00 x 2.00" at bounding box center [572, 296] width 215 height 32
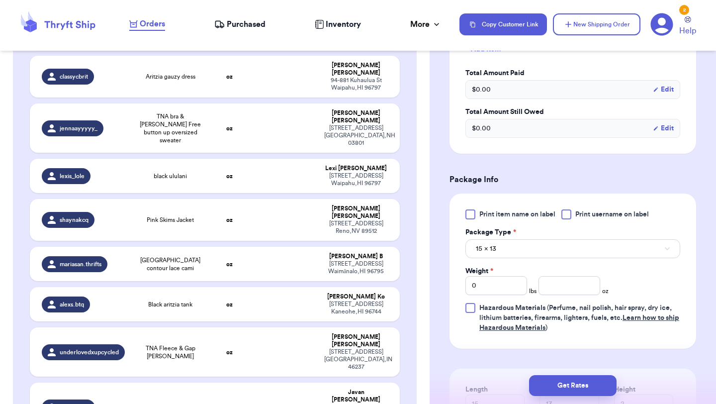
click at [569, 218] on div at bounding box center [566, 214] width 10 height 10
click at [0, 0] on input "Print username on label" at bounding box center [0, 0] width 0 height 0
click at [560, 293] on input "number" at bounding box center [569, 285] width 62 height 19
click at [571, 386] on button "Get Rates" at bounding box center [573, 385] width 88 height 21
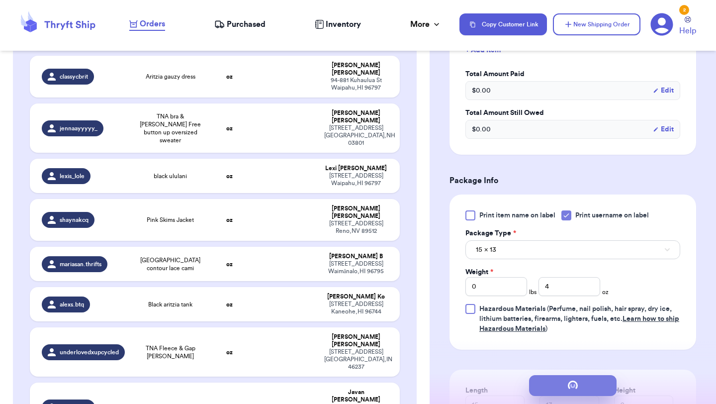
scroll to position [0, 0]
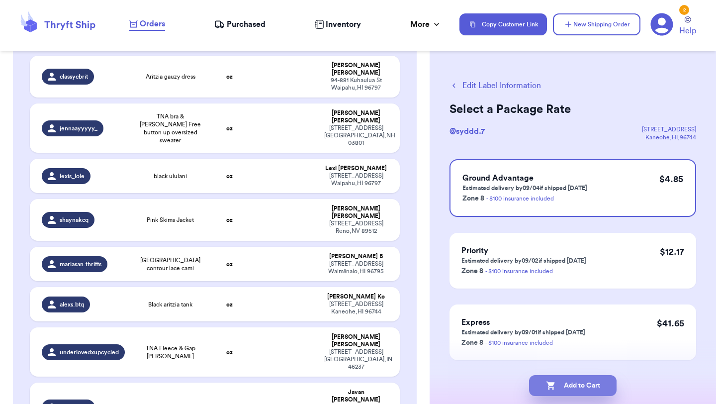
click at [577, 391] on button "Add to Cart" at bounding box center [573, 385] width 88 height 21
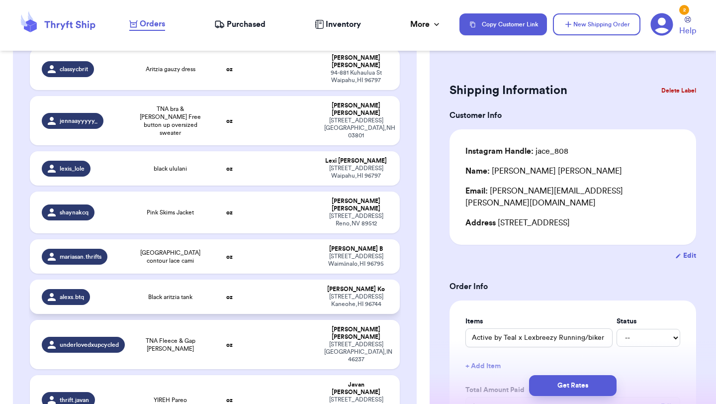
click at [277, 279] on td at bounding box center [285, 296] width 67 height 34
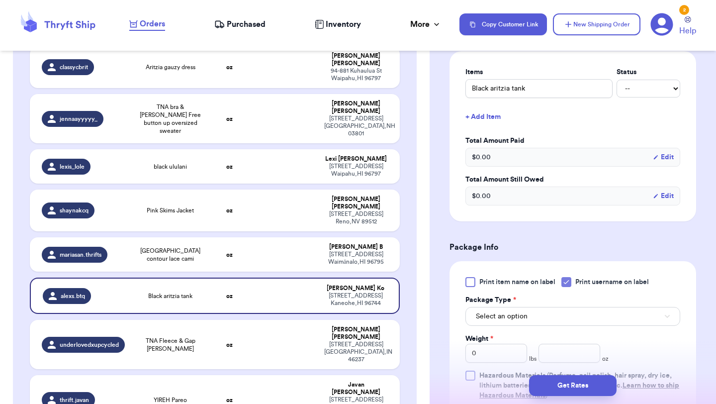
scroll to position [238, 0]
click at [555, 324] on button "Select an option" at bounding box center [572, 315] width 215 height 19
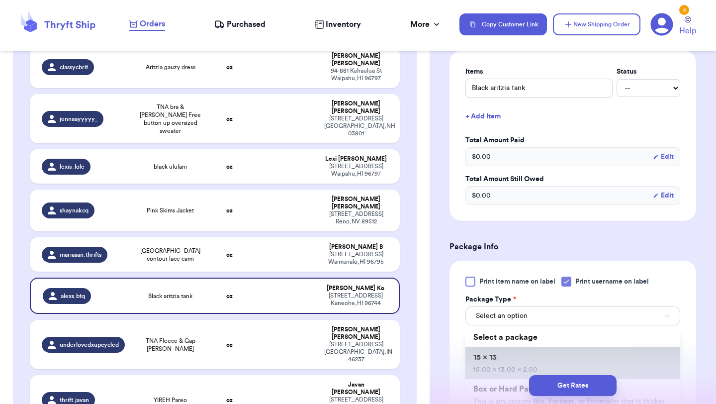
click at [552, 360] on li "15 x 13 15.00 x 13.00 x 2.00" at bounding box center [572, 363] width 215 height 32
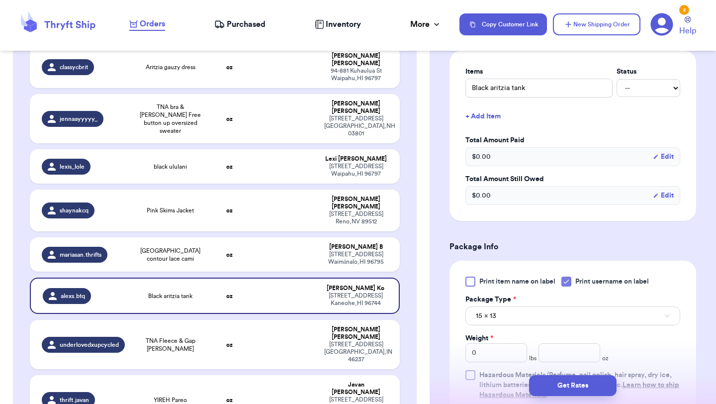
scroll to position [358, 0]
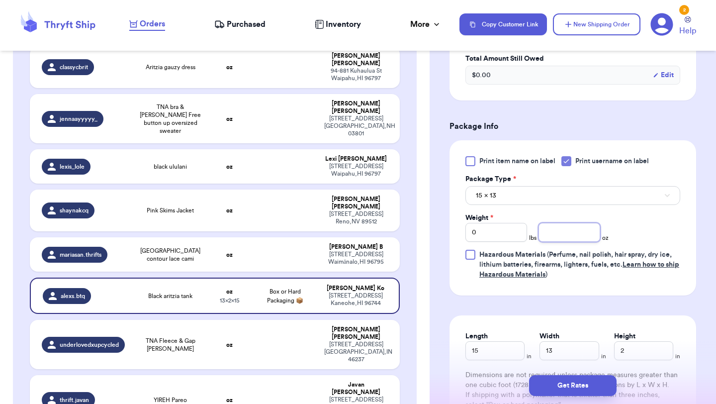
click at [575, 234] on input "number" at bounding box center [569, 232] width 62 height 19
click at [586, 391] on button "Get Rates" at bounding box center [573, 385] width 88 height 21
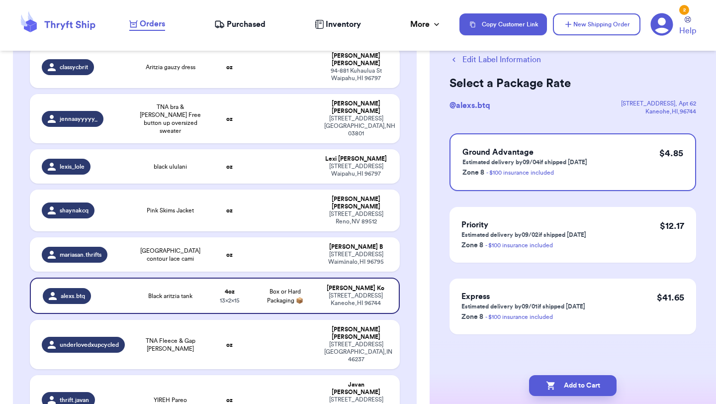
scroll to position [0, 0]
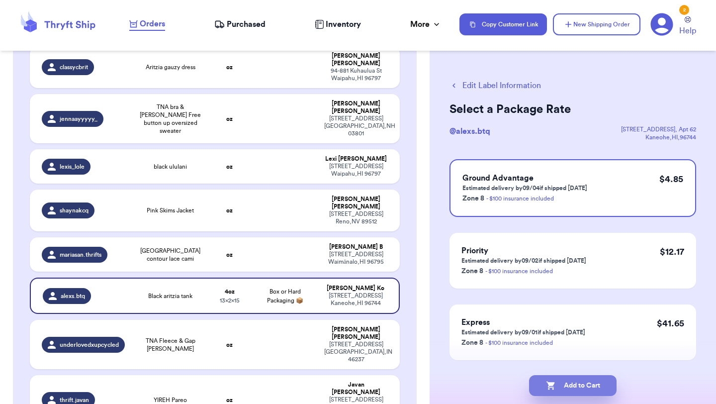
click at [588, 384] on button "Add to Cart" at bounding box center [573, 385] width 88 height 21
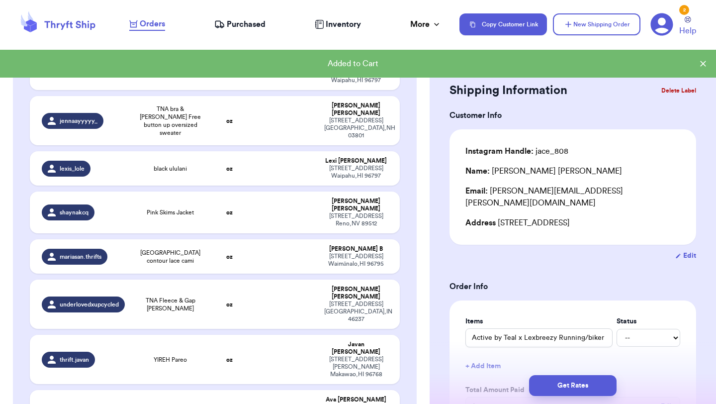
scroll to position [230, 0]
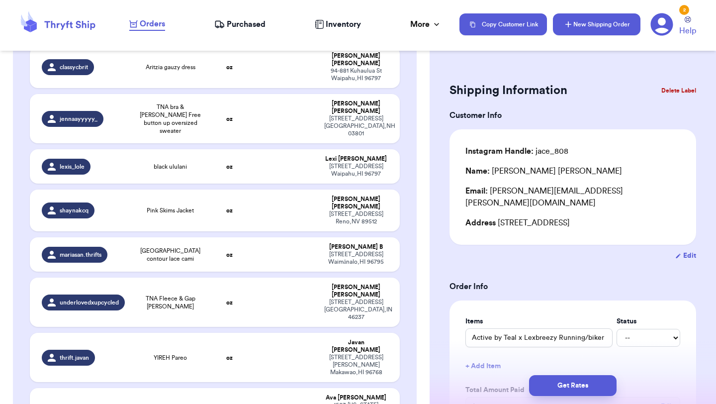
click at [599, 28] on button "New Shipping Order" at bounding box center [597, 24] width 88 height 22
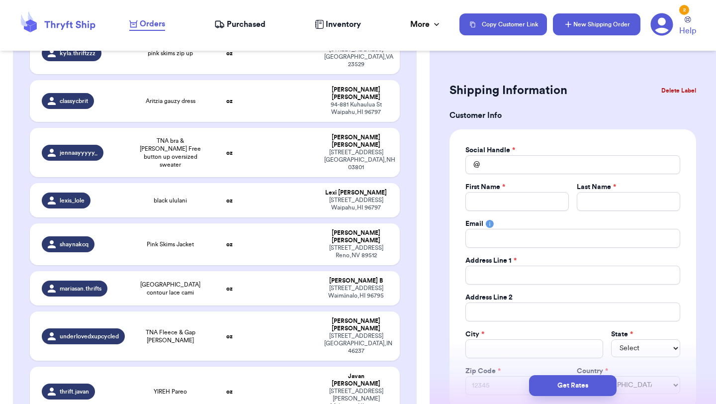
scroll to position [264, 0]
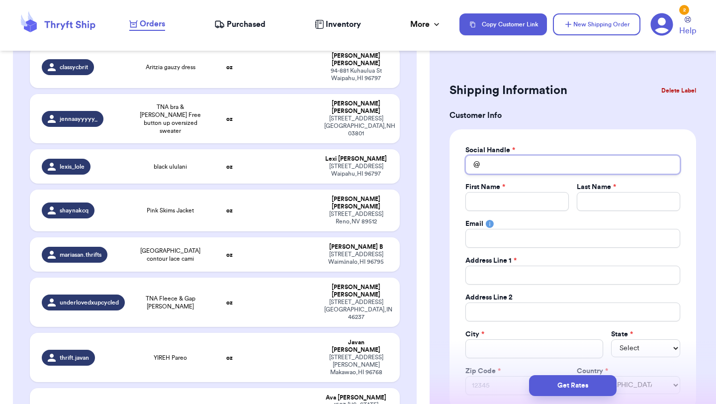
click at [542, 159] on input "Total Amount Paid" at bounding box center [572, 164] width 215 height 19
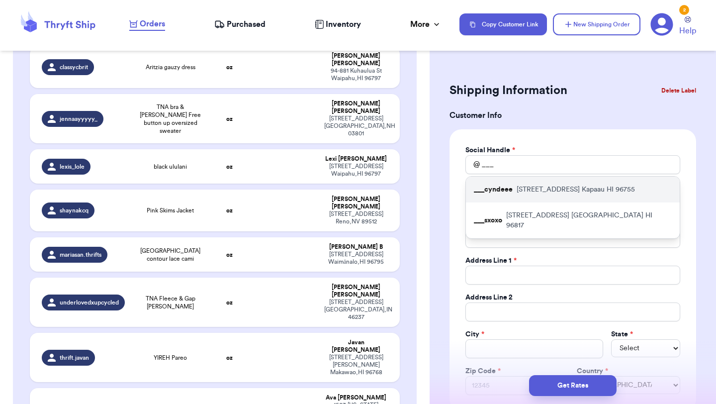
click at [547, 190] on p "[STREET_ADDRESS]" at bounding box center [576, 189] width 118 height 10
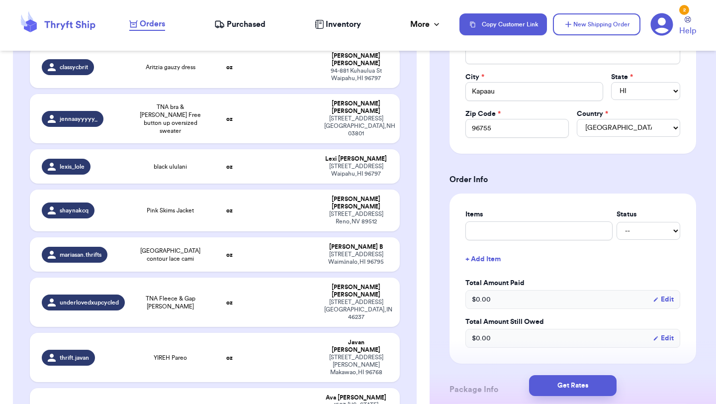
scroll to position [263, 0]
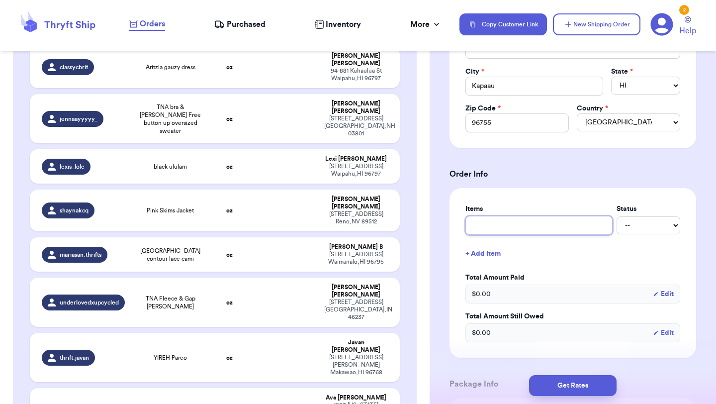
click at [537, 230] on input "text" at bounding box center [538, 225] width 147 height 19
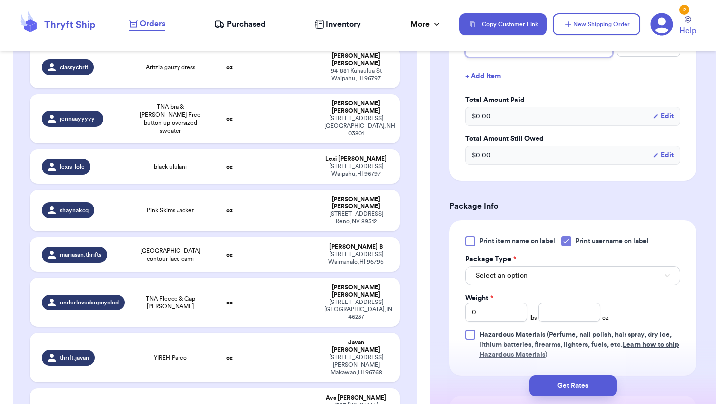
scroll to position [445, 0]
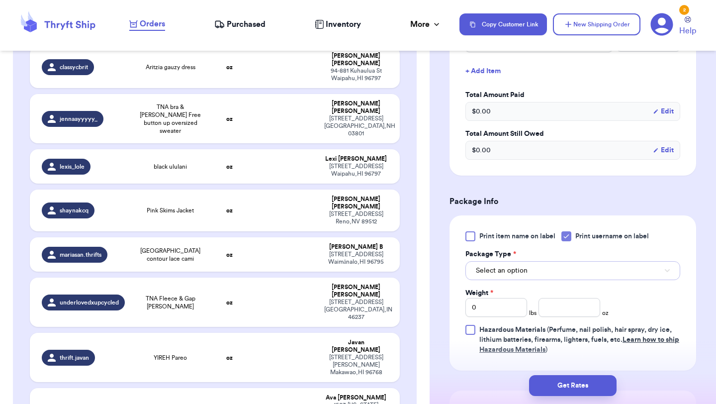
click at [537, 270] on button "Select an option" at bounding box center [572, 270] width 215 height 19
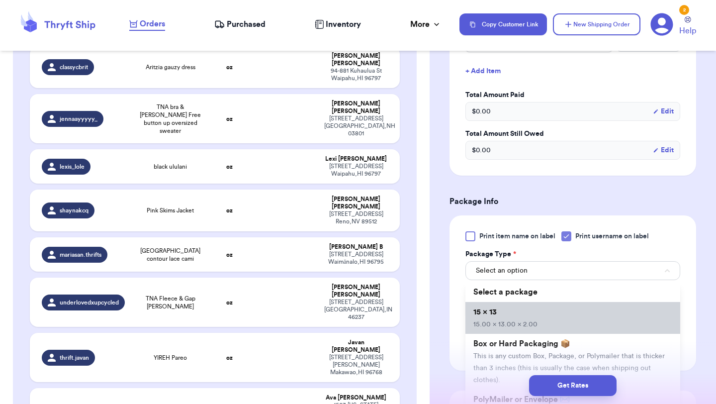
click at [526, 320] on li "15 x 13 15.00 x 13.00 x 2.00" at bounding box center [572, 318] width 215 height 32
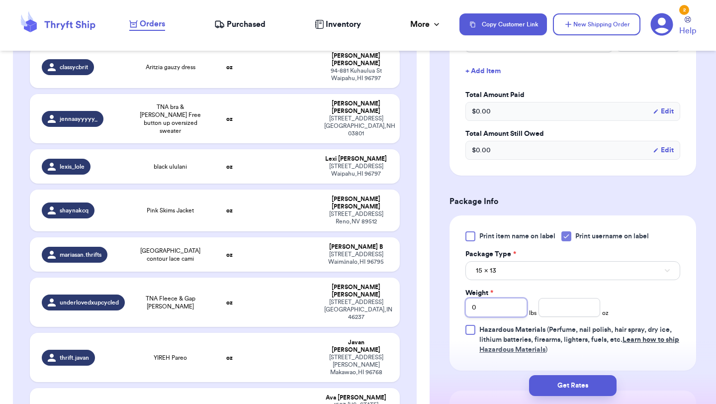
drag, startPoint x: 503, startPoint y: 319, endPoint x: 451, endPoint y: 297, distance: 55.9
click at [451, 297] on div "Print item name on label Print username on label Package Type * 15 x 13 Weight …" at bounding box center [572, 292] width 247 height 155
click at [563, 310] on input "number" at bounding box center [569, 307] width 62 height 19
click at [579, 383] on button "Get Rates" at bounding box center [573, 385] width 88 height 21
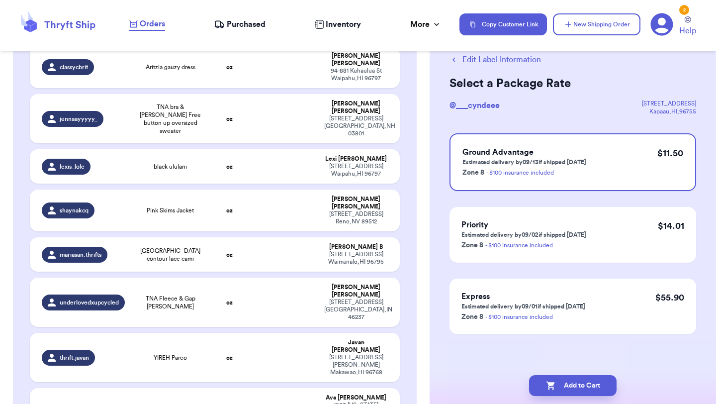
scroll to position [0, 0]
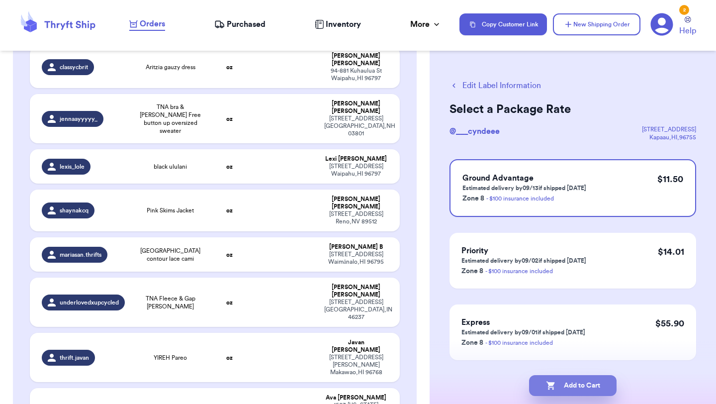
click at [587, 385] on button "Add to Cart" at bounding box center [573, 385] width 88 height 21
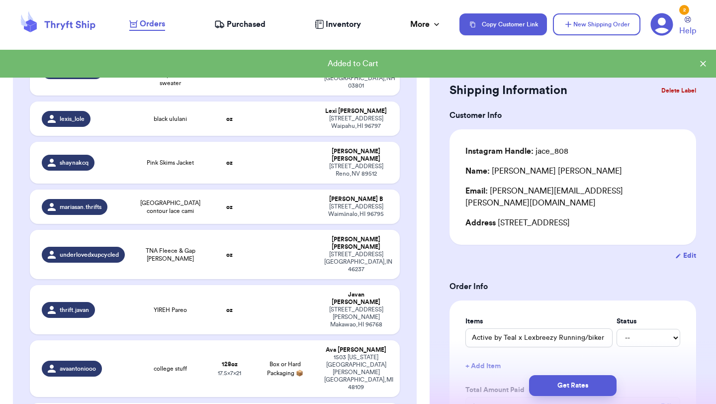
scroll to position [230, 0]
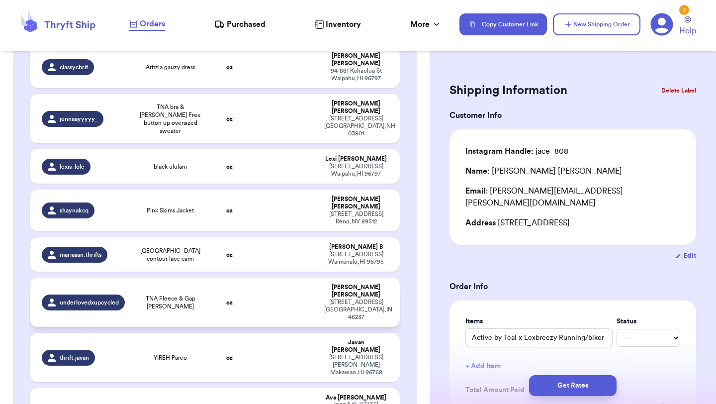
click at [209, 277] on td "oz" at bounding box center [229, 301] width 44 height 49
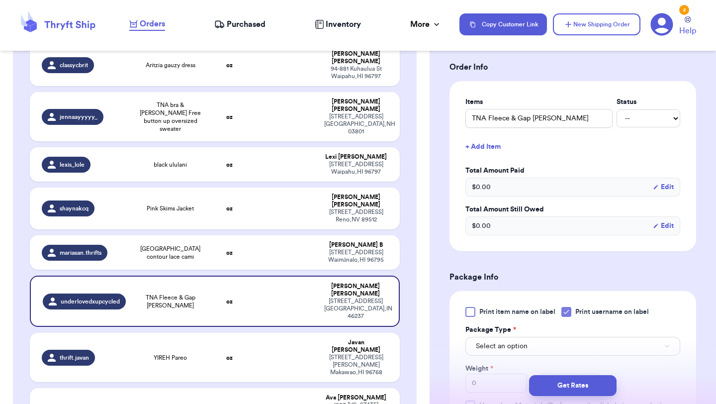
scroll to position [256, 0]
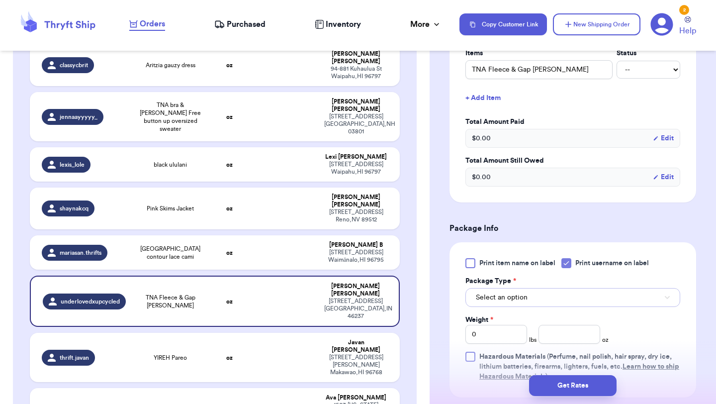
click at [554, 306] on button "Select an option" at bounding box center [572, 297] width 215 height 19
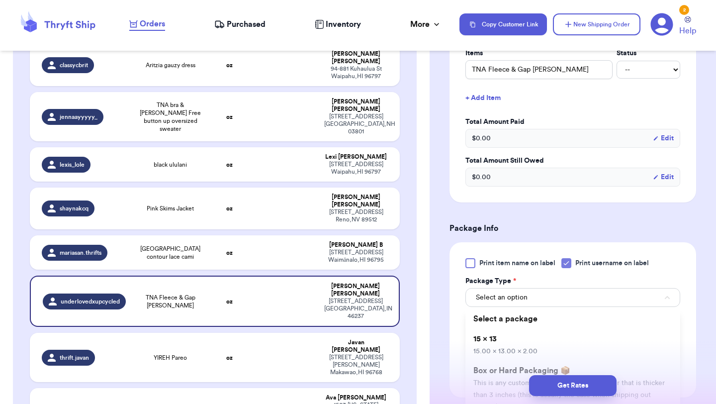
click at [549, 342] on li "15 x 13 15.00 x 13.00 x 2.00" at bounding box center [572, 345] width 215 height 32
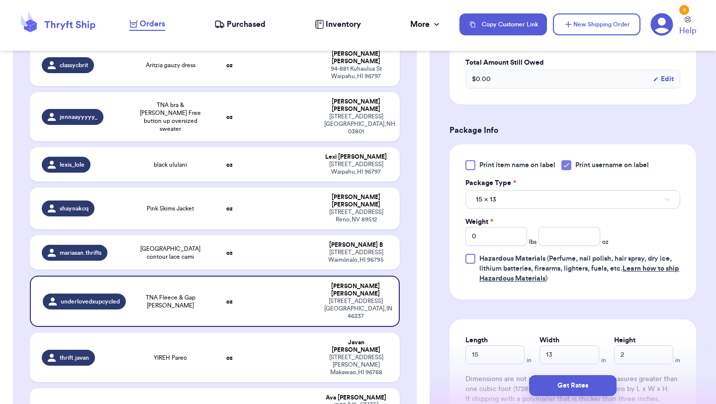
scroll to position [364, 0]
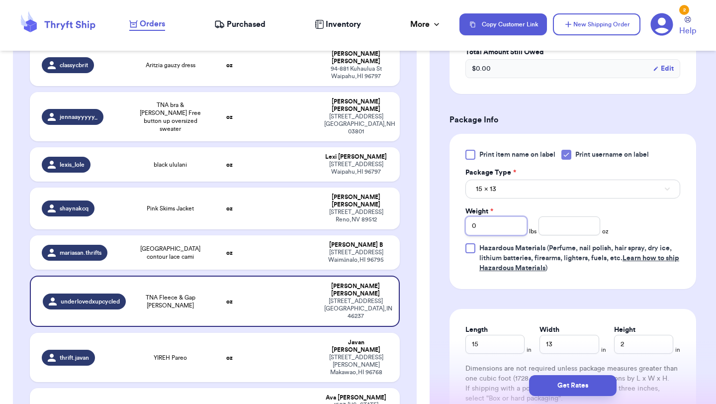
drag, startPoint x: 486, startPoint y: 236, endPoint x: 444, endPoint y: 231, distance: 42.1
click at [444, 231] on div "Shipping Information Delete Label Customer Info Instagram Handle: underlovedxup…" at bounding box center [573, 117] width 286 height 845
click at [570, 235] on input "number" at bounding box center [569, 225] width 62 height 19
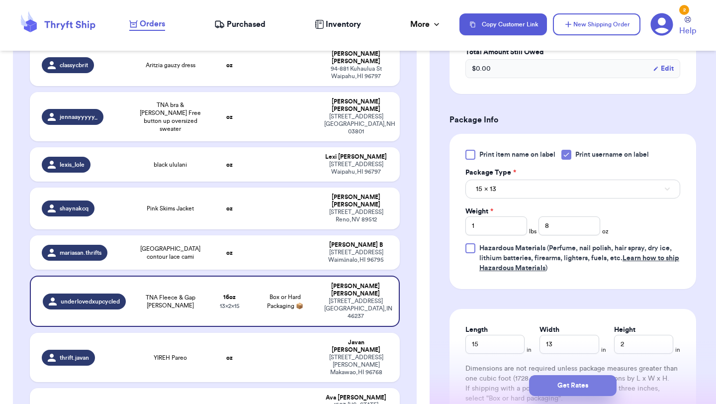
click at [580, 388] on button "Get Rates" at bounding box center [573, 385] width 88 height 21
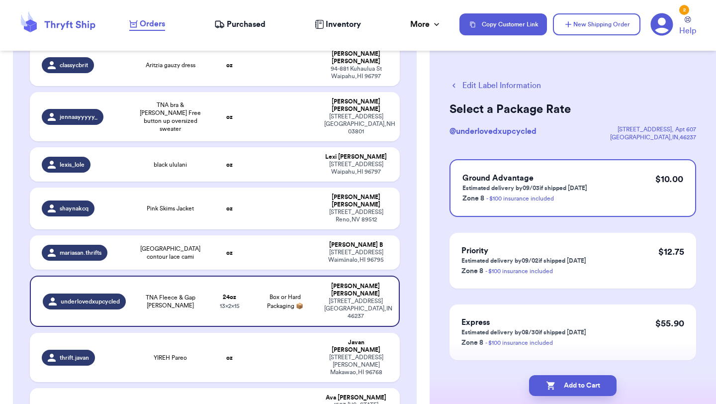
click at [580, 388] on button "Add to Cart" at bounding box center [573, 385] width 88 height 21
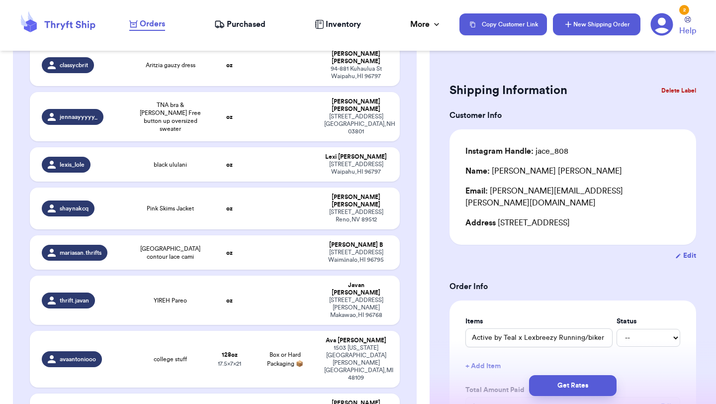
click at [613, 27] on button "New Shipping Order" at bounding box center [597, 24] width 88 height 22
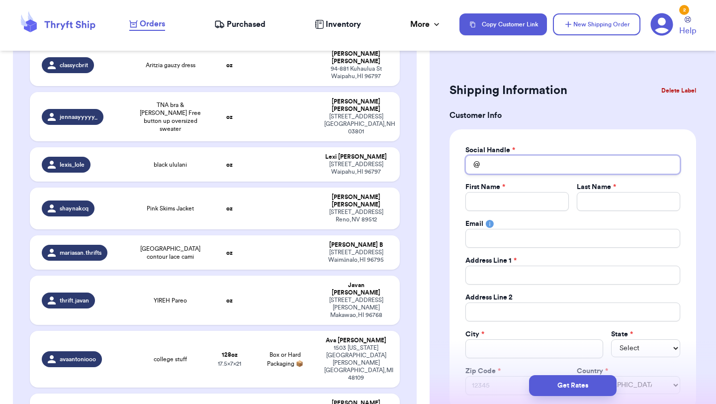
click at [568, 173] on input "Total Amount Paid" at bounding box center [572, 164] width 215 height 19
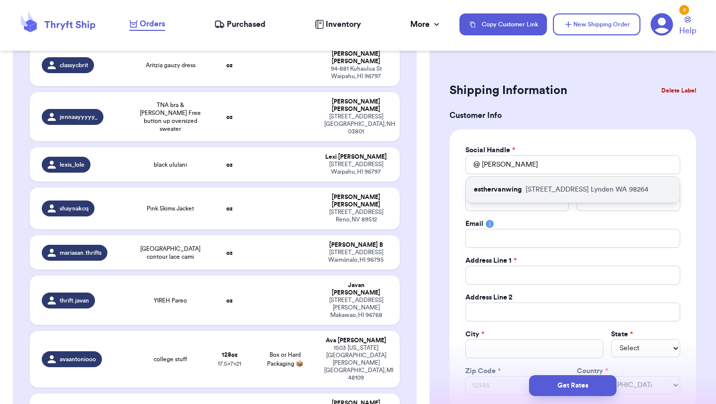
click at [590, 193] on p "[STREET_ADDRESS]" at bounding box center [587, 189] width 123 height 10
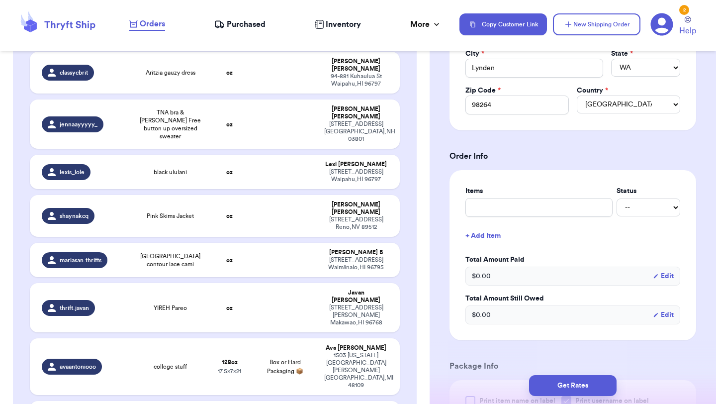
scroll to position [288, 0]
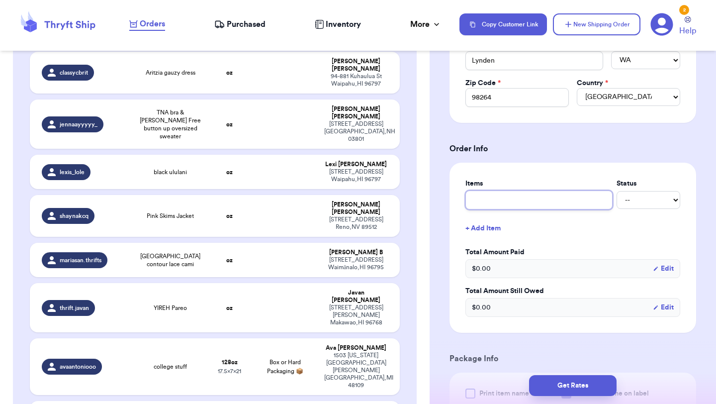
click at [572, 207] on input "text" at bounding box center [538, 199] width 147 height 19
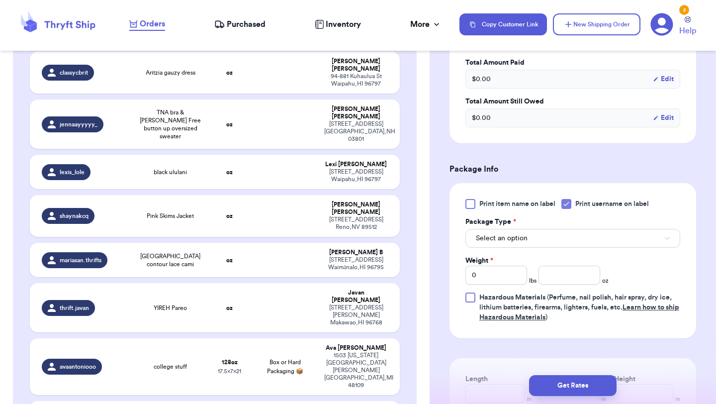
scroll to position [489, 0]
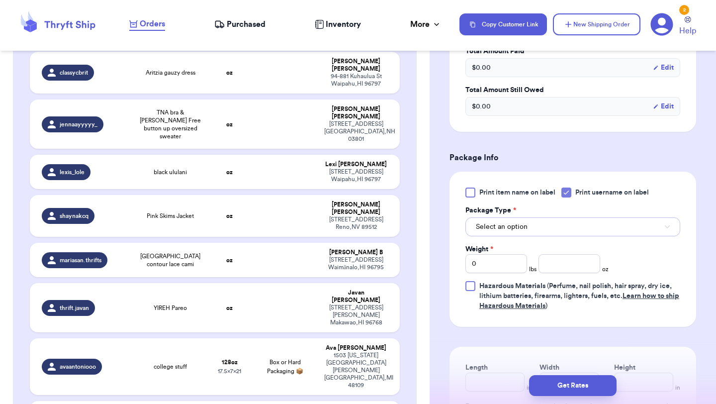
click at [540, 218] on button "Select an option" at bounding box center [572, 226] width 215 height 19
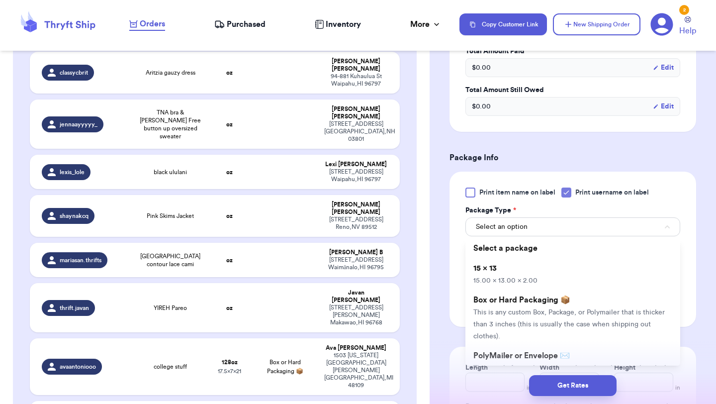
click at [536, 263] on li "15 x 13 15.00 x 13.00 x 2.00" at bounding box center [572, 274] width 215 height 32
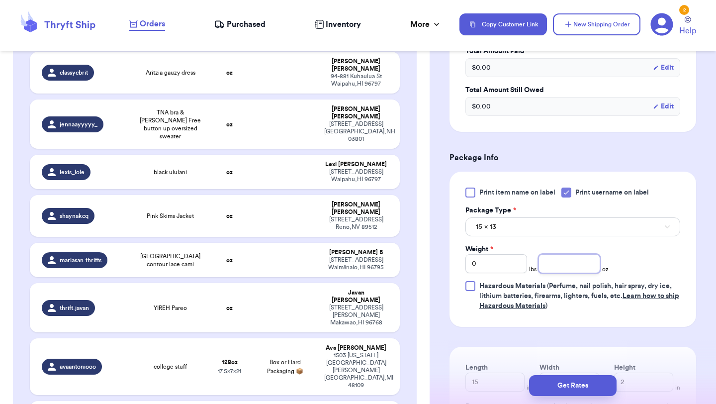
click at [556, 265] on input "number" at bounding box center [569, 263] width 62 height 19
click at [574, 385] on button "Get Rates" at bounding box center [573, 385] width 88 height 21
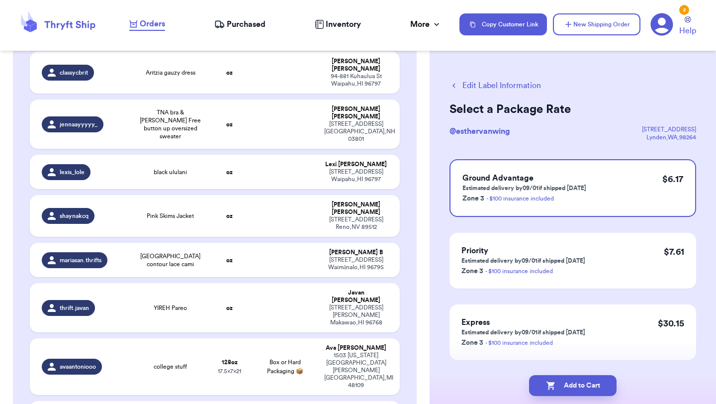
click at [574, 385] on button "Add to Cart" at bounding box center [573, 385] width 88 height 21
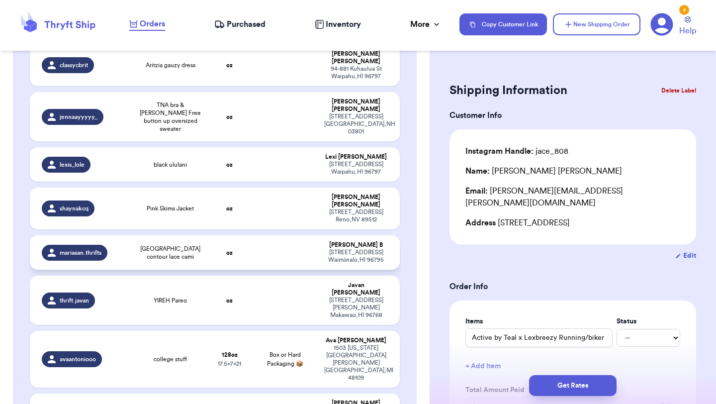
click at [238, 235] on td "oz" at bounding box center [229, 252] width 44 height 34
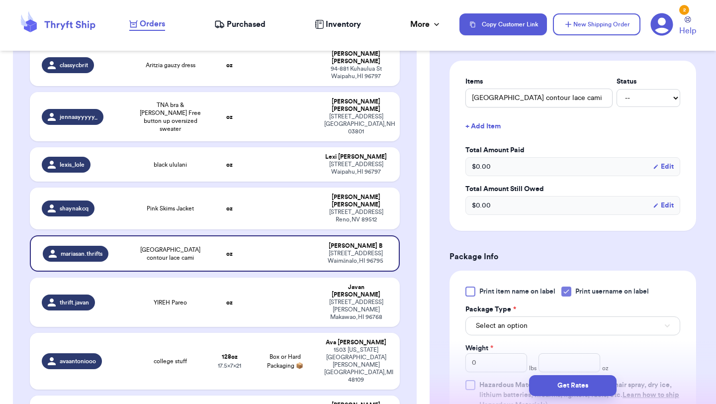
scroll to position [236, 0]
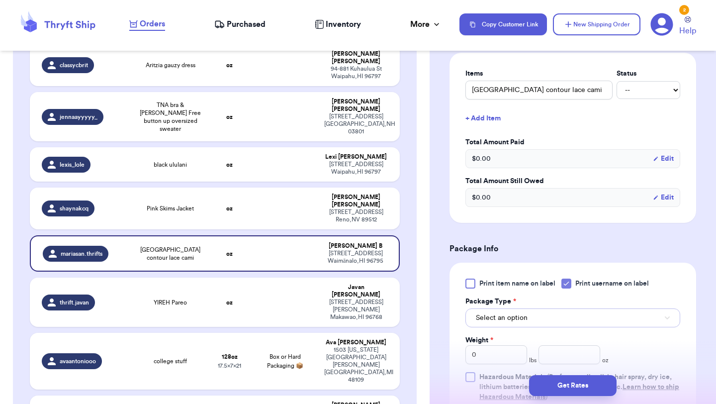
click at [565, 318] on button "Select an option" at bounding box center [572, 317] width 215 height 19
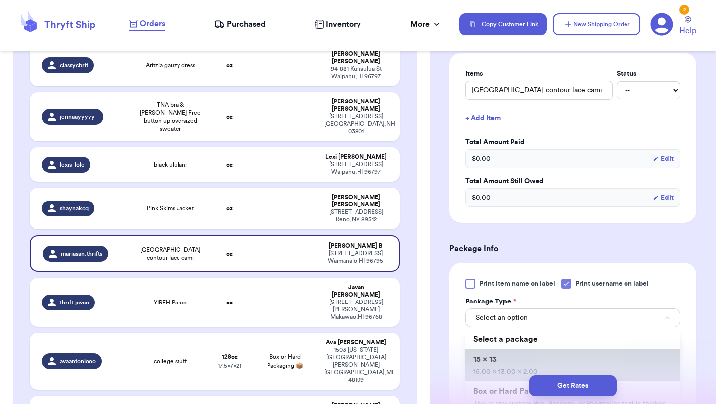
click at [557, 361] on li "15 x 13 15.00 x 13.00 x 2.00" at bounding box center [572, 365] width 215 height 32
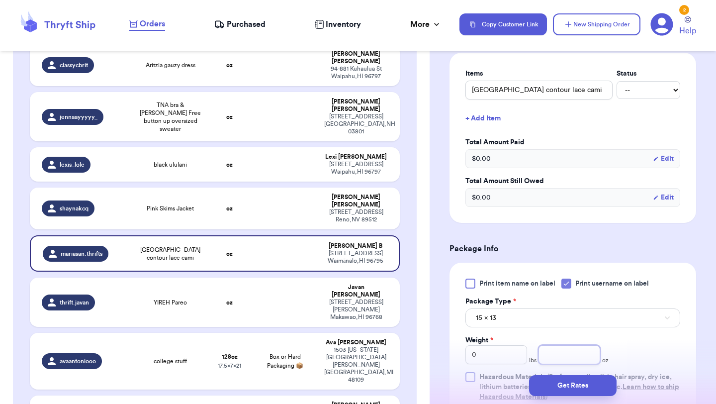
click at [566, 351] on input "number" at bounding box center [569, 354] width 62 height 19
click at [575, 385] on button "Get Rates" at bounding box center [573, 385] width 88 height 21
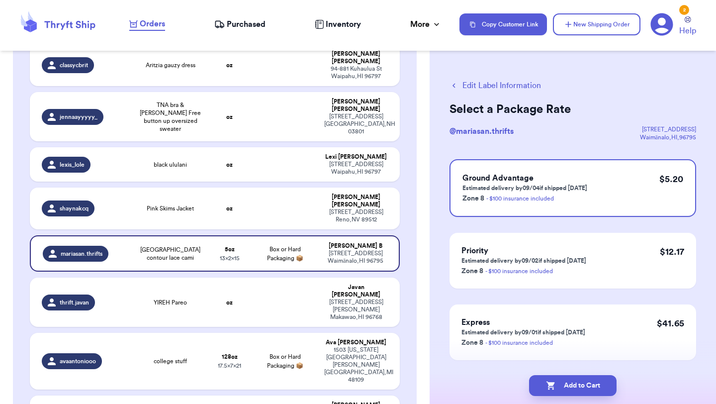
click at [575, 385] on button "Add to Cart" at bounding box center [573, 385] width 88 height 21
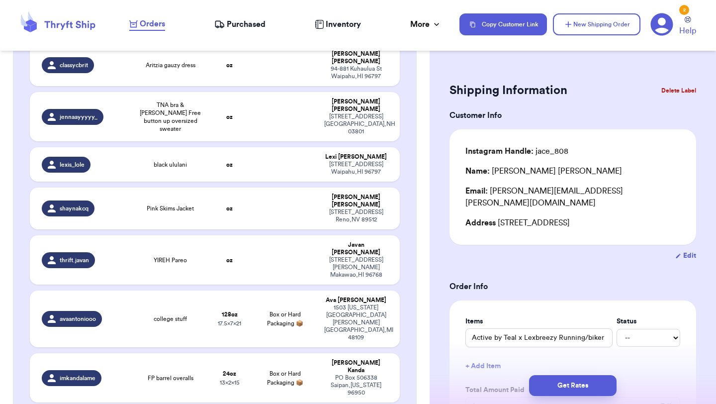
scroll to position [767, 0]
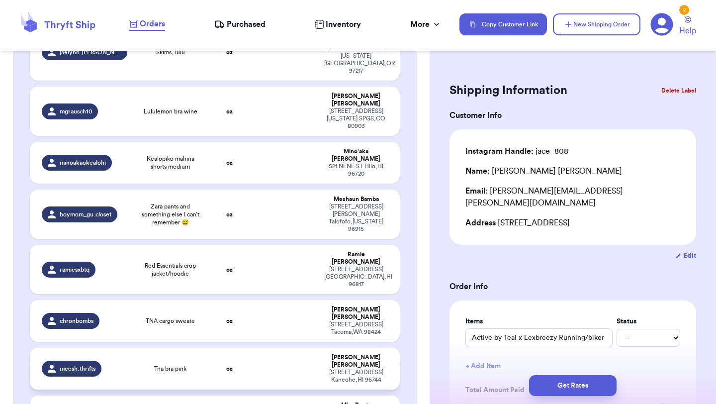
click at [207, 348] on td "oz" at bounding box center [229, 369] width 44 height 42
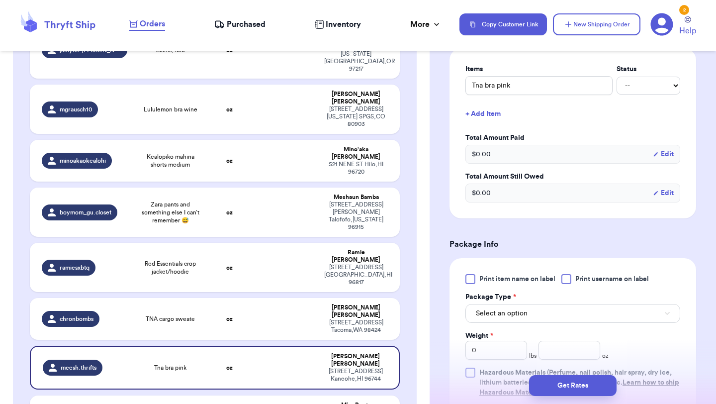
scroll to position [249, 0]
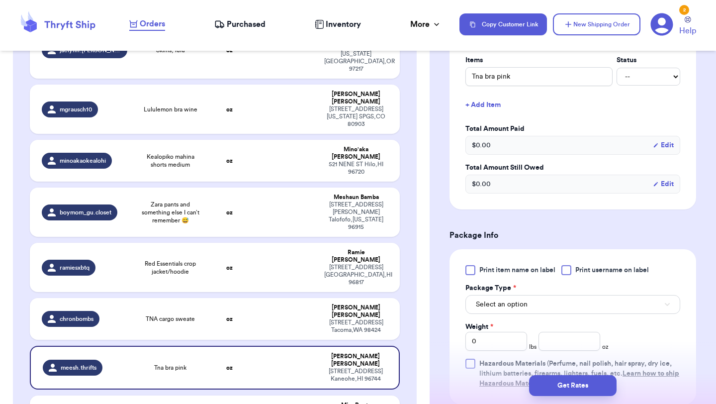
click at [571, 270] on div at bounding box center [566, 270] width 10 height 10
click at [0, 0] on input "Print username on label" at bounding box center [0, 0] width 0 height 0
click at [602, 27] on button "New Shipping Order" at bounding box center [597, 24] width 88 height 22
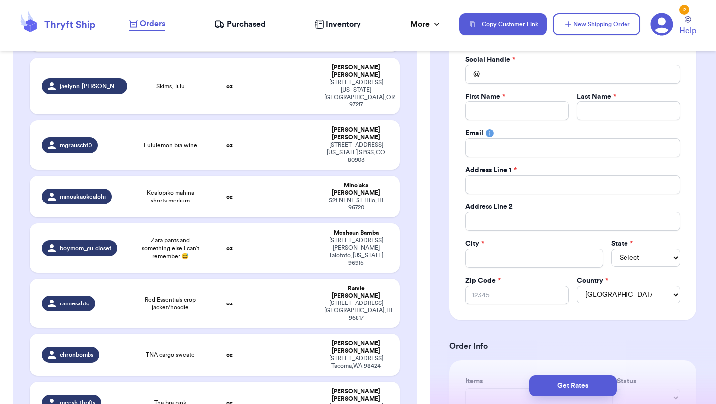
scroll to position [0, 0]
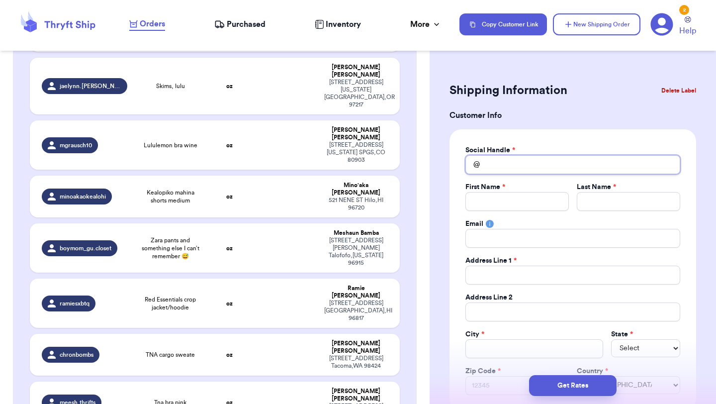
click at [545, 159] on input "Total Amount Paid" at bounding box center [572, 164] width 215 height 19
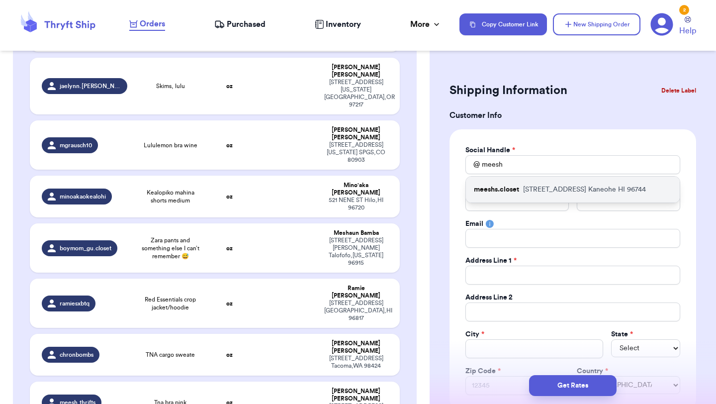
click at [546, 188] on p "[STREET_ADDRESS] Kaneohe HI 96744" at bounding box center [584, 189] width 123 height 10
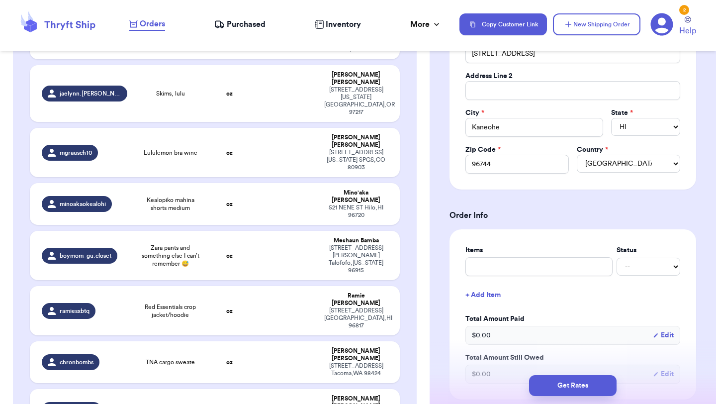
scroll to position [256, 0]
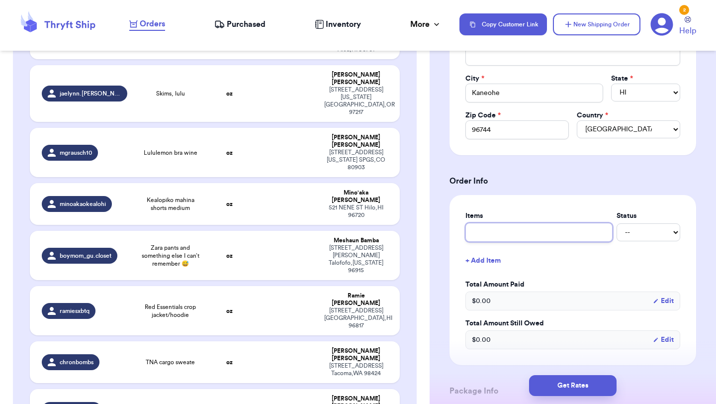
click at [542, 239] on input "text" at bounding box center [538, 232] width 147 height 19
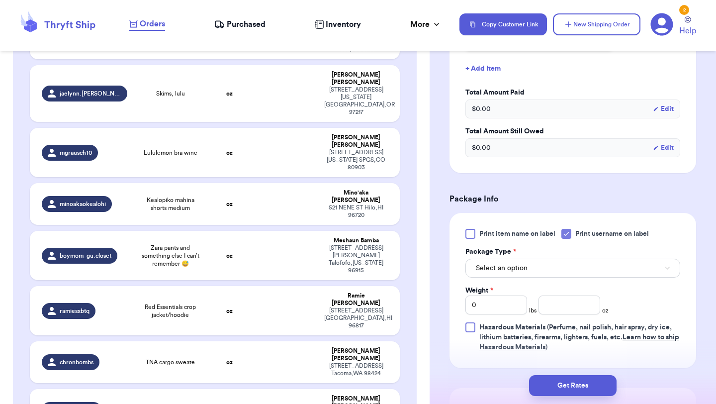
scroll to position [475, 0]
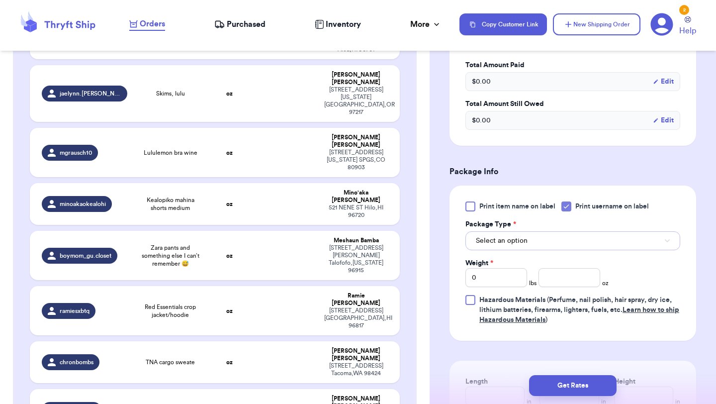
click at [548, 246] on button "Select an option" at bounding box center [572, 240] width 215 height 19
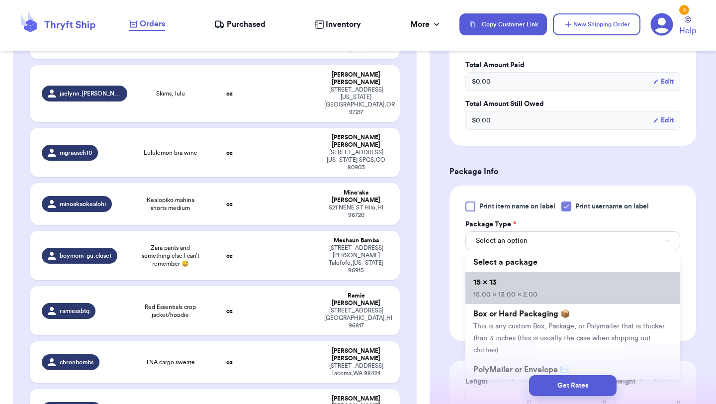
click at [544, 288] on li "15 x 13 15.00 x 13.00 x 2.00" at bounding box center [572, 288] width 215 height 32
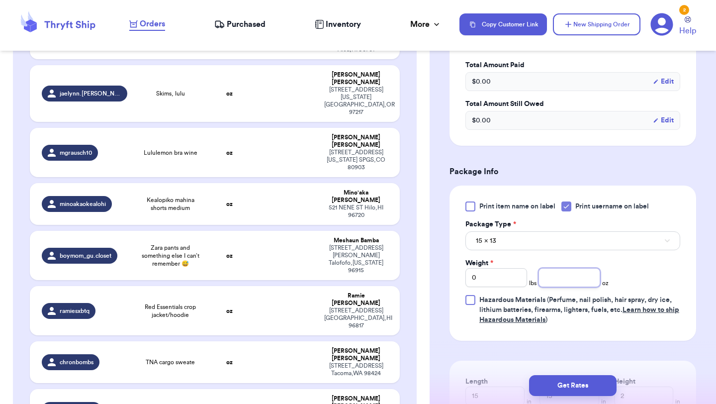
click at [559, 286] on input "number" at bounding box center [569, 277] width 62 height 19
click at [569, 385] on button "Get Rates" at bounding box center [573, 385] width 88 height 21
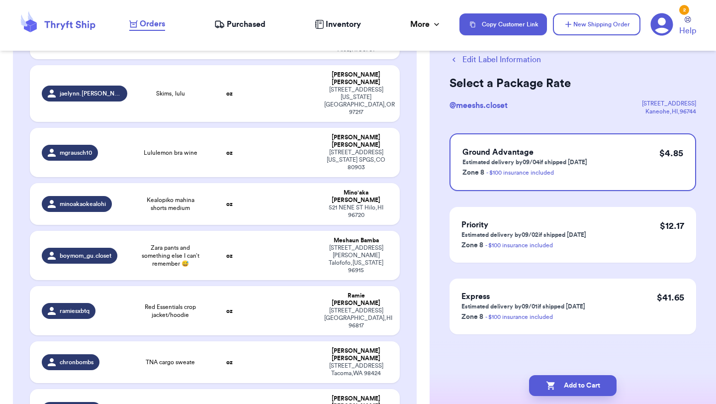
scroll to position [0, 0]
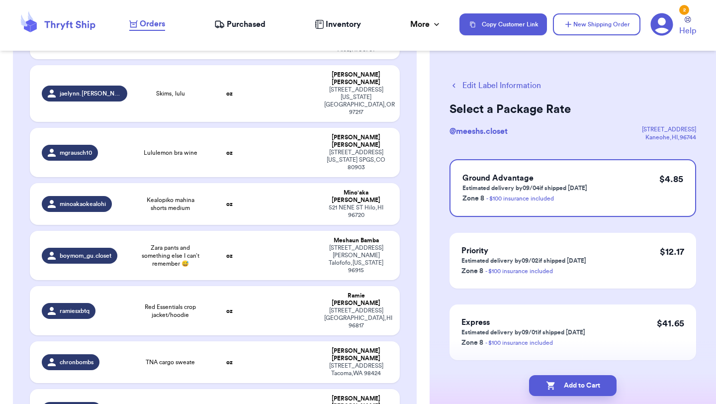
click at [569, 385] on button "Add to Cart" at bounding box center [573, 385] width 88 height 21
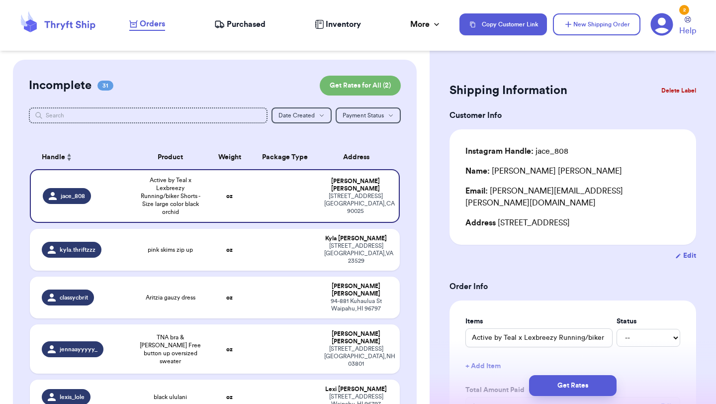
click at [212, 248] on td "oz" at bounding box center [229, 250] width 44 height 42
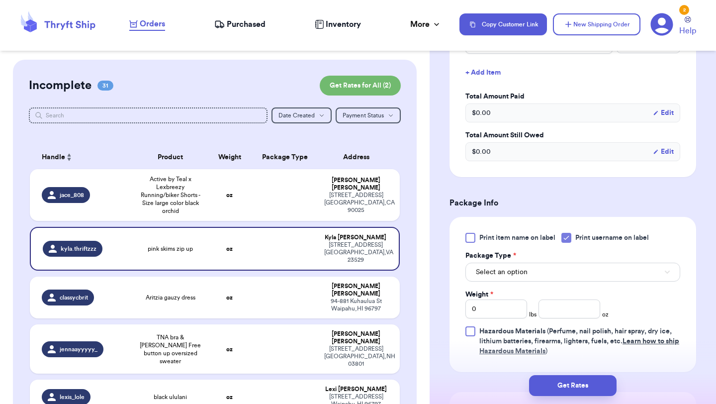
scroll to position [287, 0]
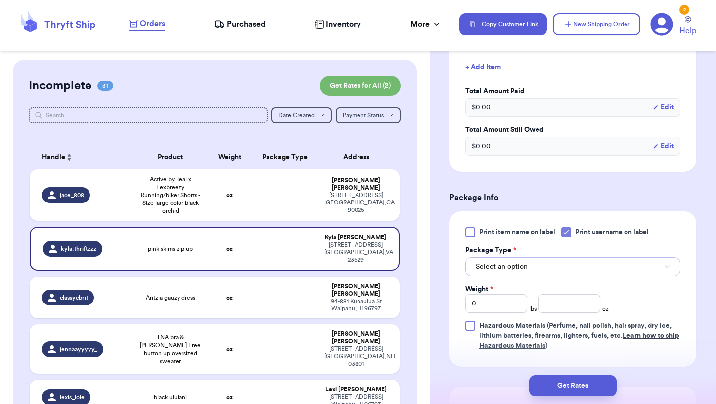
click at [556, 271] on button "Select an option" at bounding box center [572, 266] width 215 height 19
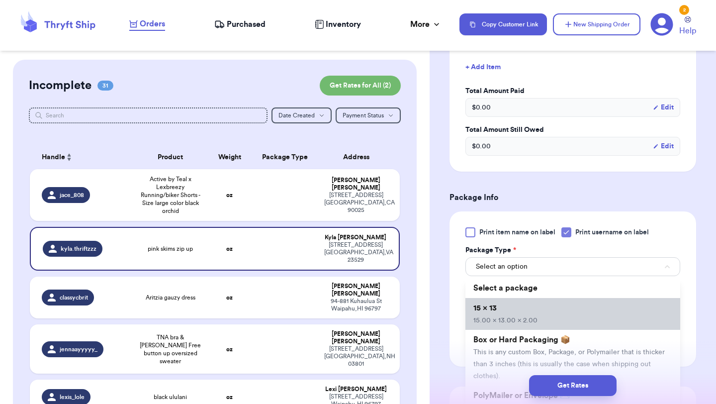
click at [553, 311] on li "15 x 13 15.00 x 13.00 x 2.00" at bounding box center [572, 314] width 215 height 32
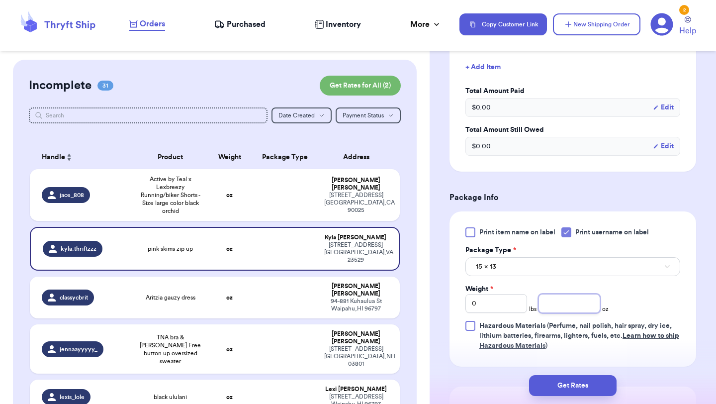
click at [577, 309] on input "number" at bounding box center [569, 303] width 62 height 19
click at [574, 384] on button "Get Rates" at bounding box center [573, 385] width 88 height 21
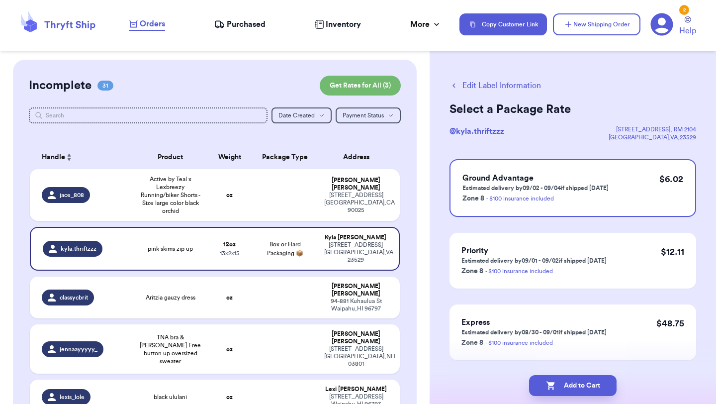
click at [574, 384] on button "Add to Cart" at bounding box center [573, 385] width 88 height 21
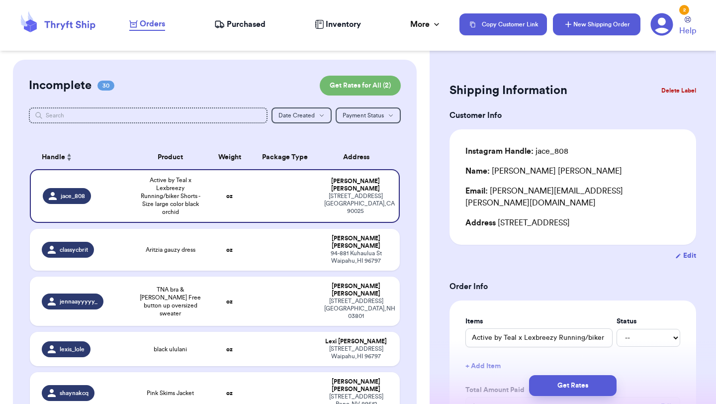
click at [615, 17] on button "New Shipping Order" at bounding box center [597, 24] width 88 height 22
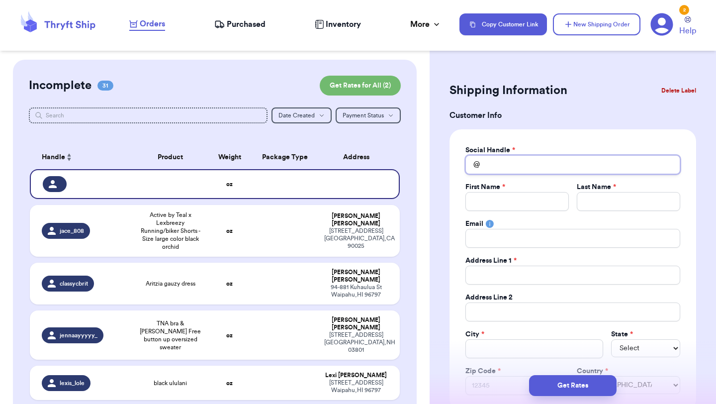
click at [574, 164] on input "Total Amount Paid" at bounding box center [572, 164] width 215 height 19
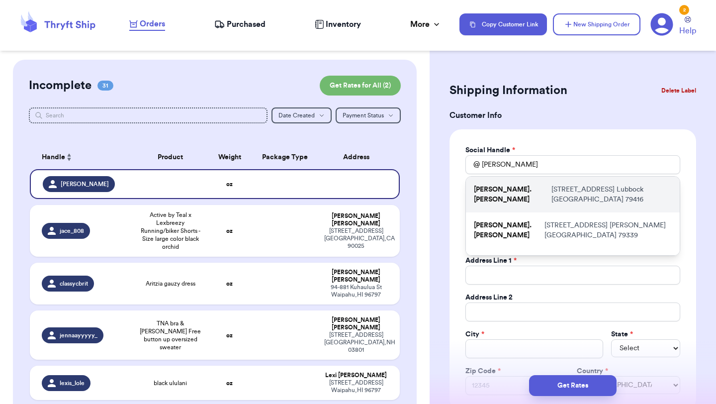
click at [551, 191] on p "[STREET_ADDRESS]" at bounding box center [611, 194] width 120 height 20
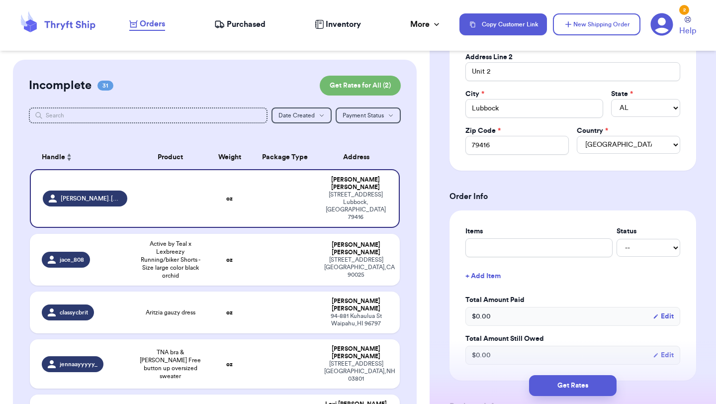
scroll to position [241, 0]
click at [534, 255] on input "text" at bounding box center [538, 246] width 147 height 19
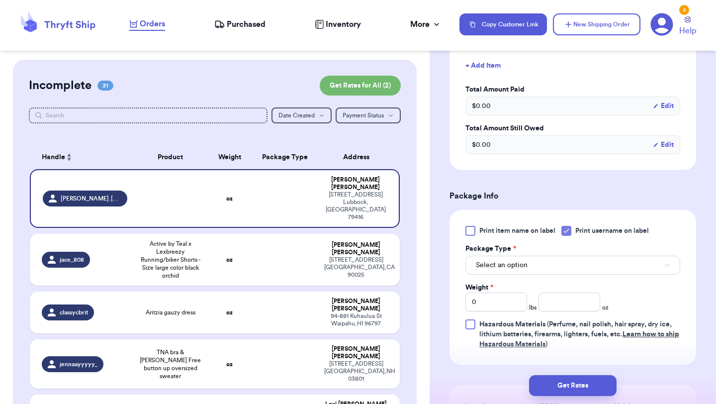
scroll to position [496, 0]
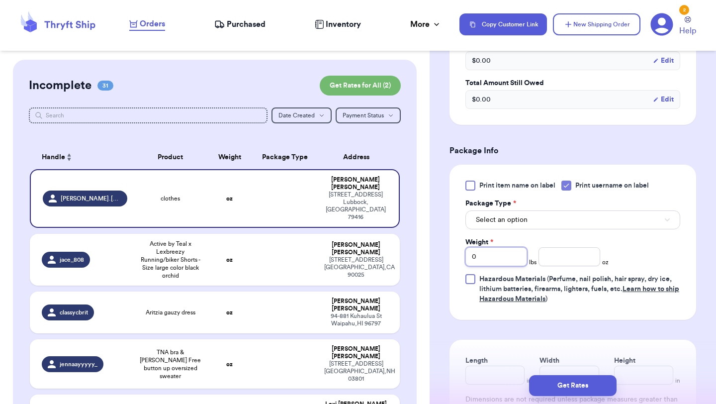
click at [508, 257] on input "0" at bounding box center [496, 256] width 62 height 19
drag, startPoint x: 508, startPoint y: 257, endPoint x: 435, endPoint y: 255, distance: 73.1
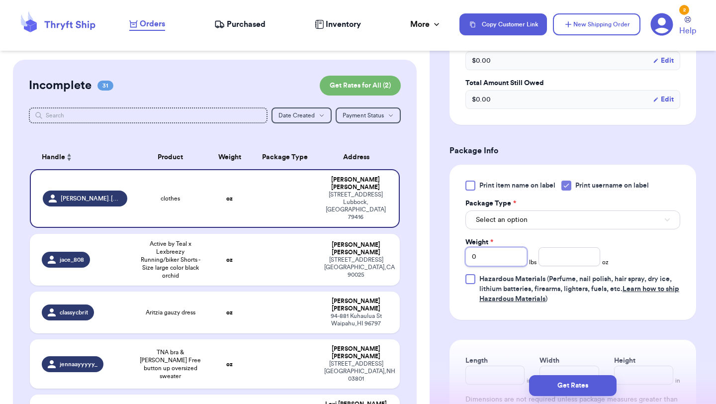
click at [435, 254] on div "Shipping Information Delete Label Customer Info Social Handle * @ [PERSON_NAME]…" at bounding box center [573, 67] width 286 height 1007
click at [523, 232] on div "Print item name on label Print username on label Package Type * Select an optio…" at bounding box center [572, 241] width 215 height 123
click at [528, 226] on button "Select an option" at bounding box center [572, 219] width 215 height 19
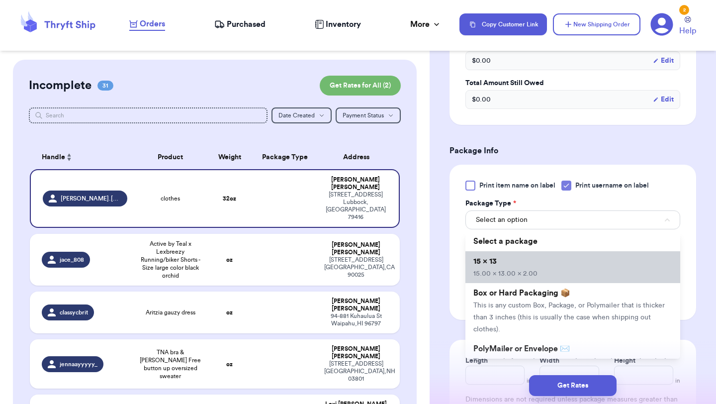
click at [532, 270] on span "15.00 x 13.00 x 2.00" at bounding box center [505, 273] width 64 height 7
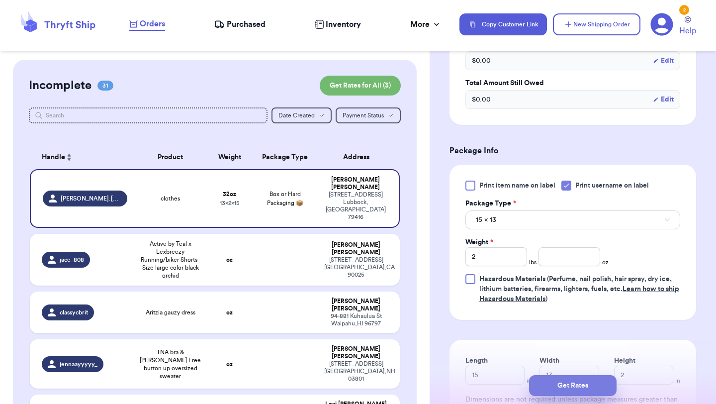
click at [570, 387] on button "Get Rates" at bounding box center [573, 385] width 88 height 21
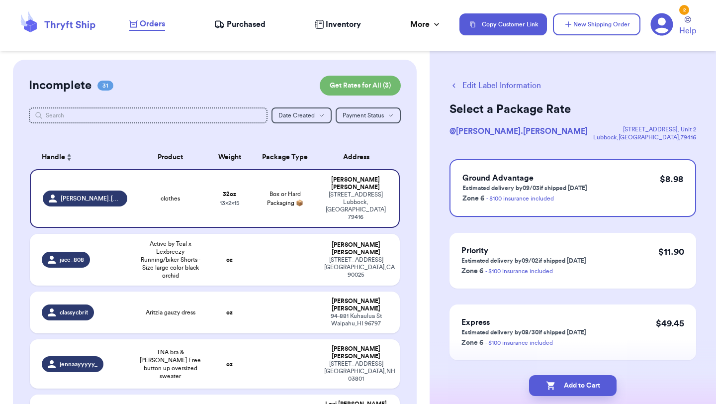
click at [570, 387] on button "Add to Cart" at bounding box center [573, 385] width 88 height 21
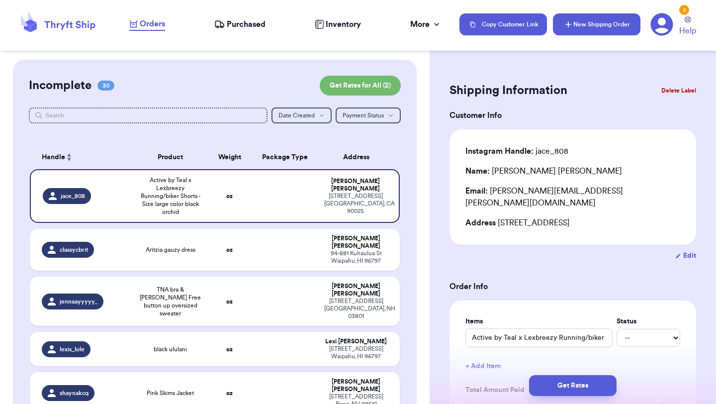
click at [615, 25] on button "New Shipping Order" at bounding box center [597, 24] width 88 height 22
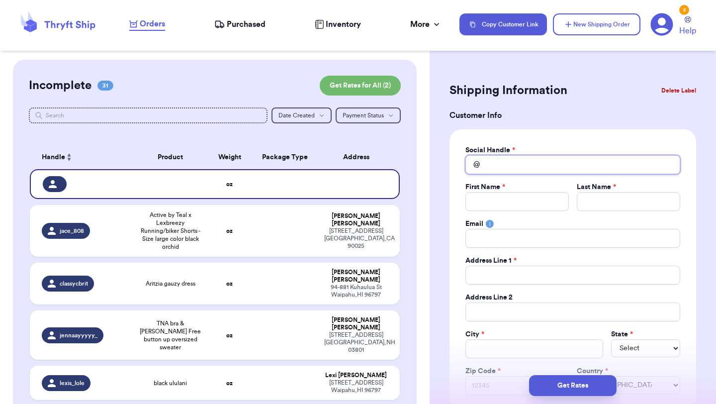
click at [525, 172] on input "Total Amount Paid" at bounding box center [572, 164] width 215 height 19
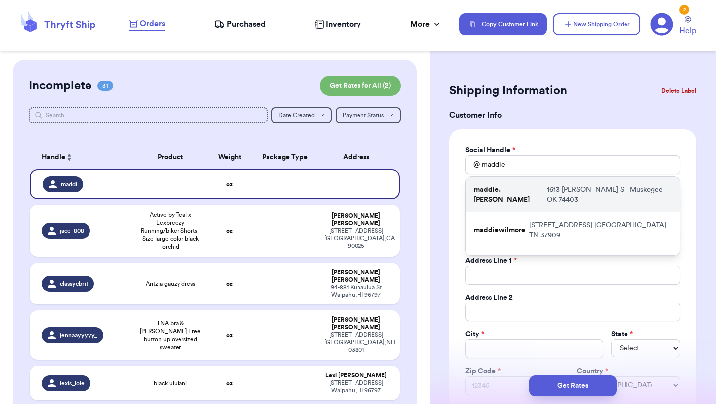
click at [547, 189] on p "[STREET_ADDRESS][PERSON_NAME]" at bounding box center [609, 194] width 125 height 20
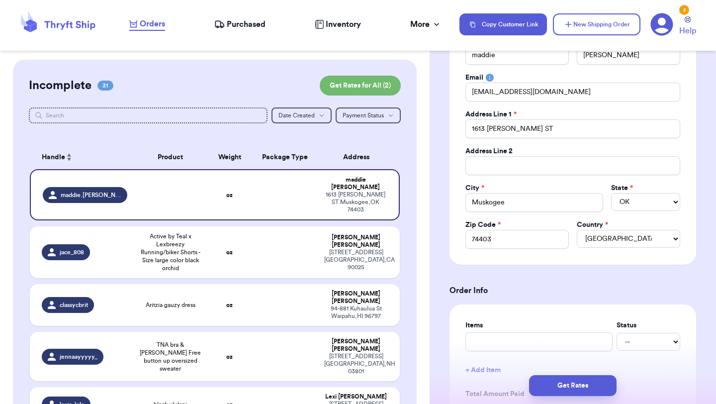
scroll to position [243, 0]
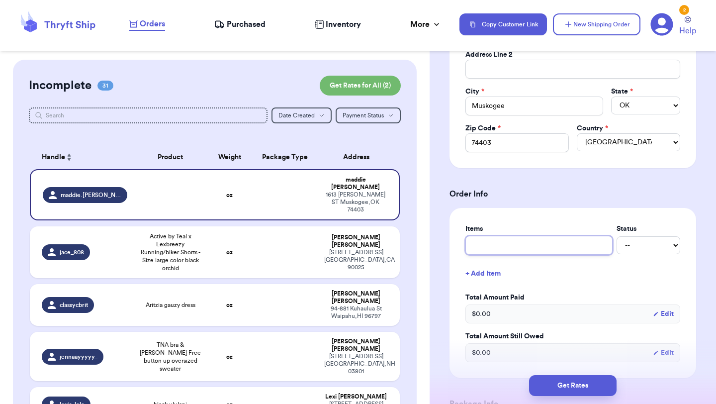
click at [540, 246] on input "text" at bounding box center [538, 245] width 147 height 19
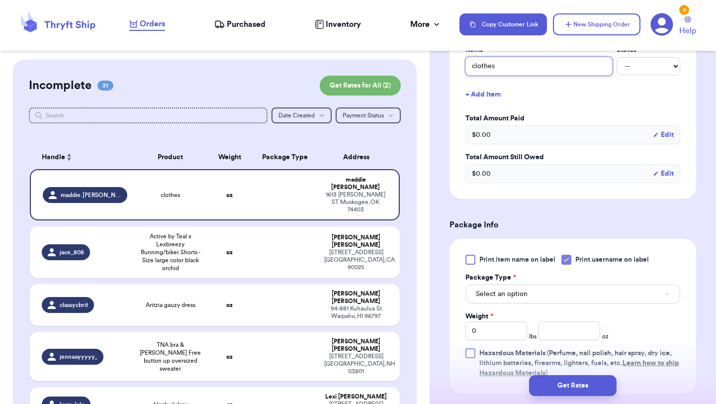
scroll to position [428, 0]
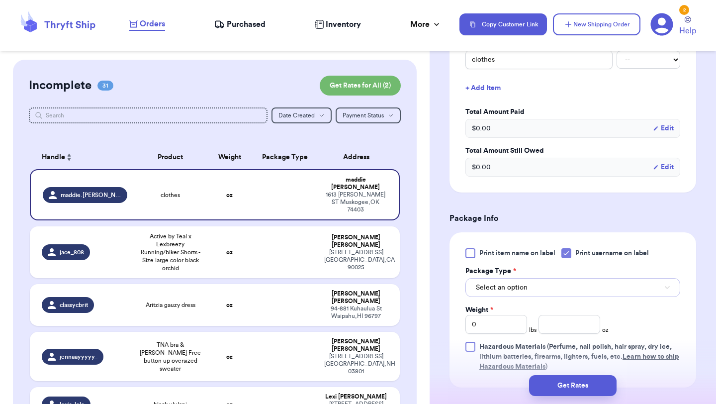
click at [546, 293] on button "Select an option" at bounding box center [572, 287] width 215 height 19
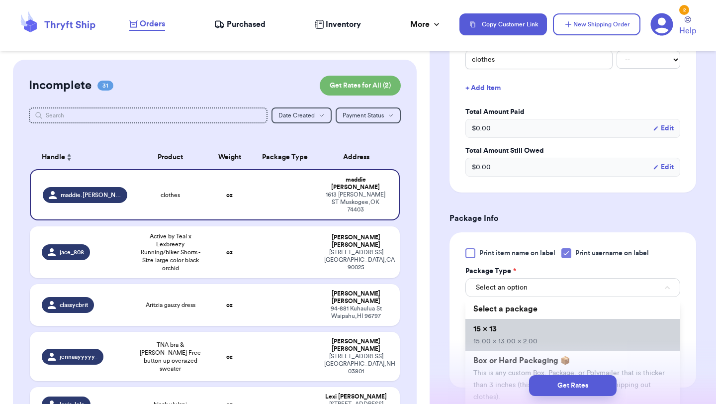
click at [542, 329] on li "15 x 13 15.00 x 13.00 x 2.00" at bounding box center [572, 335] width 215 height 32
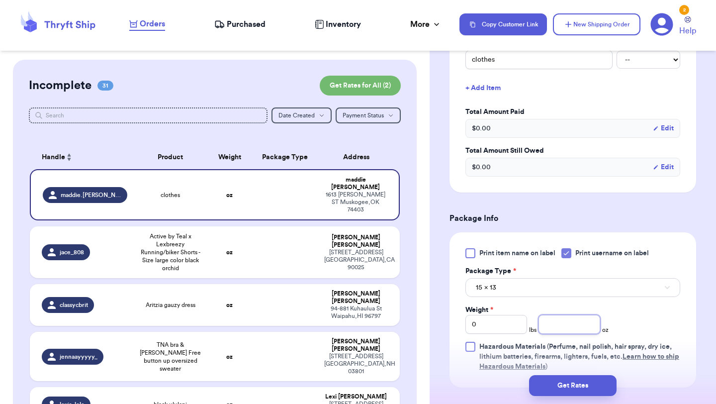
click at [553, 329] on input "number" at bounding box center [569, 324] width 62 height 19
click at [573, 388] on button "Get Rates" at bounding box center [573, 385] width 88 height 21
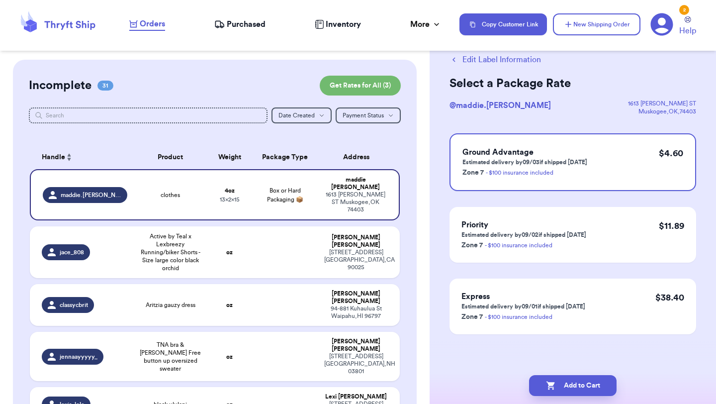
scroll to position [0, 0]
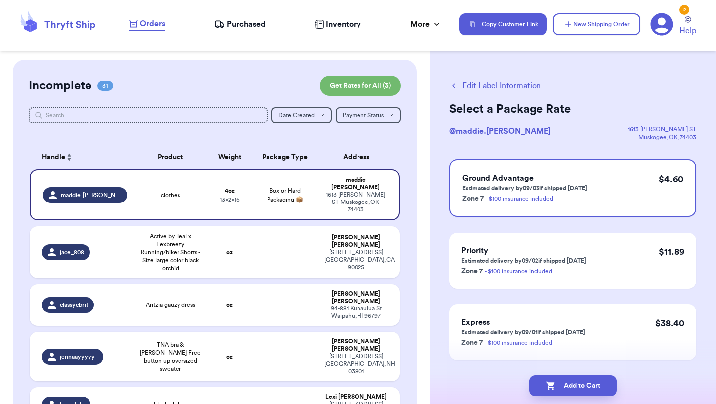
click at [573, 388] on button "Add to Cart" at bounding box center [573, 385] width 88 height 21
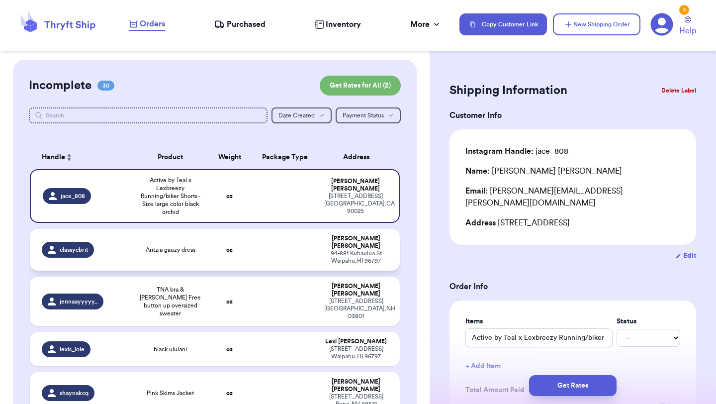
click at [263, 242] on td at bounding box center [285, 250] width 67 height 42
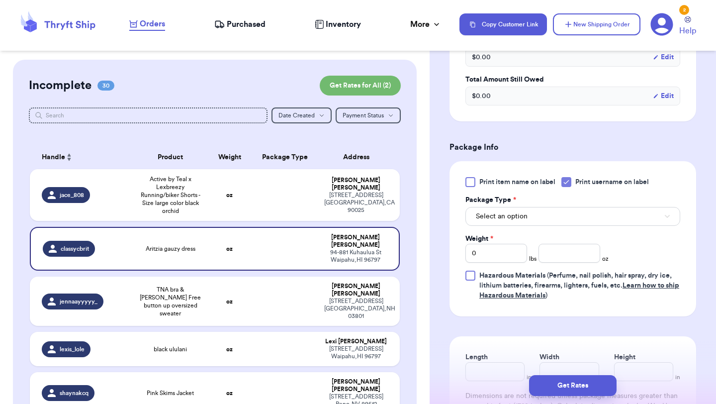
scroll to position [342, 0]
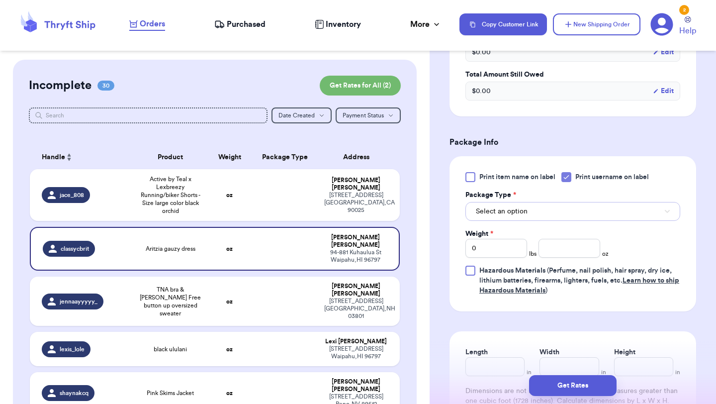
click at [555, 206] on button "Select an option" at bounding box center [572, 211] width 215 height 19
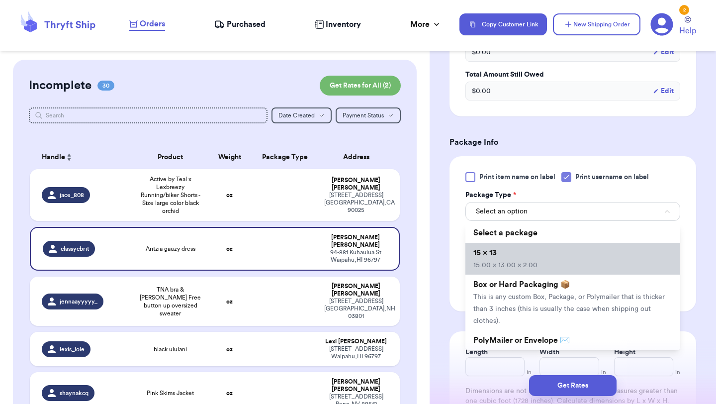
click at [551, 254] on li "15 x 13 15.00 x 13.00 x 2.00" at bounding box center [572, 259] width 215 height 32
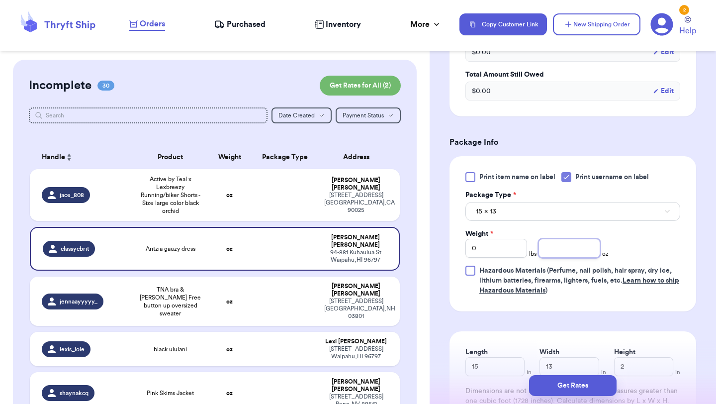
click at [575, 252] on input "number" at bounding box center [569, 248] width 62 height 19
click at [581, 379] on button "Get Rates" at bounding box center [573, 385] width 88 height 21
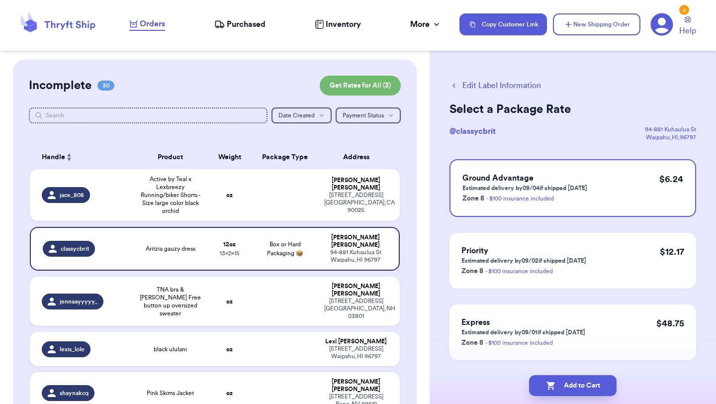
click at [581, 379] on button "Add to Cart" at bounding box center [573, 385] width 88 height 21
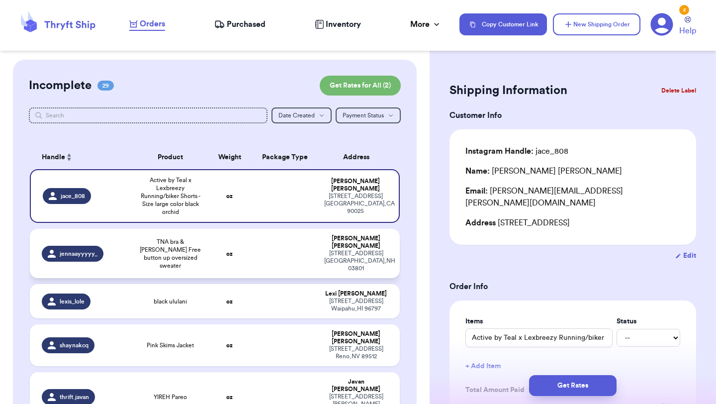
click at [272, 245] on td at bounding box center [285, 253] width 67 height 49
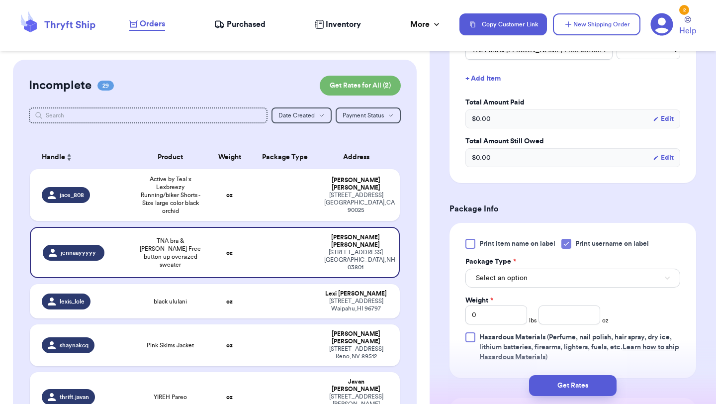
scroll to position [348, 0]
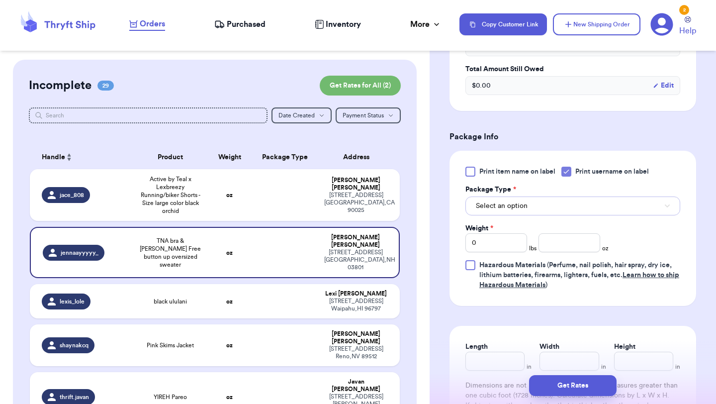
click at [537, 210] on button "Select an option" at bounding box center [572, 205] width 215 height 19
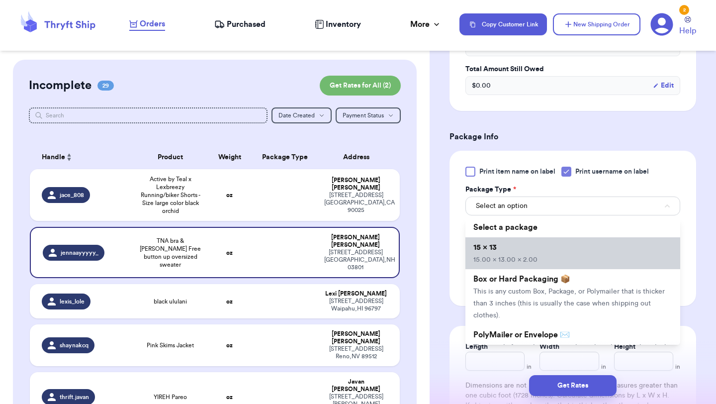
click at [537, 247] on li "15 x 13 15.00 x 13.00 x 2.00" at bounding box center [572, 253] width 215 height 32
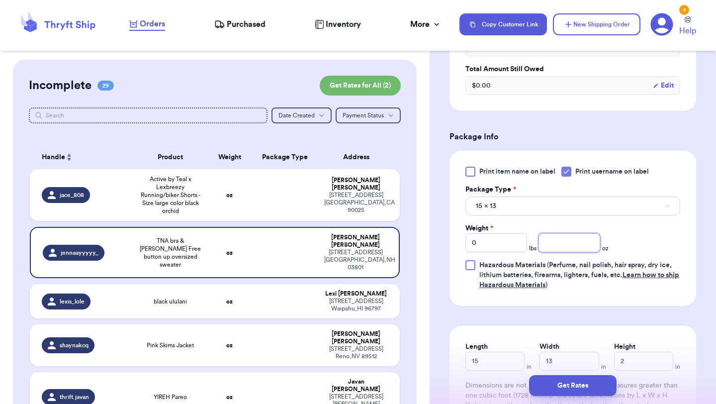
click at [561, 246] on input "number" at bounding box center [569, 242] width 62 height 19
click at [575, 386] on button "Get Rates" at bounding box center [573, 385] width 88 height 21
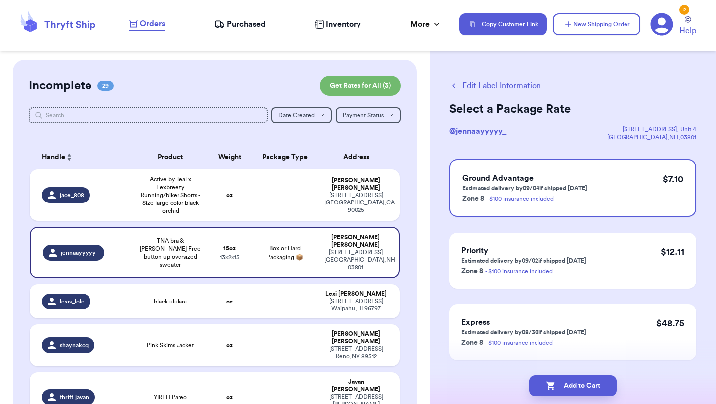
click at [575, 386] on button "Add to Cart" at bounding box center [573, 385] width 88 height 21
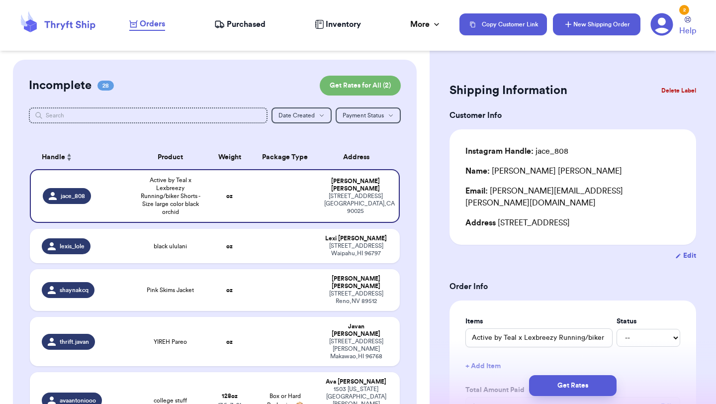
click at [624, 28] on button "New Shipping Order" at bounding box center [597, 24] width 88 height 22
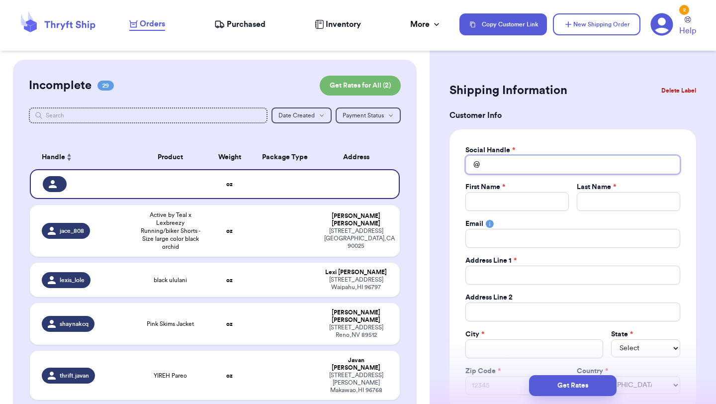
click at [529, 167] on input "Total Amount Paid" at bounding box center [572, 164] width 215 height 19
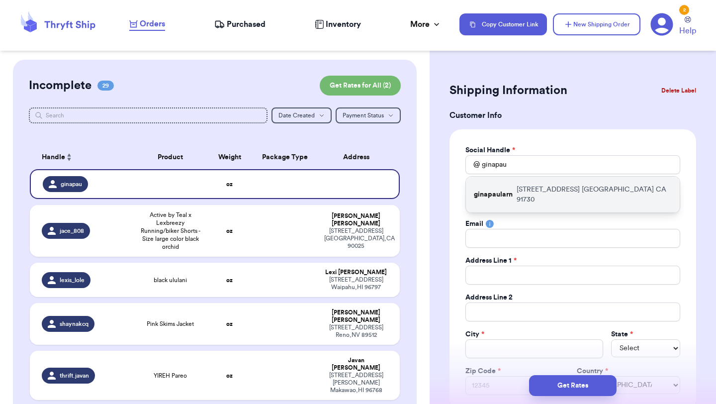
click at [524, 195] on p "[STREET_ADDRESS]" at bounding box center [594, 194] width 155 height 20
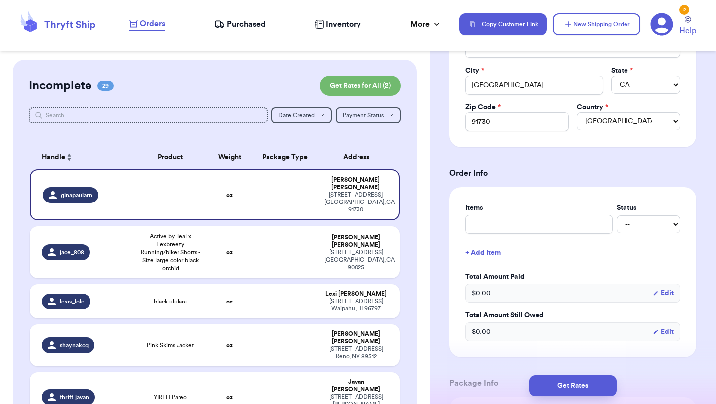
scroll to position [300, 0]
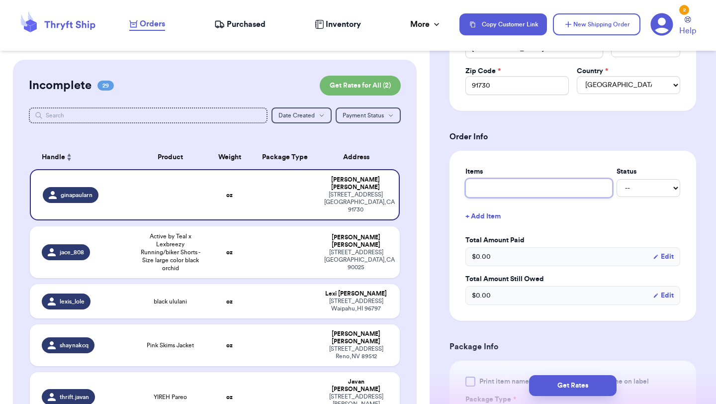
click at [524, 186] on input "text" at bounding box center [538, 187] width 147 height 19
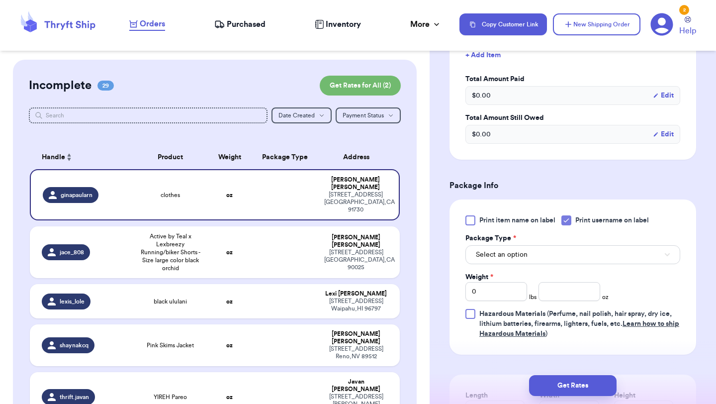
scroll to position [475, 0]
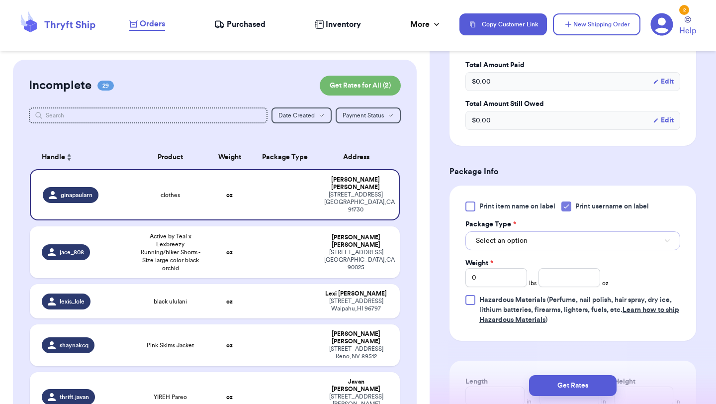
click at [528, 240] on button "Select an option" at bounding box center [572, 240] width 215 height 19
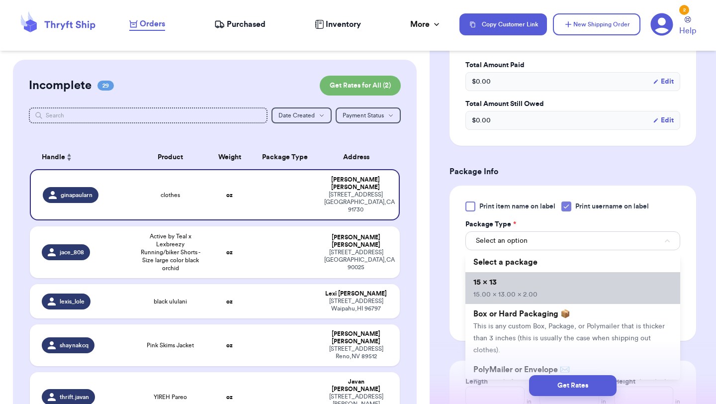
click at [528, 279] on li "15 x 13 15.00 x 13.00 x 2.00" at bounding box center [572, 288] width 215 height 32
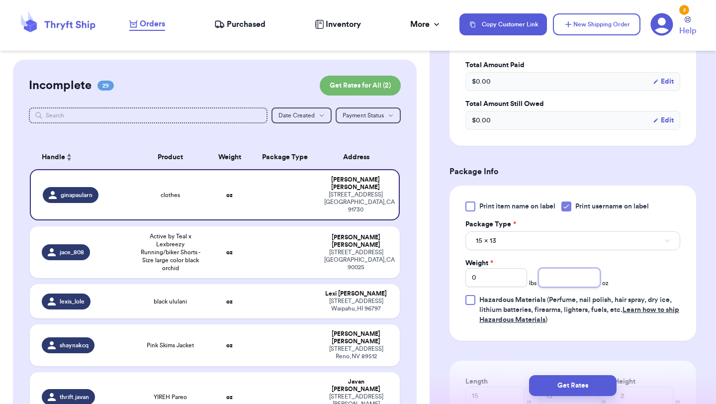
click at [570, 274] on input "number" at bounding box center [569, 277] width 62 height 19
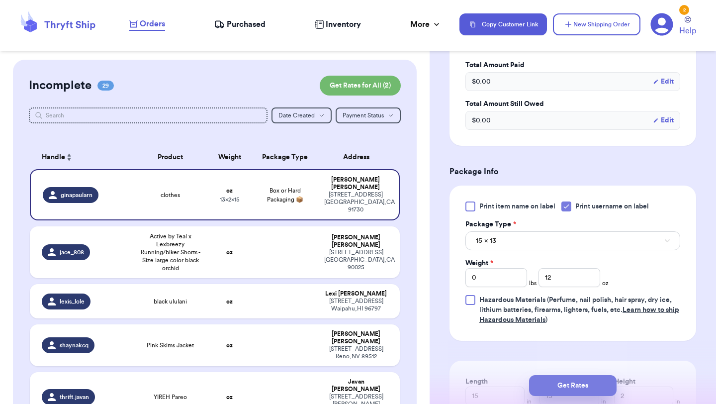
click at [576, 391] on button "Get Rates" at bounding box center [573, 385] width 88 height 21
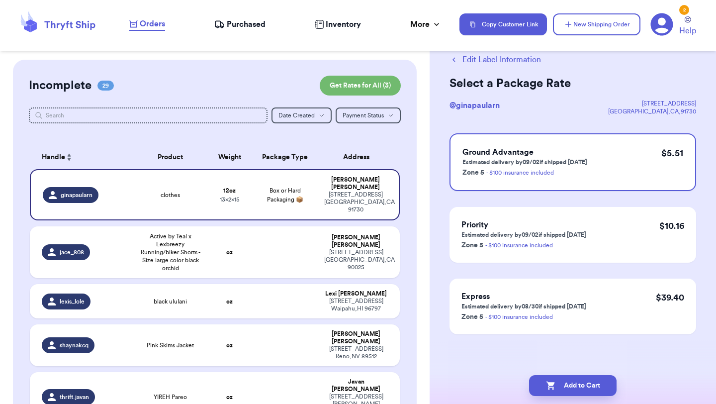
scroll to position [0, 0]
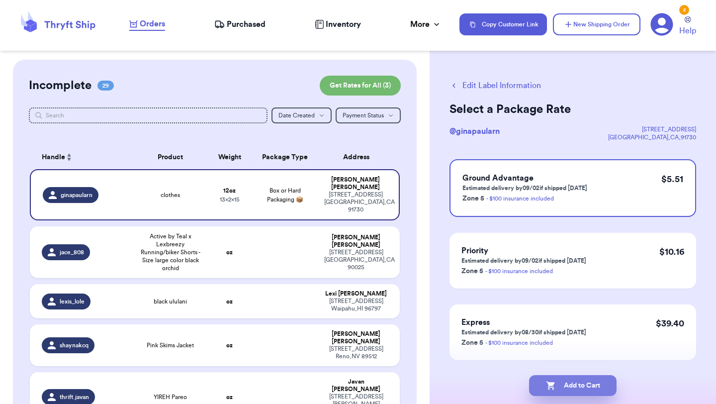
click at [586, 383] on button "Add to Cart" at bounding box center [573, 385] width 88 height 21
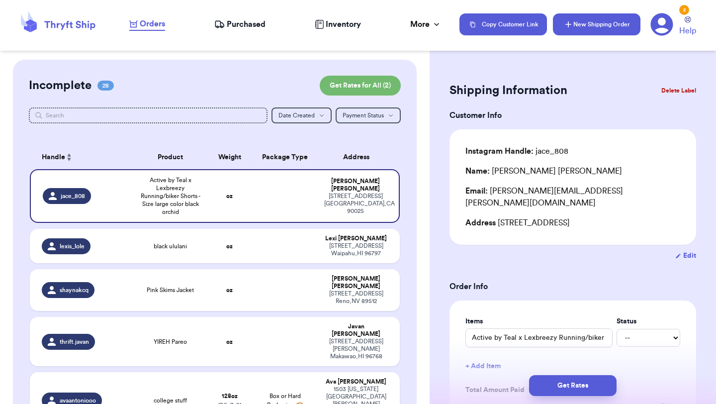
click at [604, 21] on button "New Shipping Order" at bounding box center [597, 24] width 88 height 22
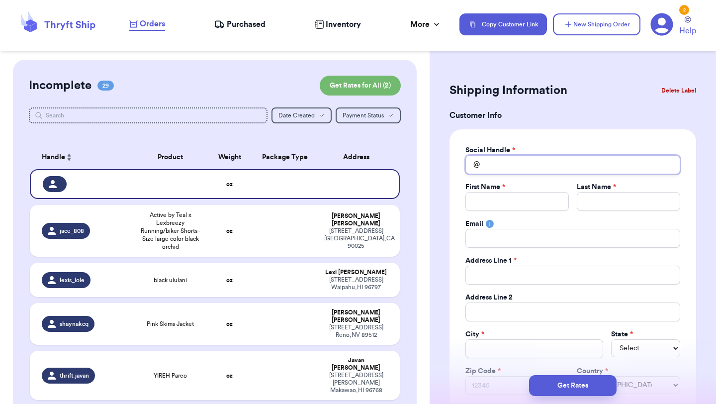
click at [544, 161] on input "Total Amount Paid" at bounding box center [572, 164] width 215 height 19
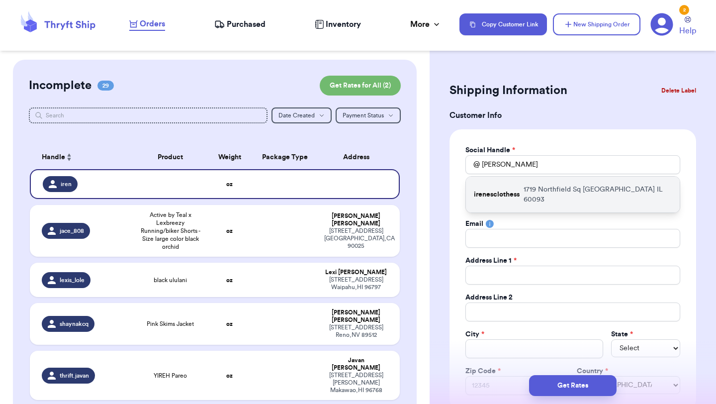
click at [540, 190] on p "[STREET_ADDRESS]" at bounding box center [598, 194] width 148 height 20
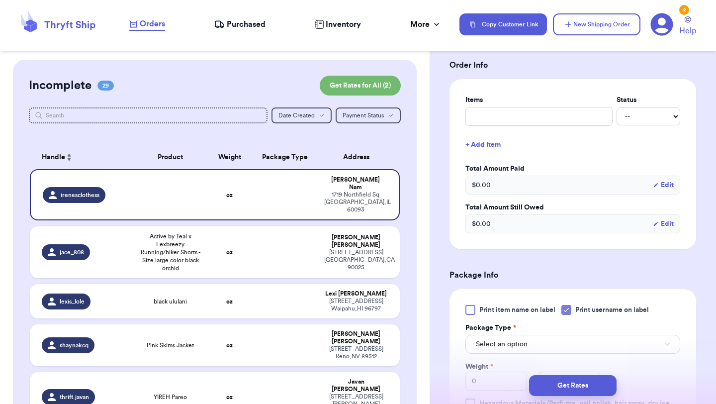
scroll to position [392, 0]
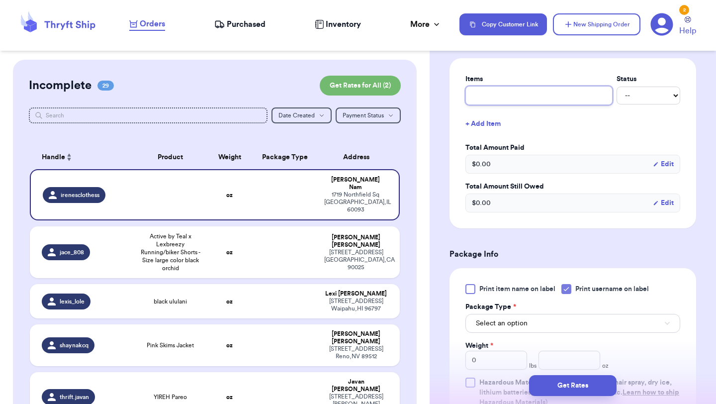
click at [547, 98] on input "text" at bounding box center [538, 95] width 147 height 19
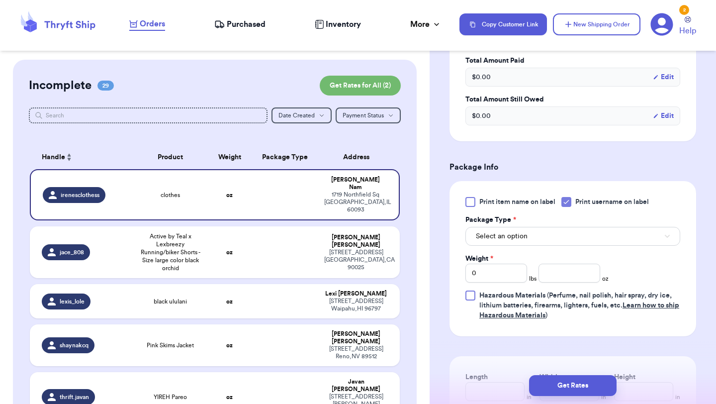
scroll to position [511, 0]
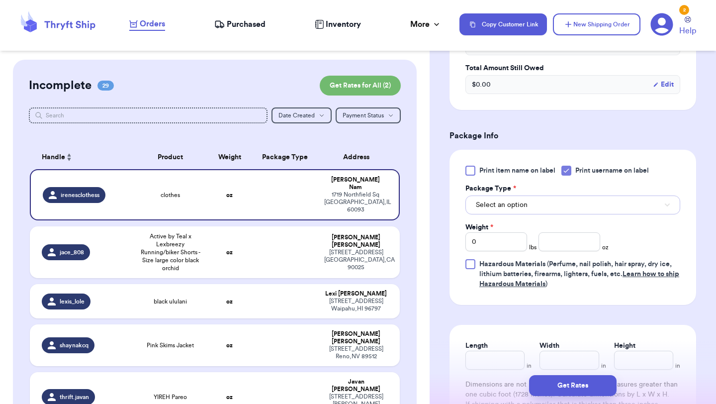
click at [560, 204] on button "Select an option" at bounding box center [572, 204] width 215 height 19
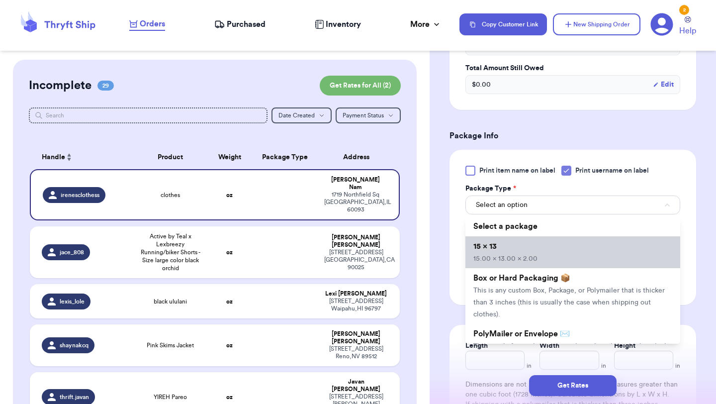
click at [560, 254] on li "15 x 13 15.00 x 13.00 x 2.00" at bounding box center [572, 252] width 215 height 32
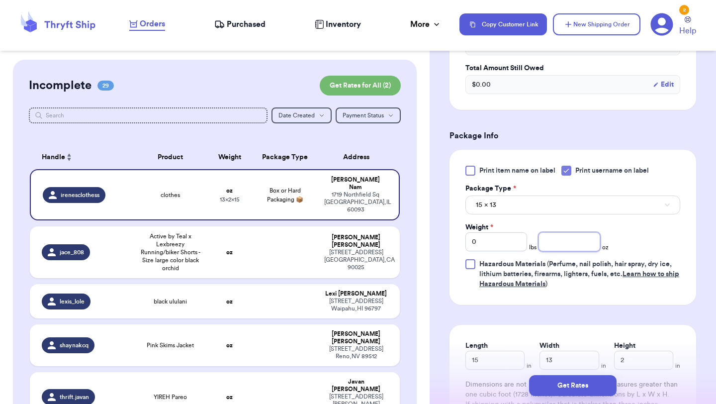
click at [559, 246] on input "number" at bounding box center [569, 241] width 62 height 19
click at [576, 392] on button "Get Rates" at bounding box center [573, 385] width 88 height 21
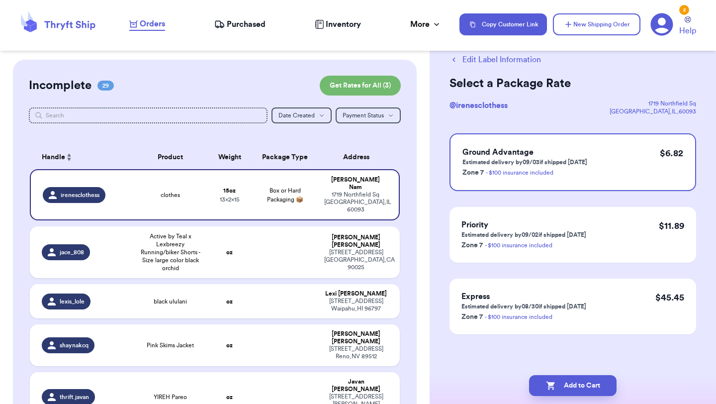
scroll to position [0, 0]
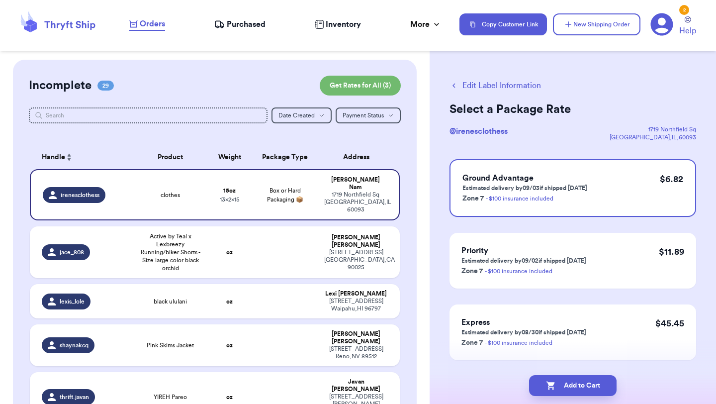
click at [576, 392] on button "Add to Cart" at bounding box center [573, 385] width 88 height 21
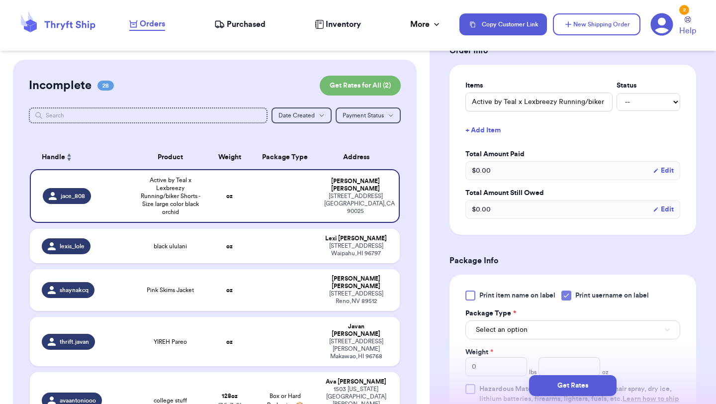
scroll to position [246, 0]
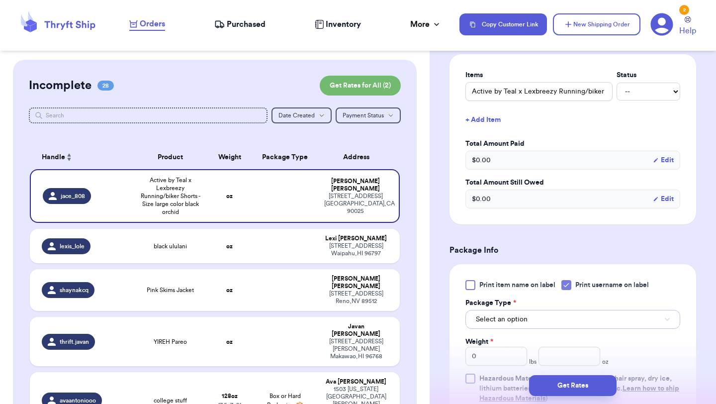
click at [563, 321] on button "Select an option" at bounding box center [572, 319] width 215 height 19
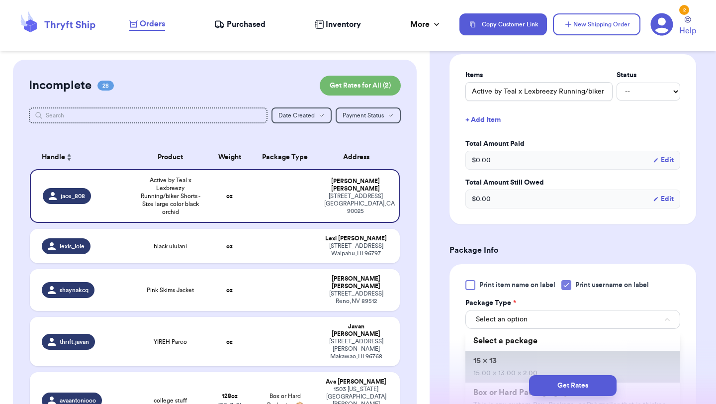
click at [562, 360] on li "15 x 13 15.00 x 13.00 x 2.00" at bounding box center [572, 367] width 215 height 32
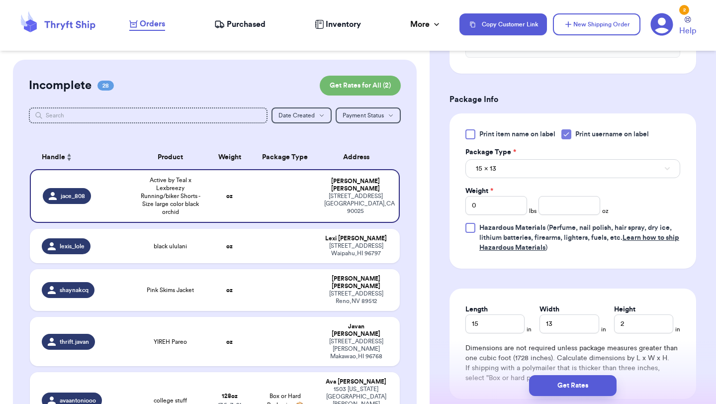
scroll to position [398, 0]
click at [557, 212] on input "number" at bounding box center [569, 204] width 62 height 19
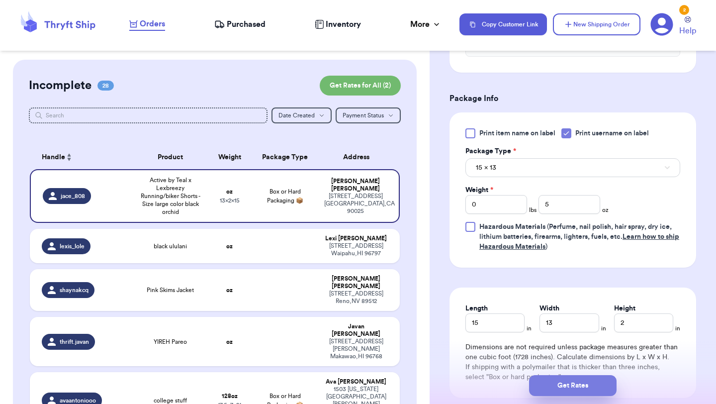
click at [583, 382] on button "Get Rates" at bounding box center [573, 385] width 88 height 21
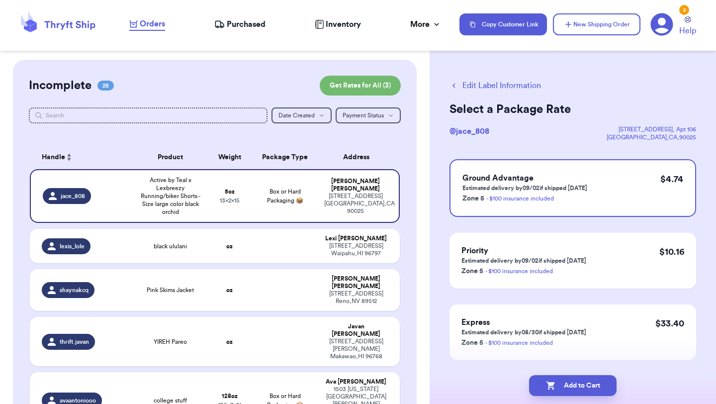
click at [583, 382] on button "Add to Cart" at bounding box center [573, 385] width 88 height 21
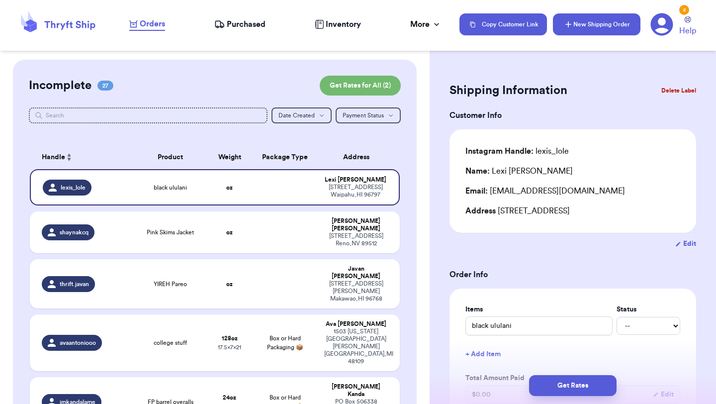
click at [608, 24] on button "New Shipping Order" at bounding box center [597, 24] width 88 height 22
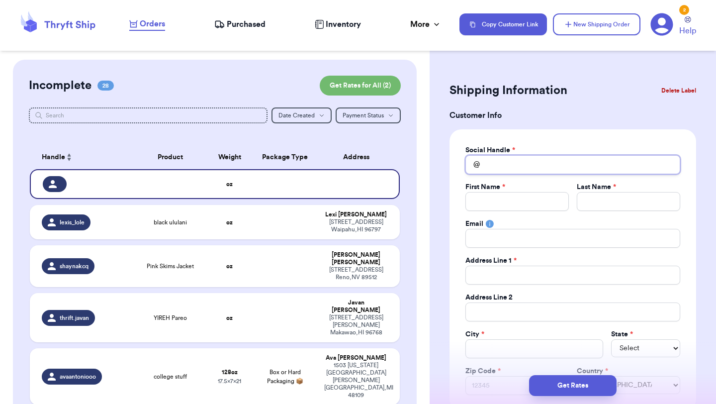
click at [531, 165] on input "Total Amount Paid" at bounding box center [572, 164] width 215 height 19
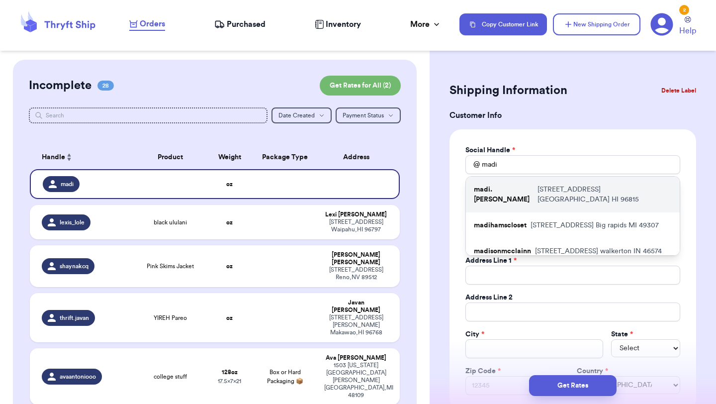
click at [538, 189] on p "[STREET_ADDRESS]" at bounding box center [604, 194] width 134 height 20
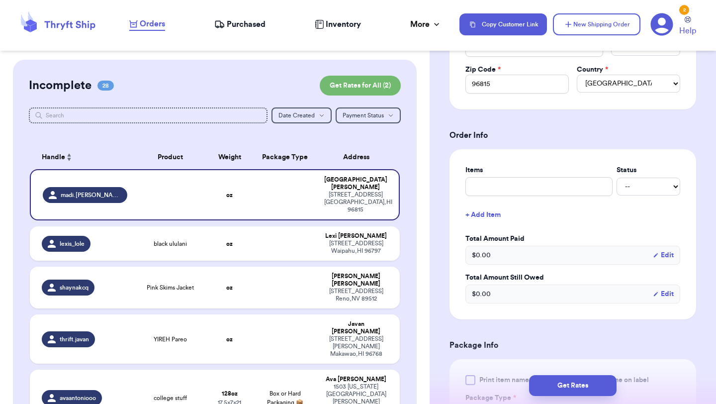
scroll to position [361, 0]
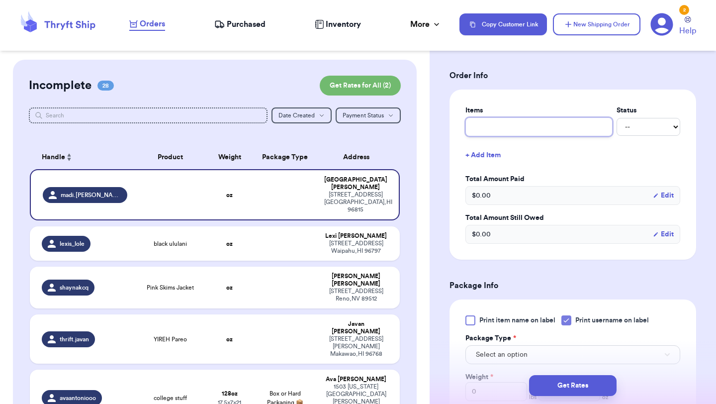
click at [543, 120] on input "text" at bounding box center [538, 126] width 147 height 19
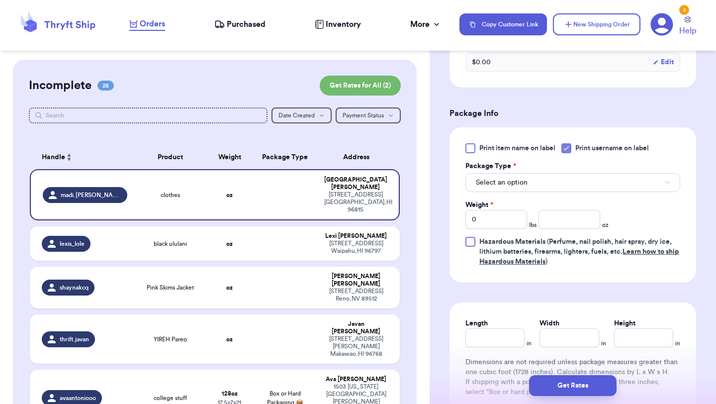
scroll to position [544, 0]
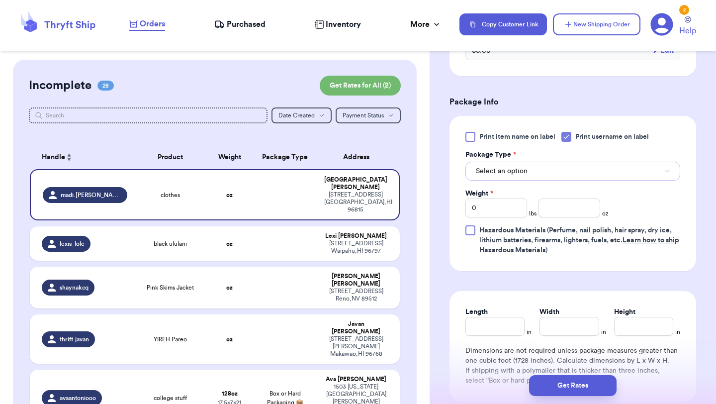
click at [566, 171] on button "Select an option" at bounding box center [572, 171] width 215 height 19
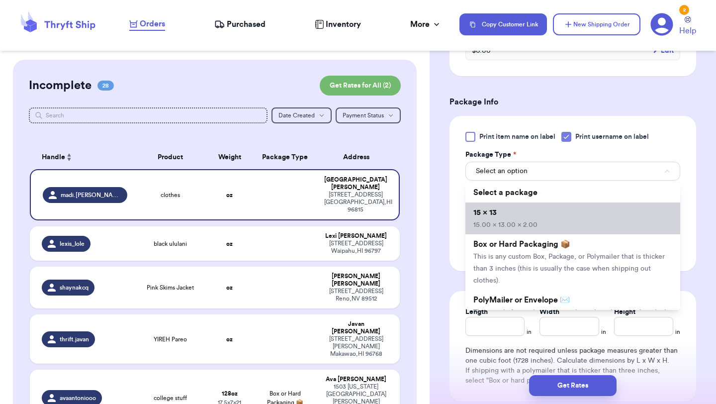
click at [565, 211] on li "15 x 13 15.00 x 13.00 x 2.00" at bounding box center [572, 218] width 215 height 32
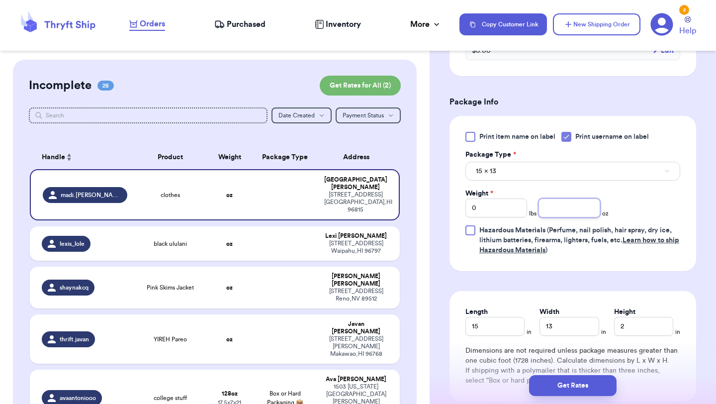
click at [570, 211] on input "number" at bounding box center [569, 207] width 62 height 19
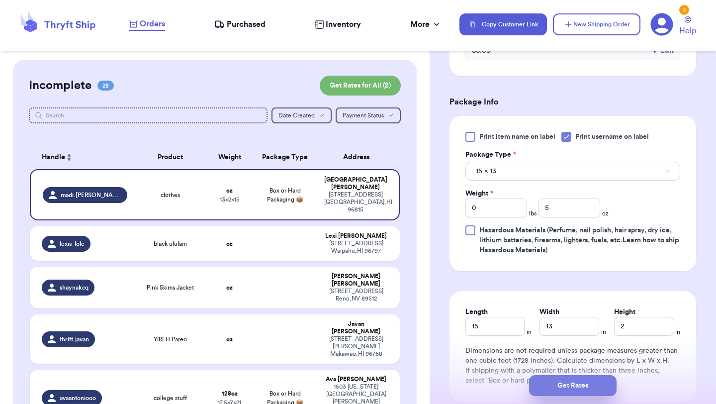
click at [579, 382] on button "Get Rates" at bounding box center [573, 385] width 88 height 21
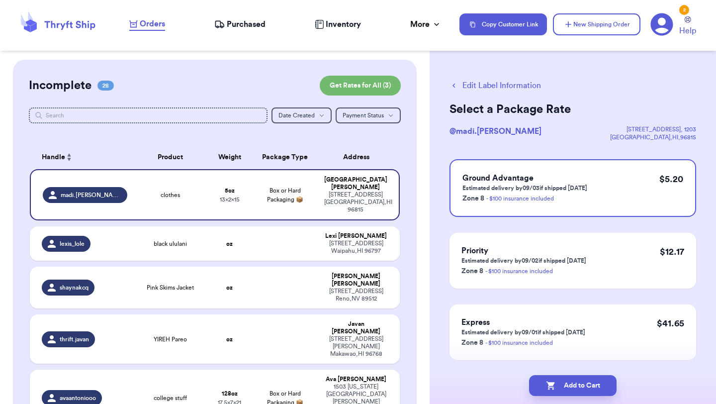
click at [579, 382] on button "Add to Cart" at bounding box center [573, 385] width 88 height 21
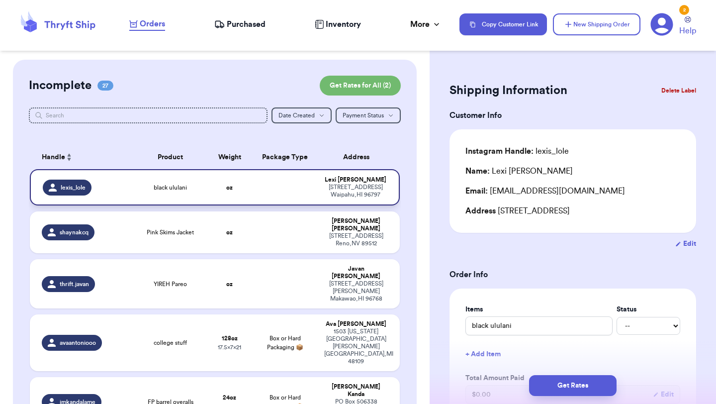
click at [254, 185] on td at bounding box center [285, 187] width 67 height 36
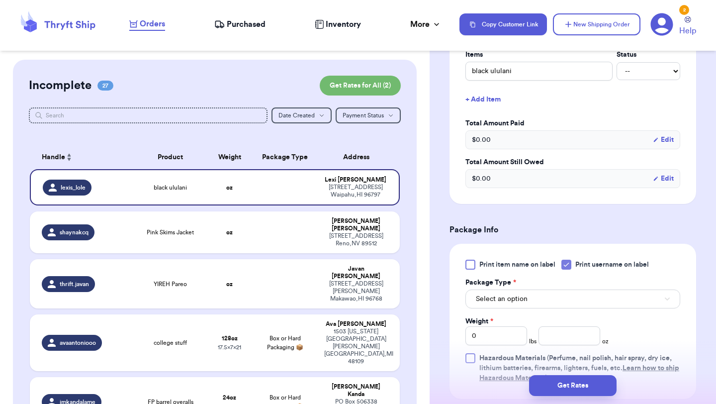
scroll to position [269, 0]
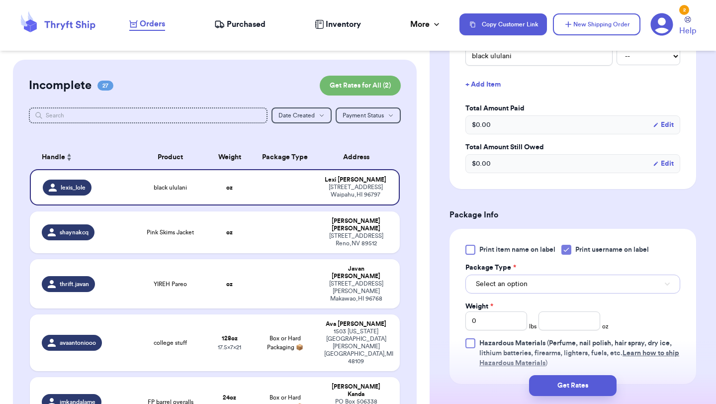
click at [572, 286] on button "Select an option" at bounding box center [572, 283] width 215 height 19
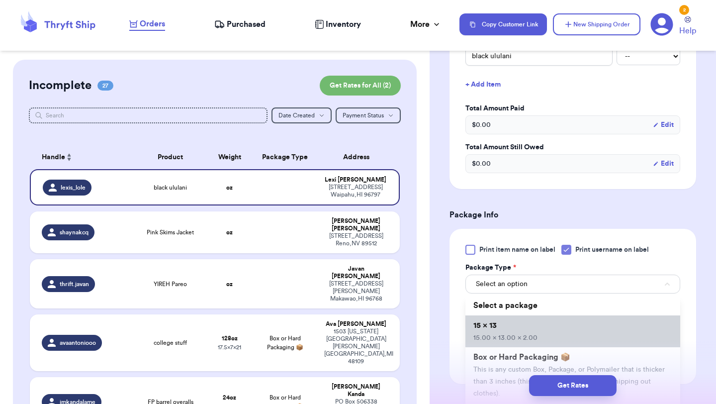
click at [560, 322] on li "15 x 13 15.00 x 13.00 x 2.00" at bounding box center [572, 331] width 215 height 32
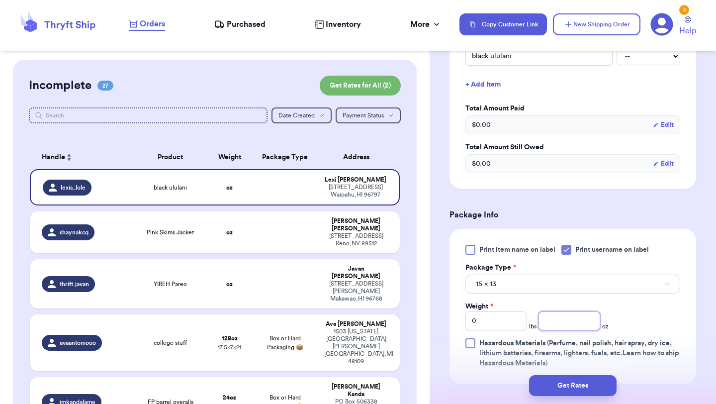
click at [570, 322] on input "number" at bounding box center [569, 320] width 62 height 19
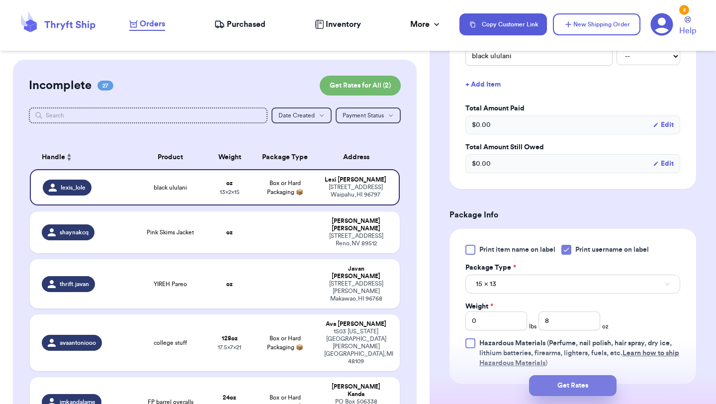
click at [581, 384] on button "Get Rates" at bounding box center [573, 385] width 88 height 21
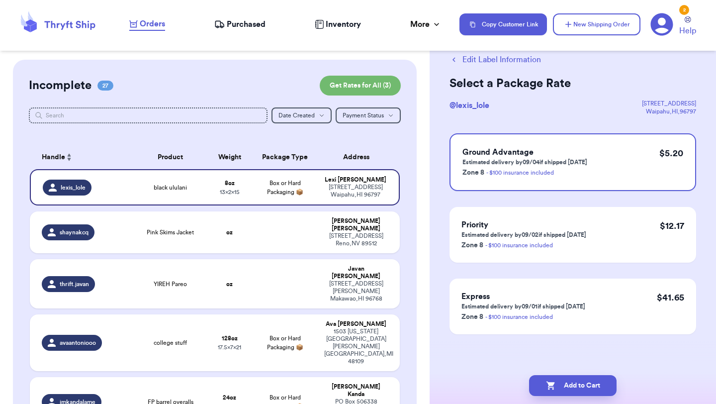
scroll to position [0, 0]
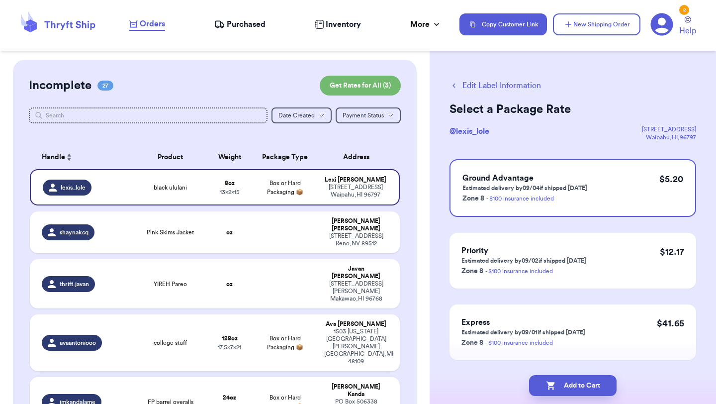
click at [581, 384] on button "Add to Cart" at bounding box center [573, 385] width 88 height 21
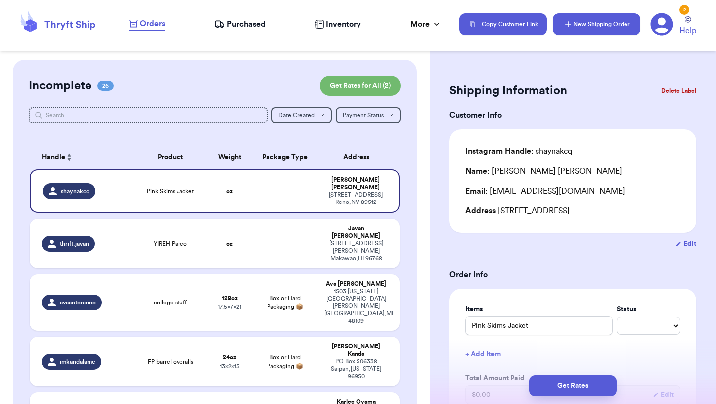
click at [610, 25] on button "New Shipping Order" at bounding box center [597, 24] width 88 height 22
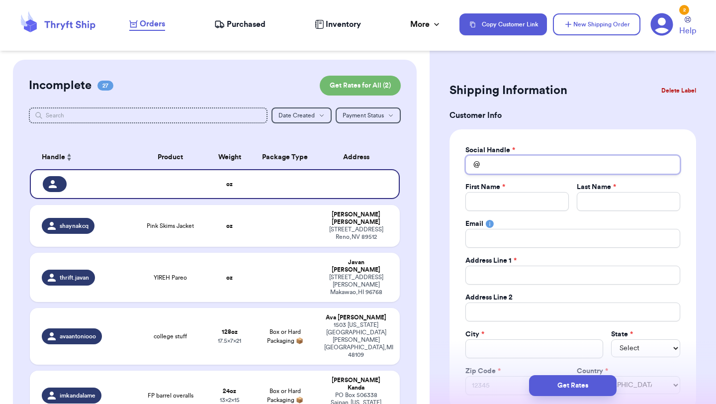
click at [532, 165] on input "Total Amount Paid" at bounding box center [572, 164] width 215 height 19
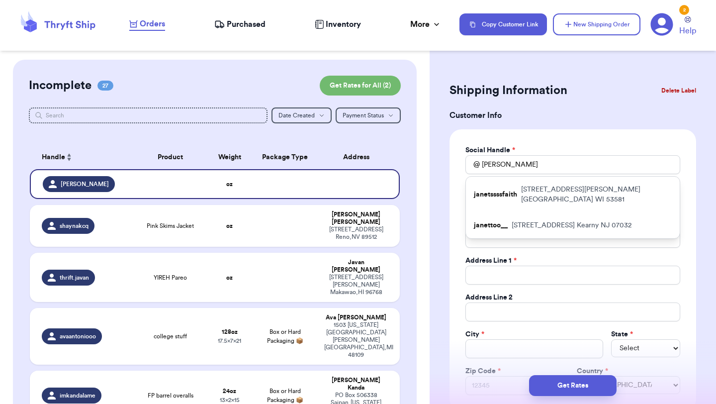
click at [540, 190] on p "[STREET_ADDRESS][PERSON_NAME]" at bounding box center [596, 194] width 151 height 20
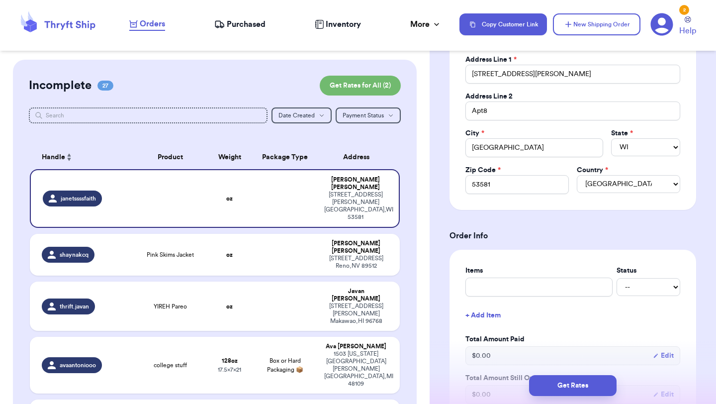
scroll to position [297, 0]
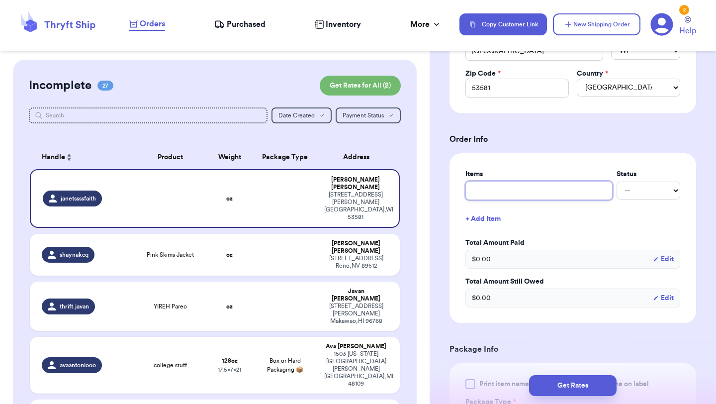
click at [539, 183] on input "text" at bounding box center [538, 190] width 147 height 19
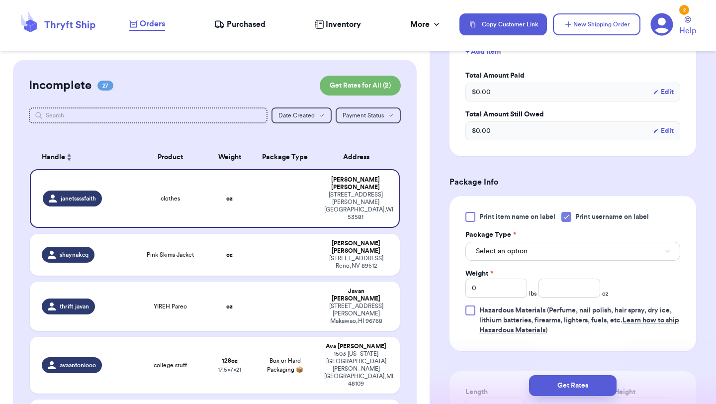
scroll to position [470, 0]
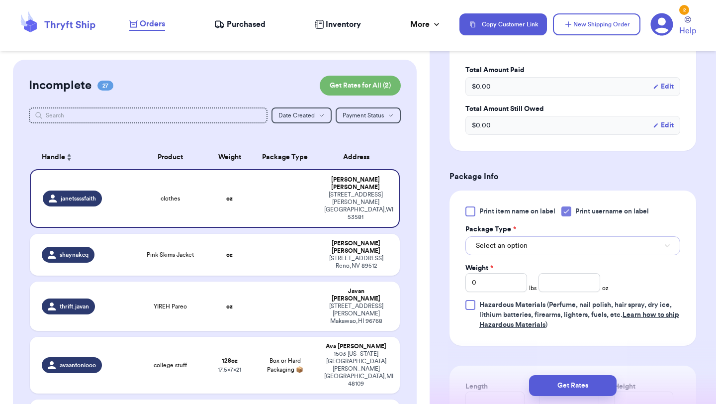
click at [537, 253] on button "Select an option" at bounding box center [572, 245] width 215 height 19
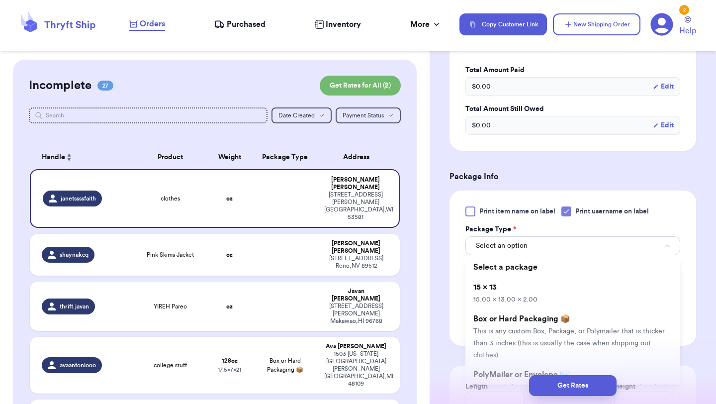
click at [538, 291] on li "15 x 13 15.00 x 13.00 x 2.00" at bounding box center [572, 293] width 215 height 32
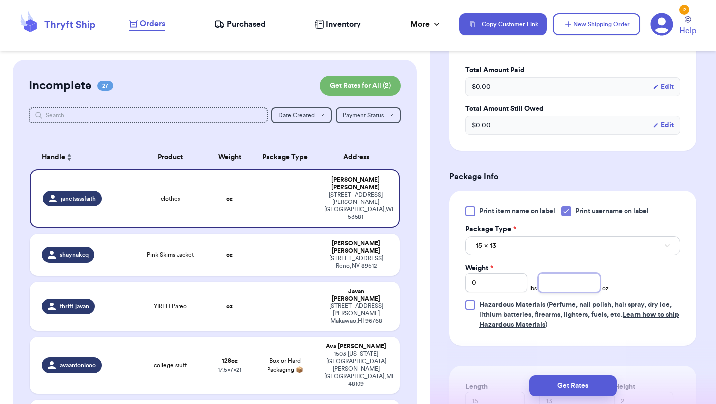
click at [572, 286] on input "number" at bounding box center [569, 282] width 62 height 19
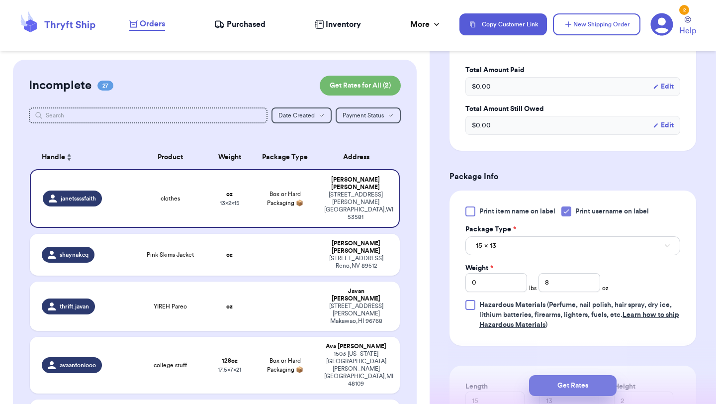
click at [572, 379] on button "Get Rates" at bounding box center [573, 385] width 88 height 21
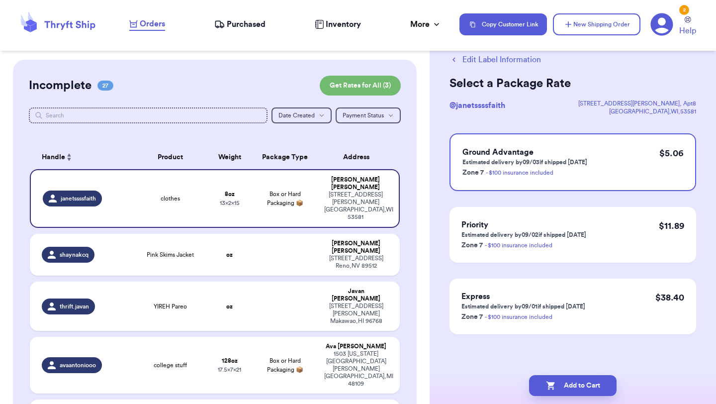
scroll to position [0, 0]
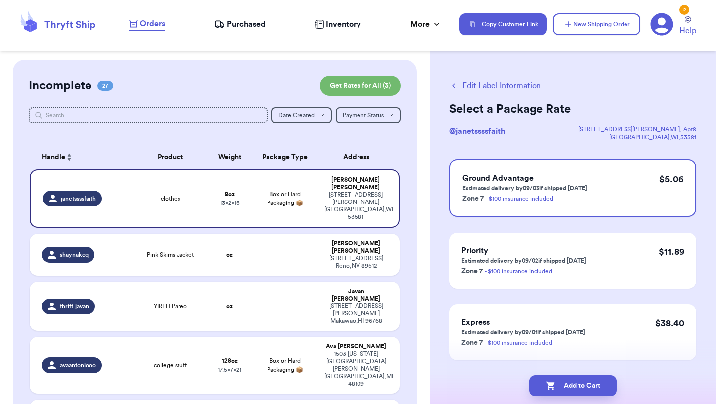
click at [572, 379] on button "Add to Cart" at bounding box center [573, 385] width 88 height 21
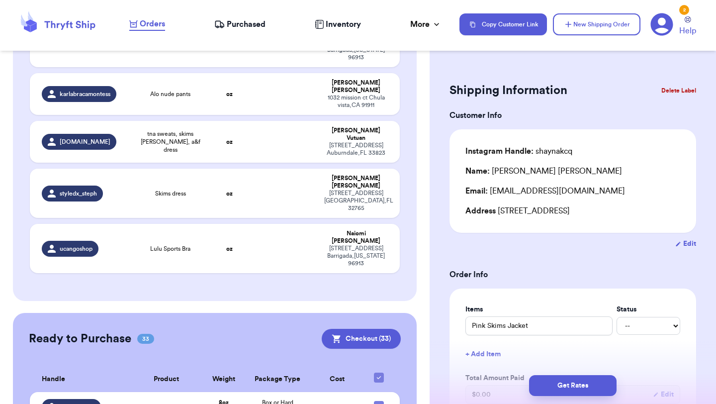
scroll to position [1290, 0]
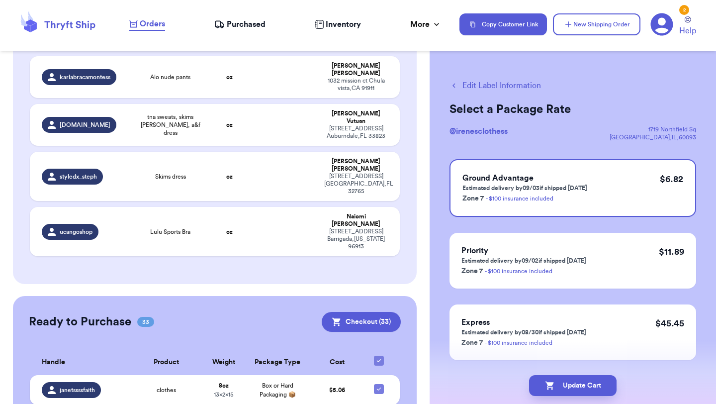
click at [495, 85] on button "Edit Label Information" at bounding box center [494, 86] width 91 height 12
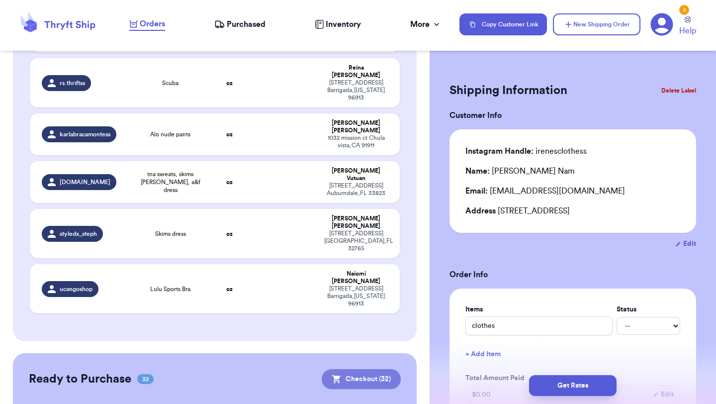
click at [373, 369] on button "Checkout ( 32 )" at bounding box center [361, 379] width 79 height 20
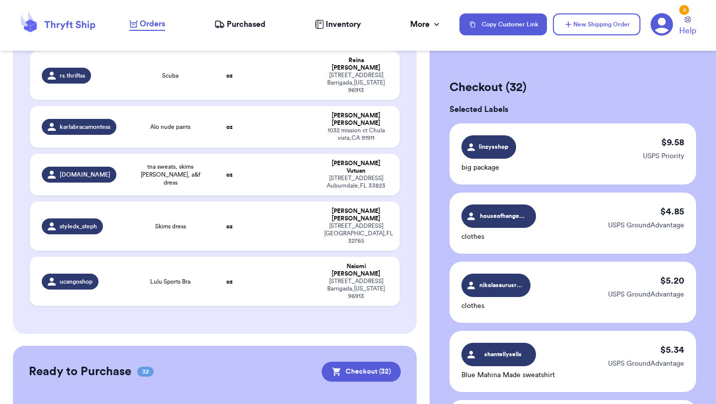
click at [666, 25] on icon at bounding box center [662, 24] width 22 height 22
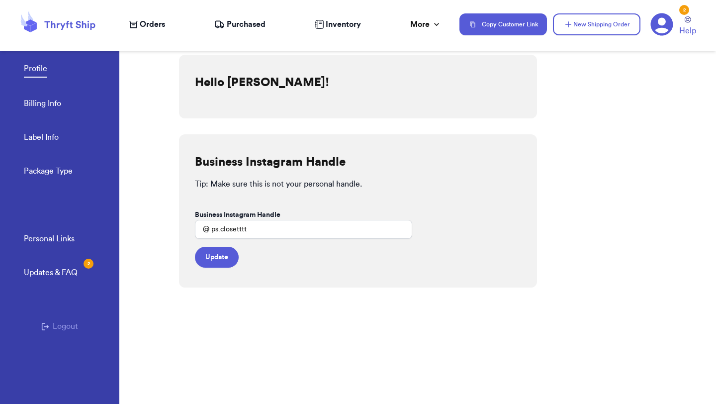
click at [52, 103] on link "Billing Info" at bounding box center [42, 104] width 37 height 14
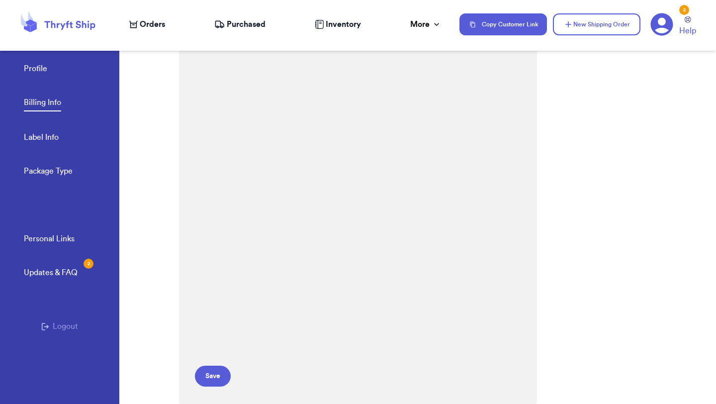
scroll to position [110, 0]
click at [210, 377] on button "Save" at bounding box center [213, 372] width 36 height 21
click at [151, 23] on span "Orders" at bounding box center [152, 24] width 25 height 12
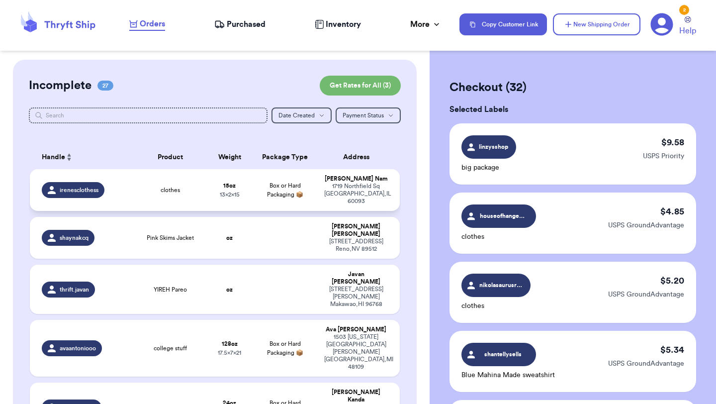
click at [204, 188] on td "clothes" at bounding box center [170, 190] width 74 height 42
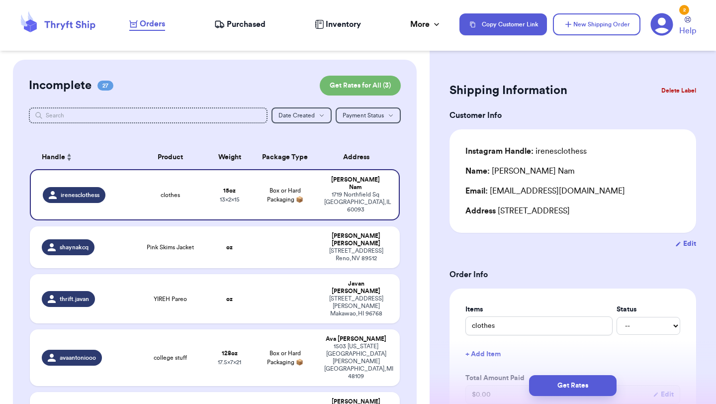
click at [675, 91] on button "Delete Label" at bounding box center [678, 91] width 43 height 22
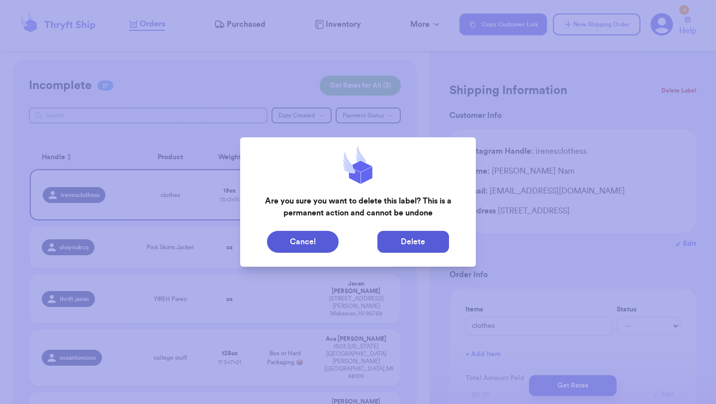
click at [420, 246] on button "Delete" at bounding box center [413, 242] width 72 height 22
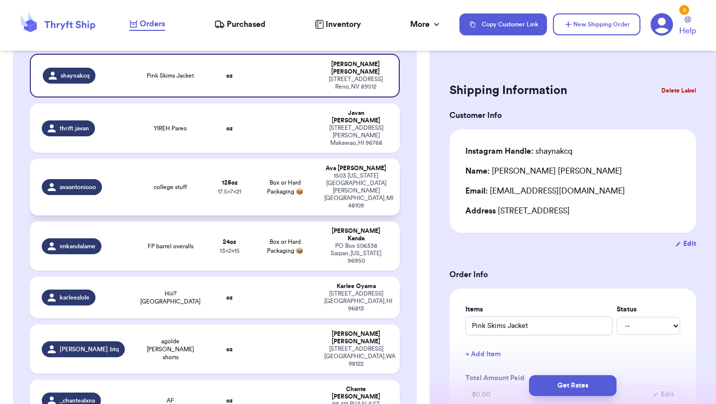
scroll to position [114, 0]
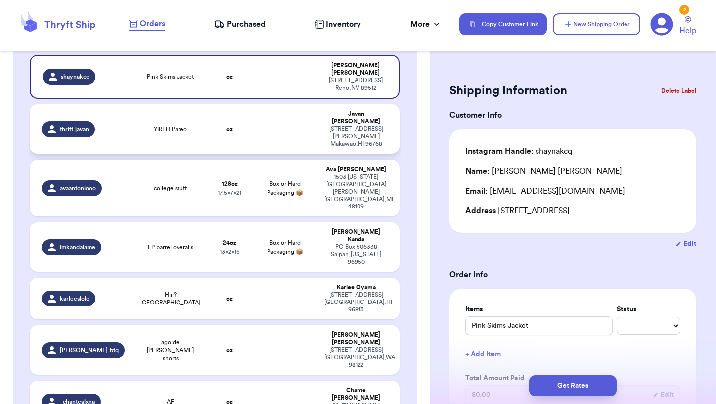
click at [200, 118] on td "YIREH Pareo" at bounding box center [170, 128] width 74 height 49
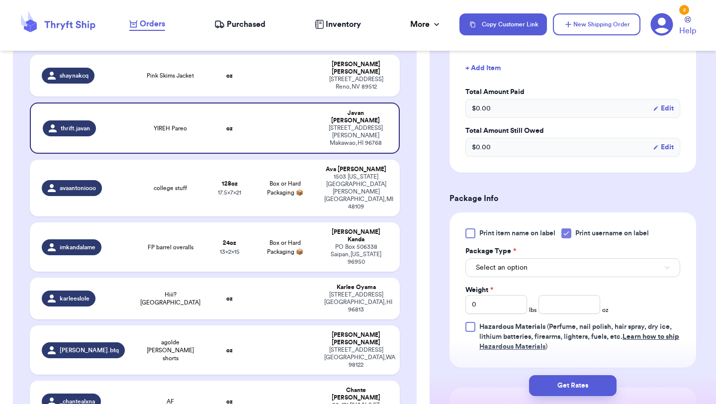
scroll to position [309, 0]
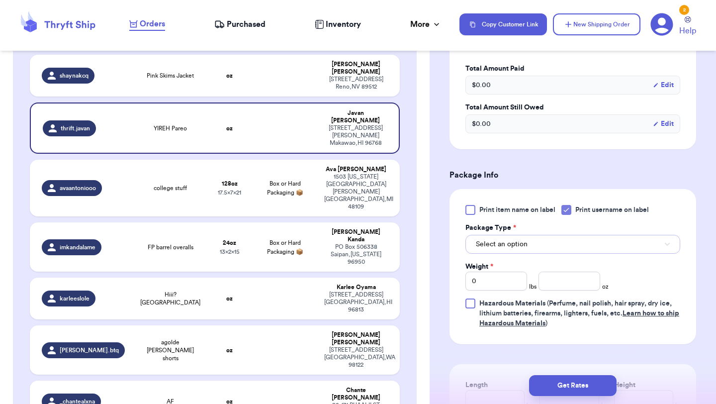
click at [541, 251] on button "Select an option" at bounding box center [572, 244] width 215 height 19
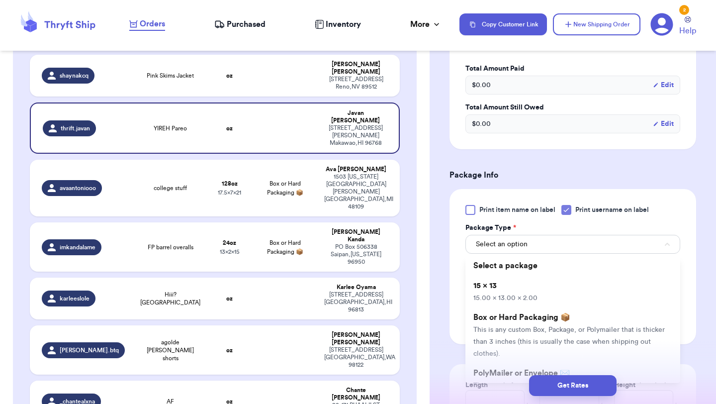
click at [541, 293] on li "15 x 13 15.00 x 13.00 x 2.00" at bounding box center [572, 291] width 215 height 32
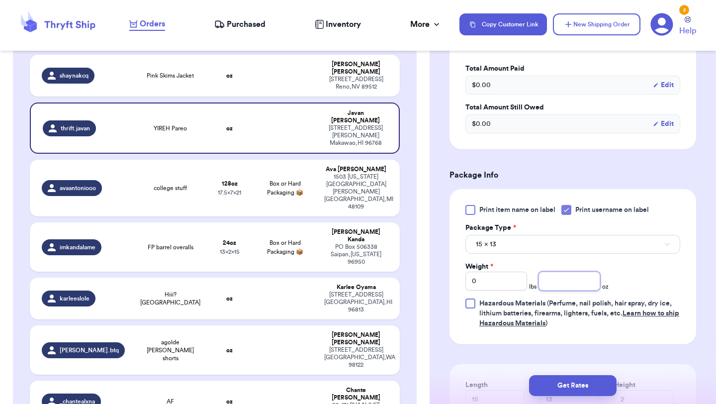
click at [570, 282] on input "number" at bounding box center [569, 280] width 62 height 19
click at [589, 386] on button "Get Rates" at bounding box center [573, 385] width 88 height 21
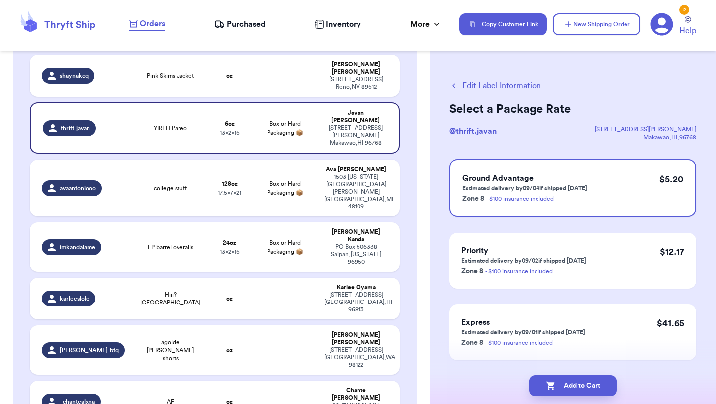
click at [589, 386] on button "Add to Cart" at bounding box center [573, 385] width 88 height 21
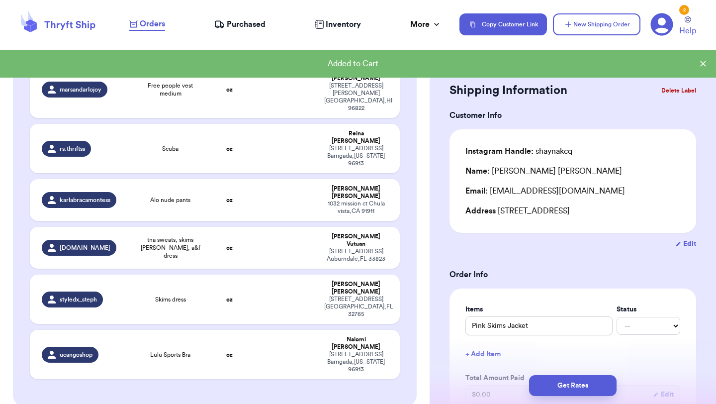
scroll to position [1105, 0]
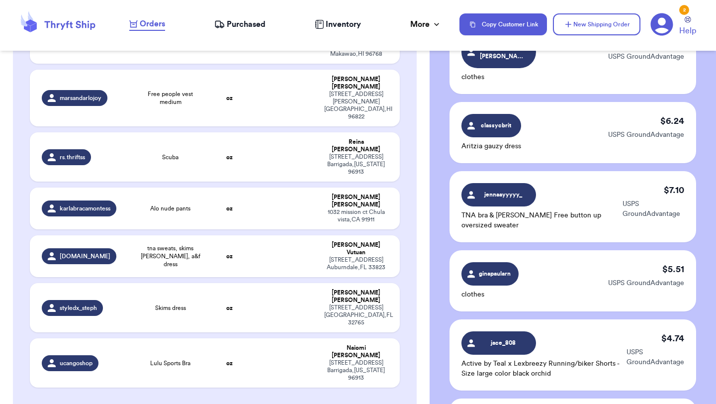
scroll to position [2282, 0]
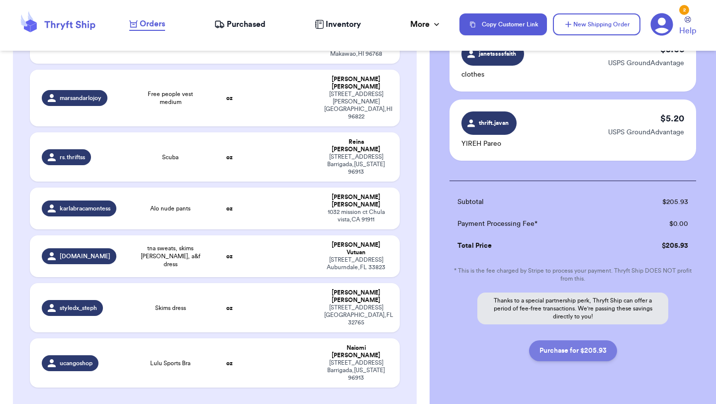
click at [594, 340] on button "Purchase for $205.93" at bounding box center [573, 350] width 88 height 21
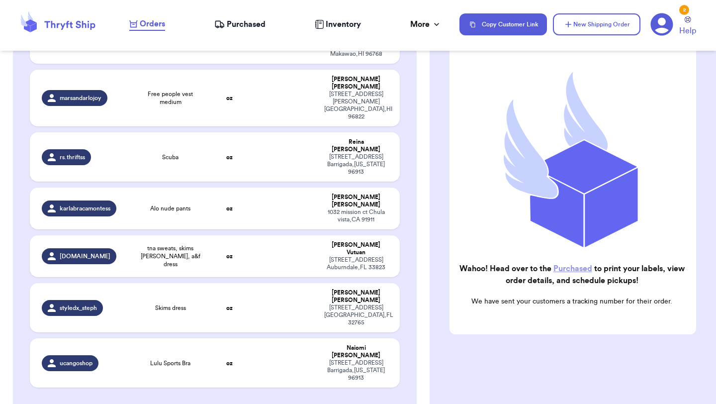
scroll to position [1004, 0]
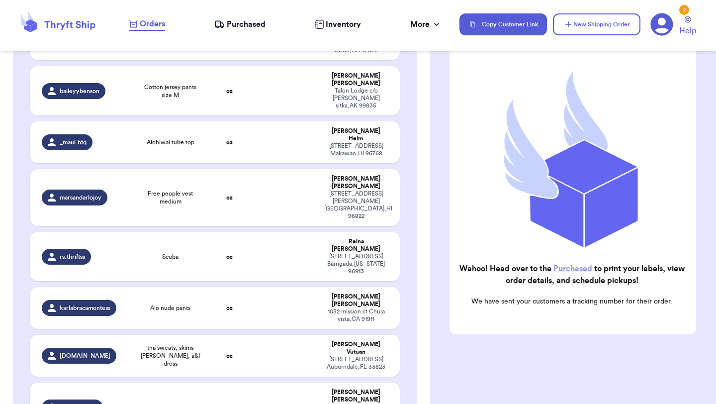
click at [249, 22] on span "Purchased" at bounding box center [246, 24] width 39 height 12
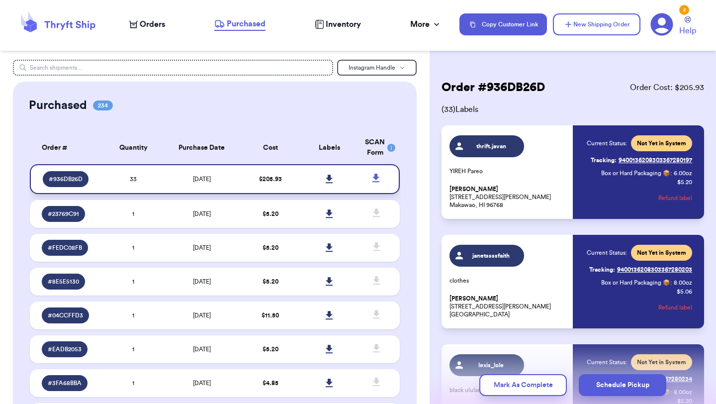
click at [330, 178] on icon at bounding box center [329, 179] width 7 height 8
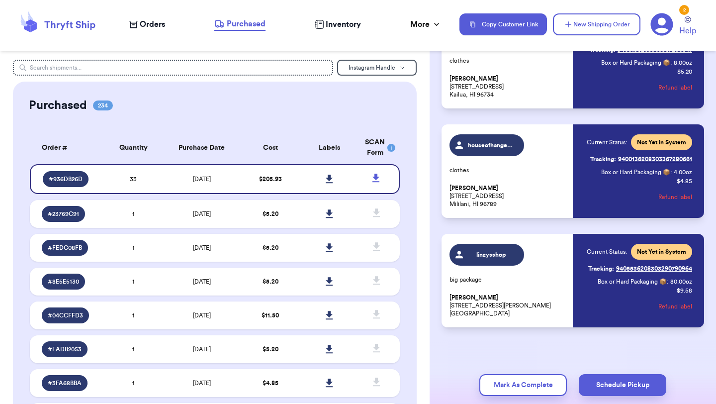
scroll to position [3395, 0]
